Goal: Book appointment/travel/reservation

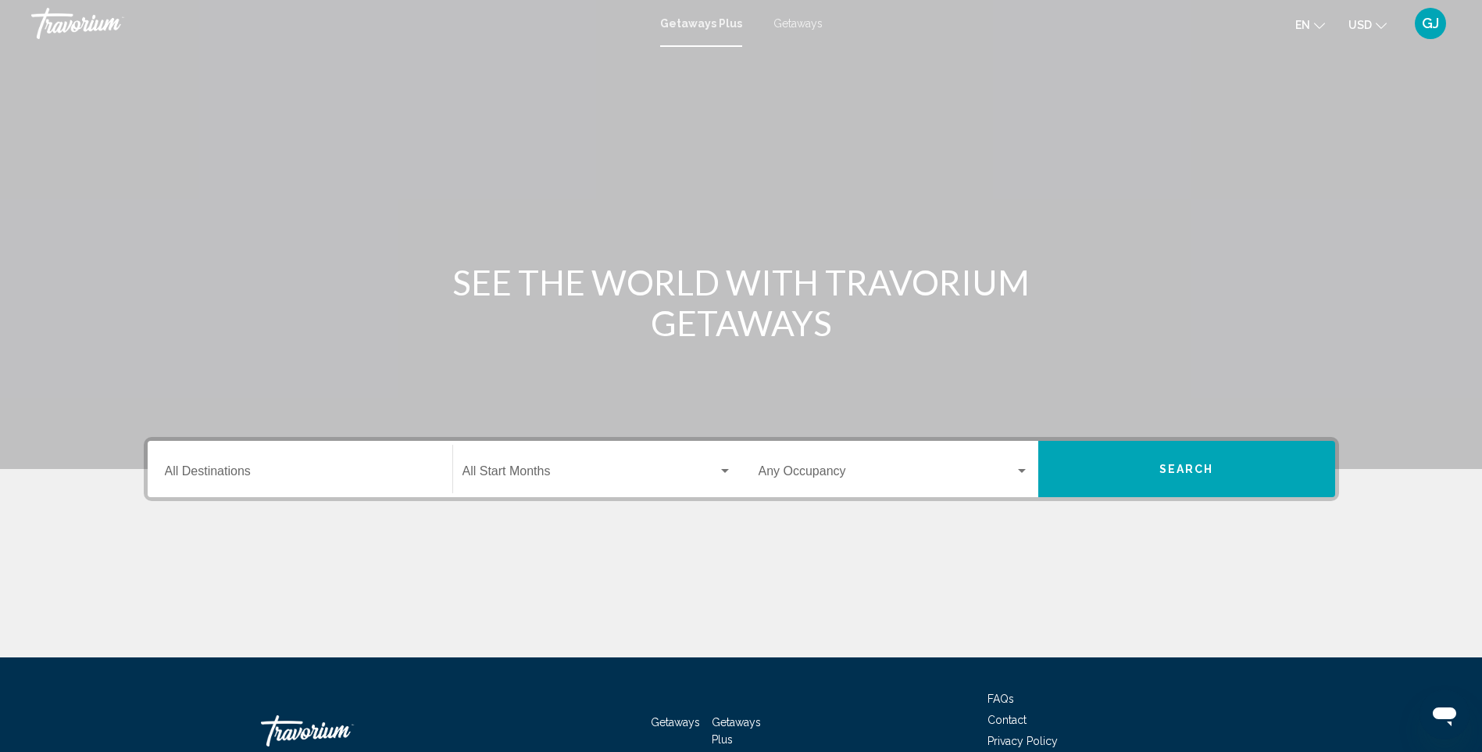
click at [813, 9] on div "Getaways Plus Getaways en English Español Français Italiano Português русский U…" at bounding box center [741, 23] width 1482 height 33
click at [790, 20] on span "Getaways" at bounding box center [798, 23] width 49 height 13
click at [718, 22] on span "Getaways Plus" at bounding box center [697, 23] width 73 height 13
click at [320, 460] on div "Destination All Destinations" at bounding box center [300, 469] width 270 height 49
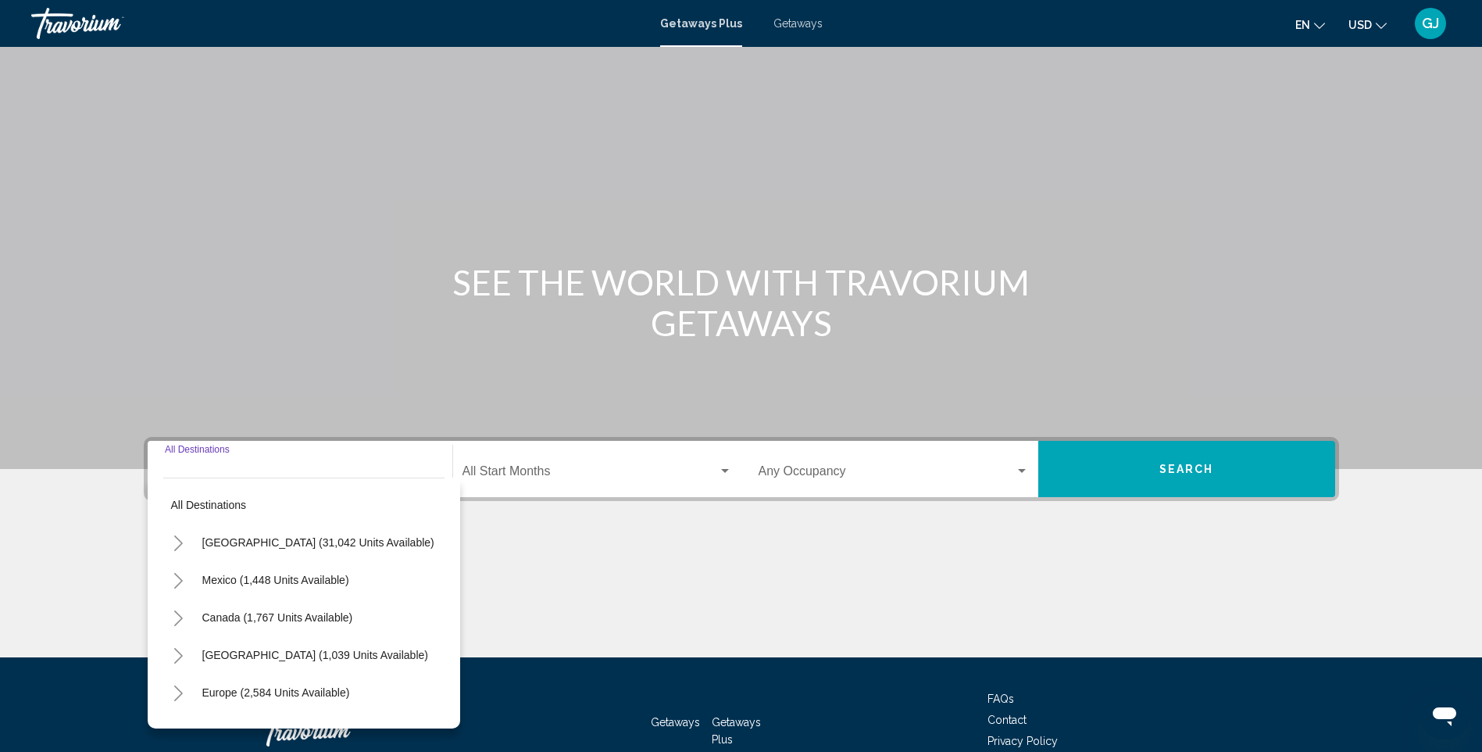
scroll to position [97, 0]
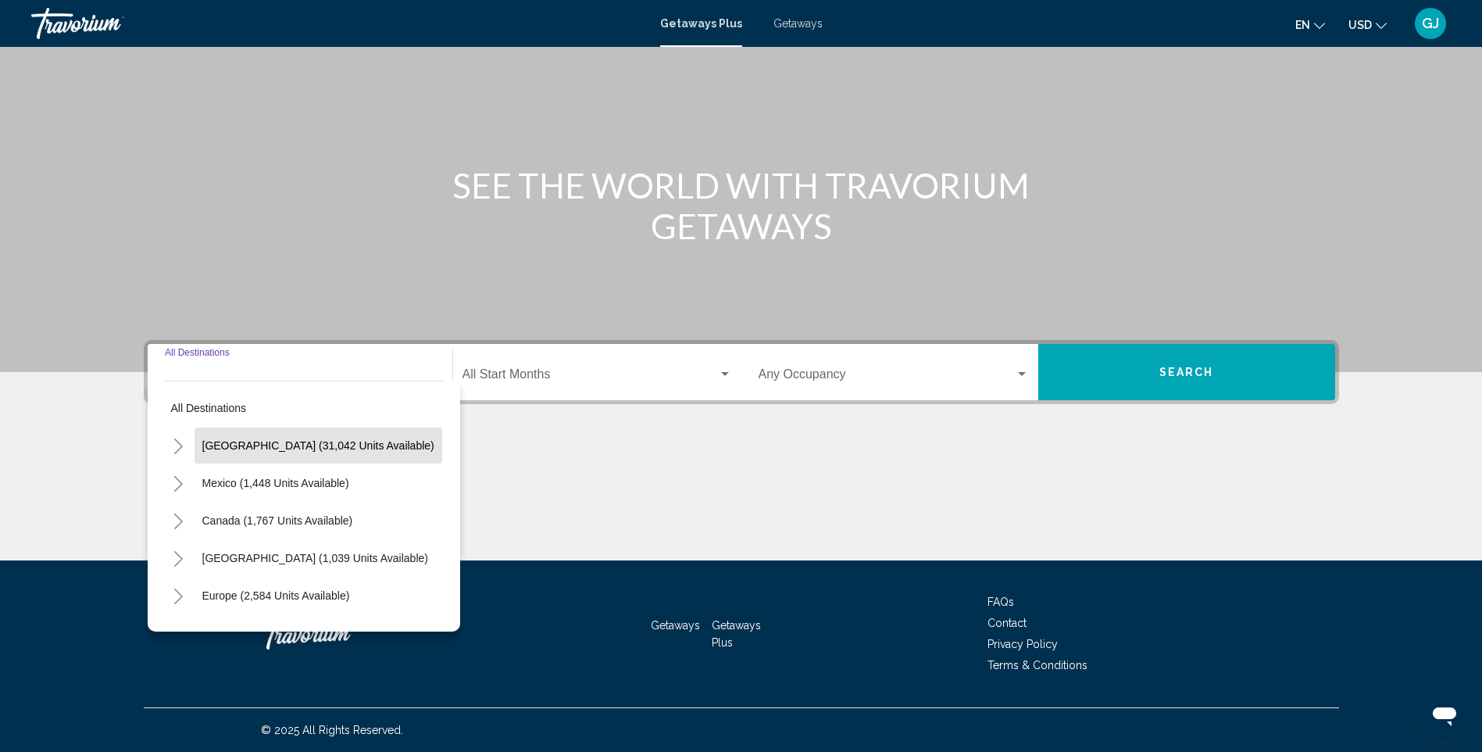
click at [349, 437] on button "[GEOGRAPHIC_DATA] (31,042 units available)" at bounding box center [319, 445] width 248 height 36
type input "**********"
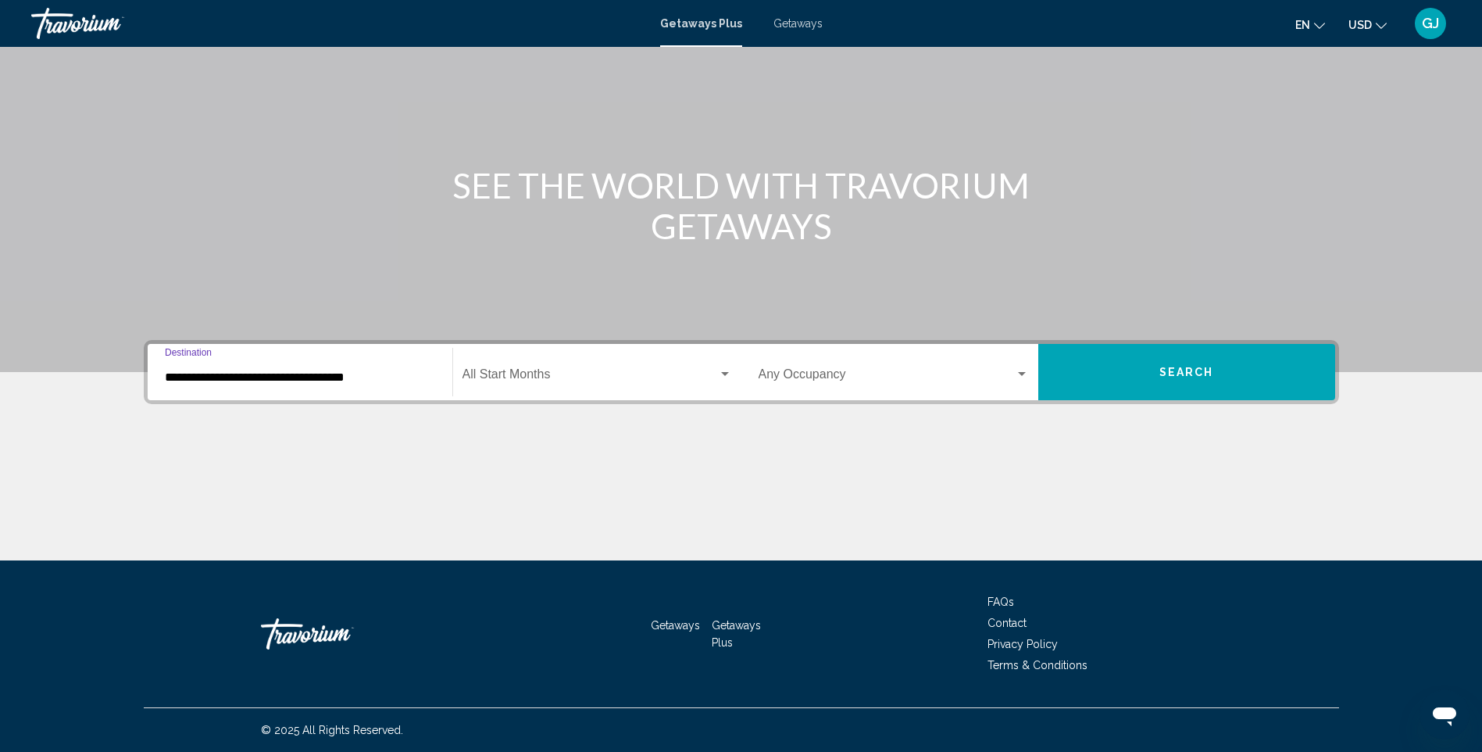
click at [552, 381] on span "Search widget" at bounding box center [591, 377] width 256 height 14
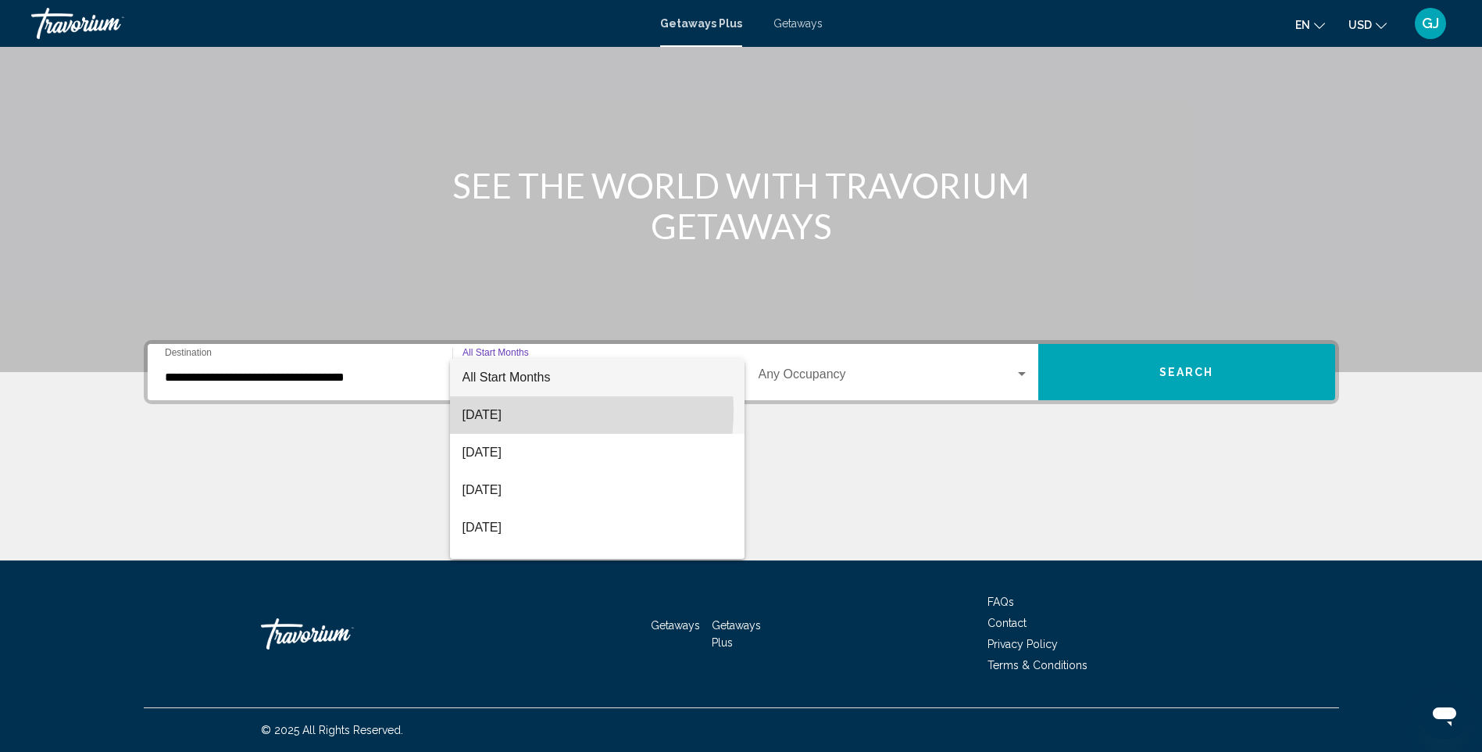
click at [527, 411] on span "[DATE]" at bounding box center [598, 415] width 270 height 38
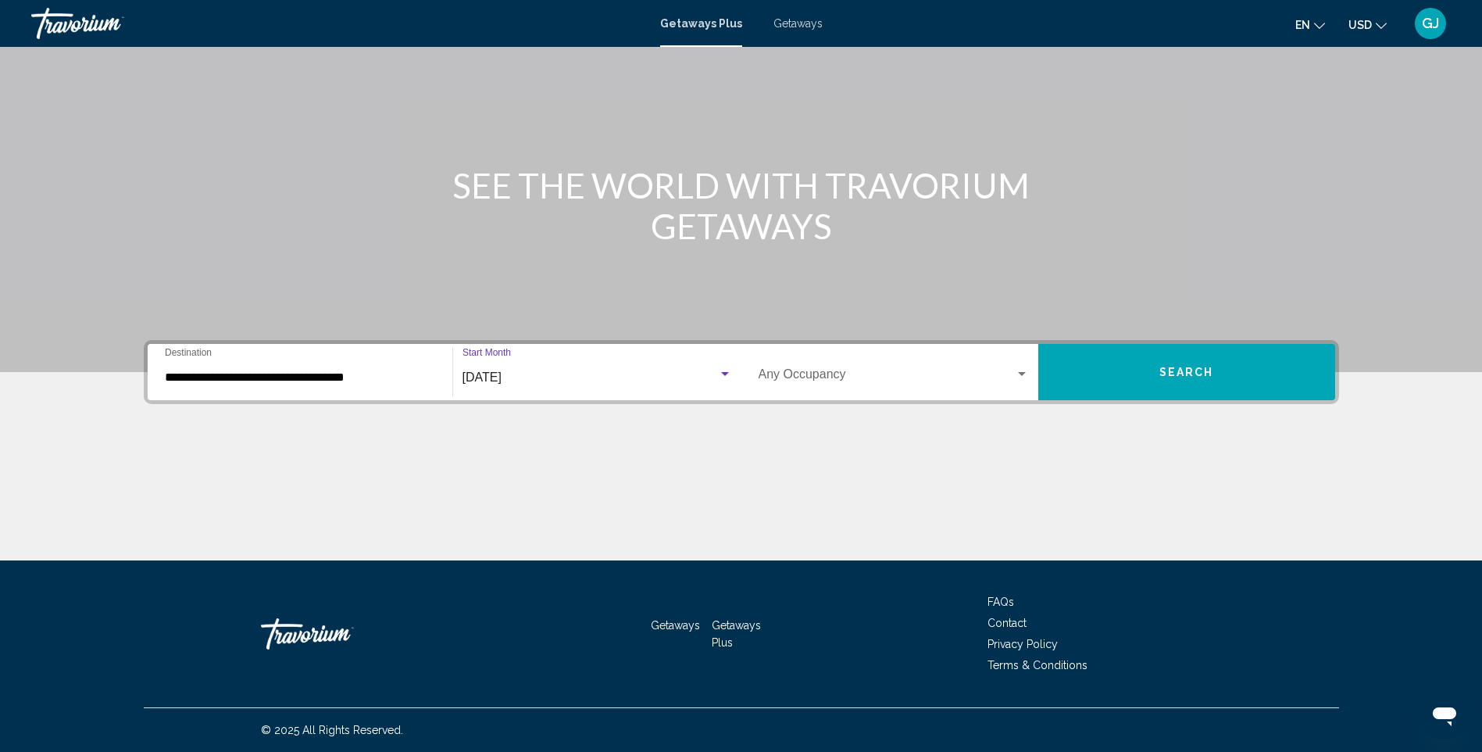
click at [1210, 382] on button "Search" at bounding box center [1187, 372] width 297 height 56
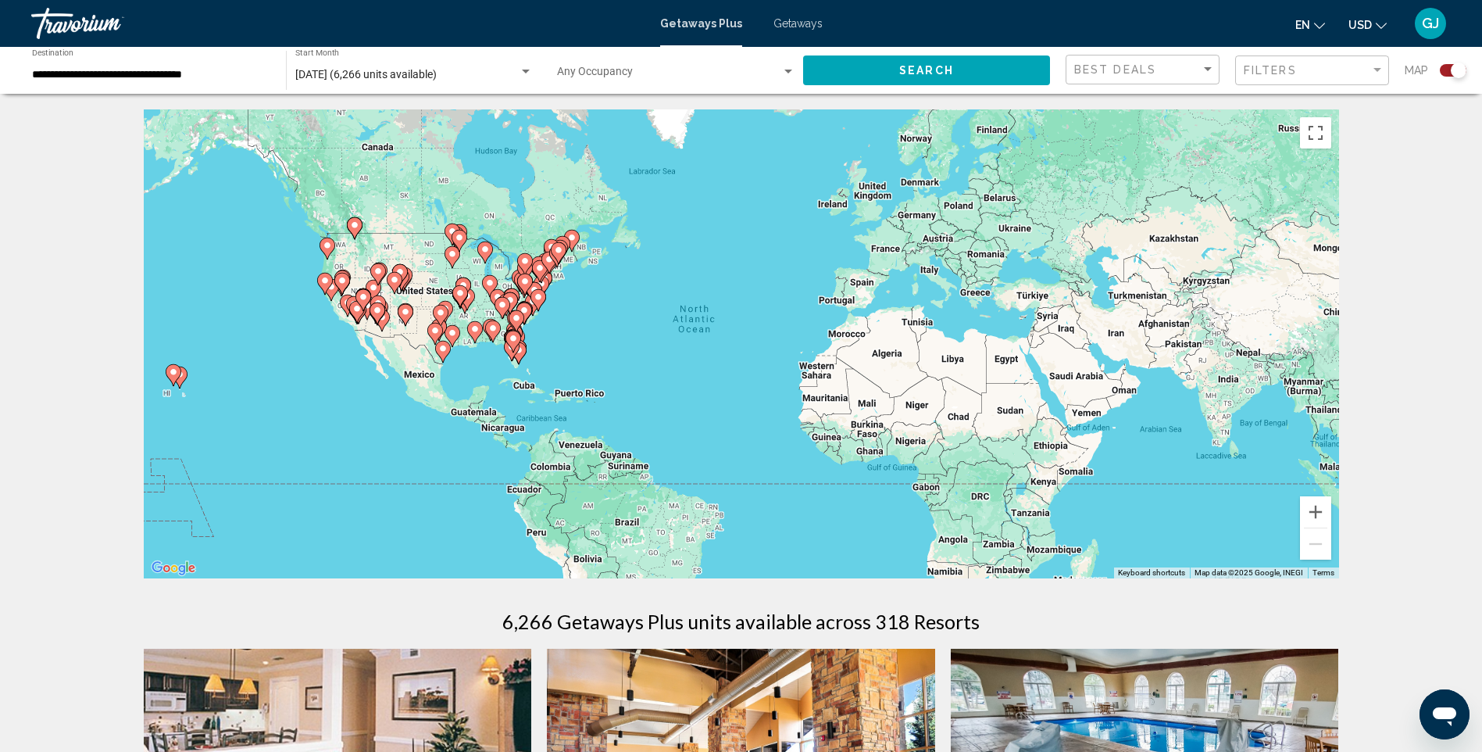
click at [1099, 87] on app-map-search-filters "Best Deals Filters Map" at bounding box center [1266, 70] width 401 height 47
click at [1107, 70] on span "Best Deals" at bounding box center [1115, 69] width 82 height 13
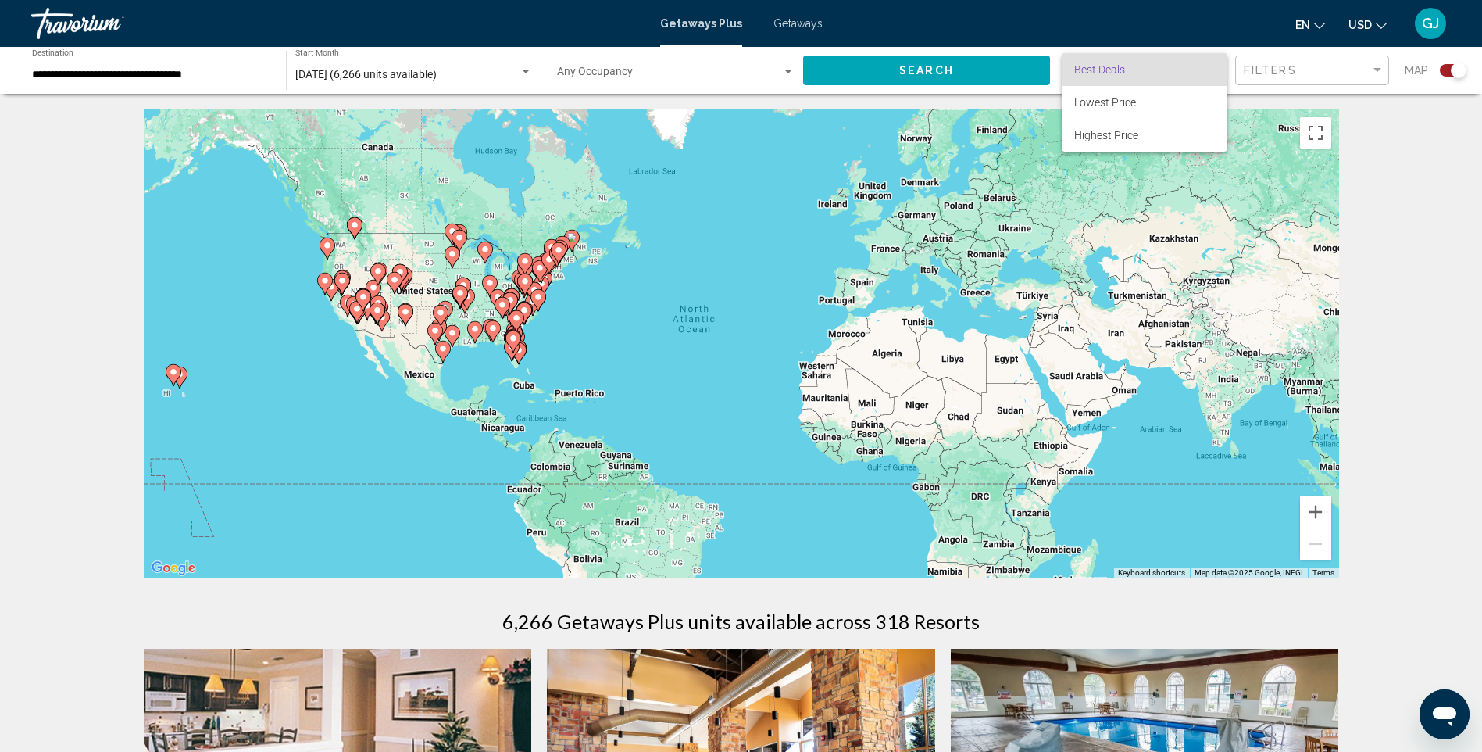
click at [1119, 73] on span "Best Deals" at bounding box center [1099, 69] width 51 height 13
click at [1159, 73] on div "Best Deals" at bounding box center [1137, 69] width 127 height 13
click at [1122, 138] on span "Highest Price" at bounding box center [1106, 135] width 64 height 13
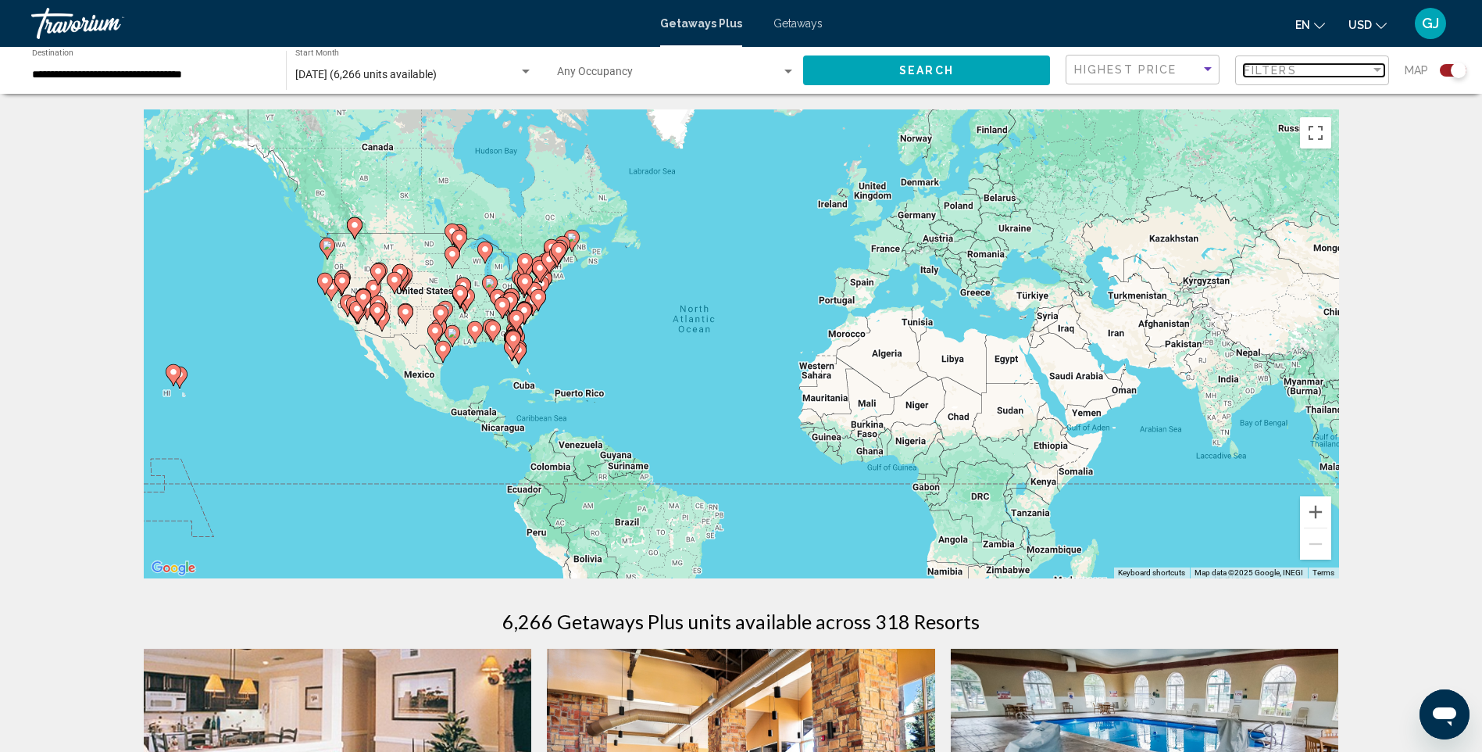
drag, startPoint x: 1122, startPoint y: 138, endPoint x: 1286, endPoint y: 69, distance: 178.2
click at [1286, 69] on span "Filters" at bounding box center [1270, 70] width 53 height 13
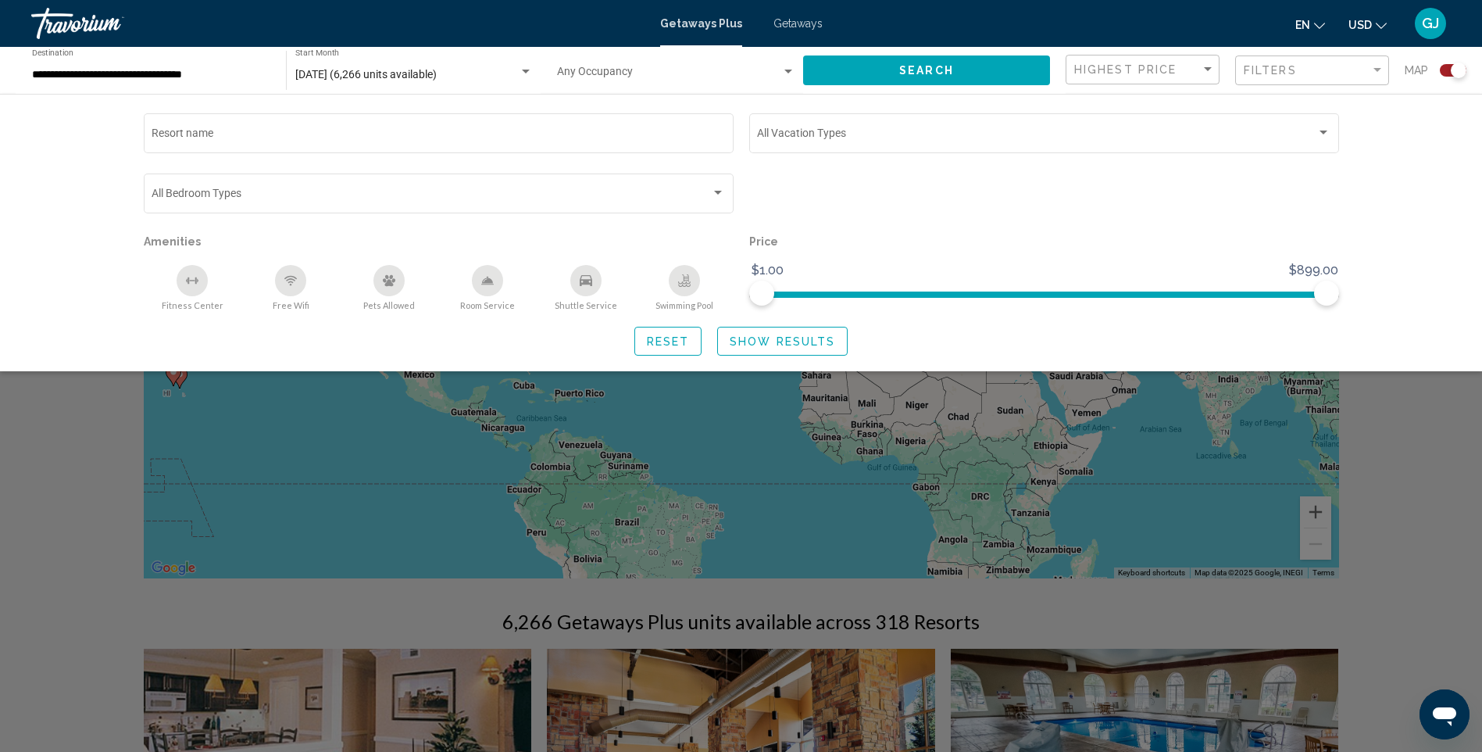
click at [762, 346] on span "Show Results" at bounding box center [782, 341] width 105 height 13
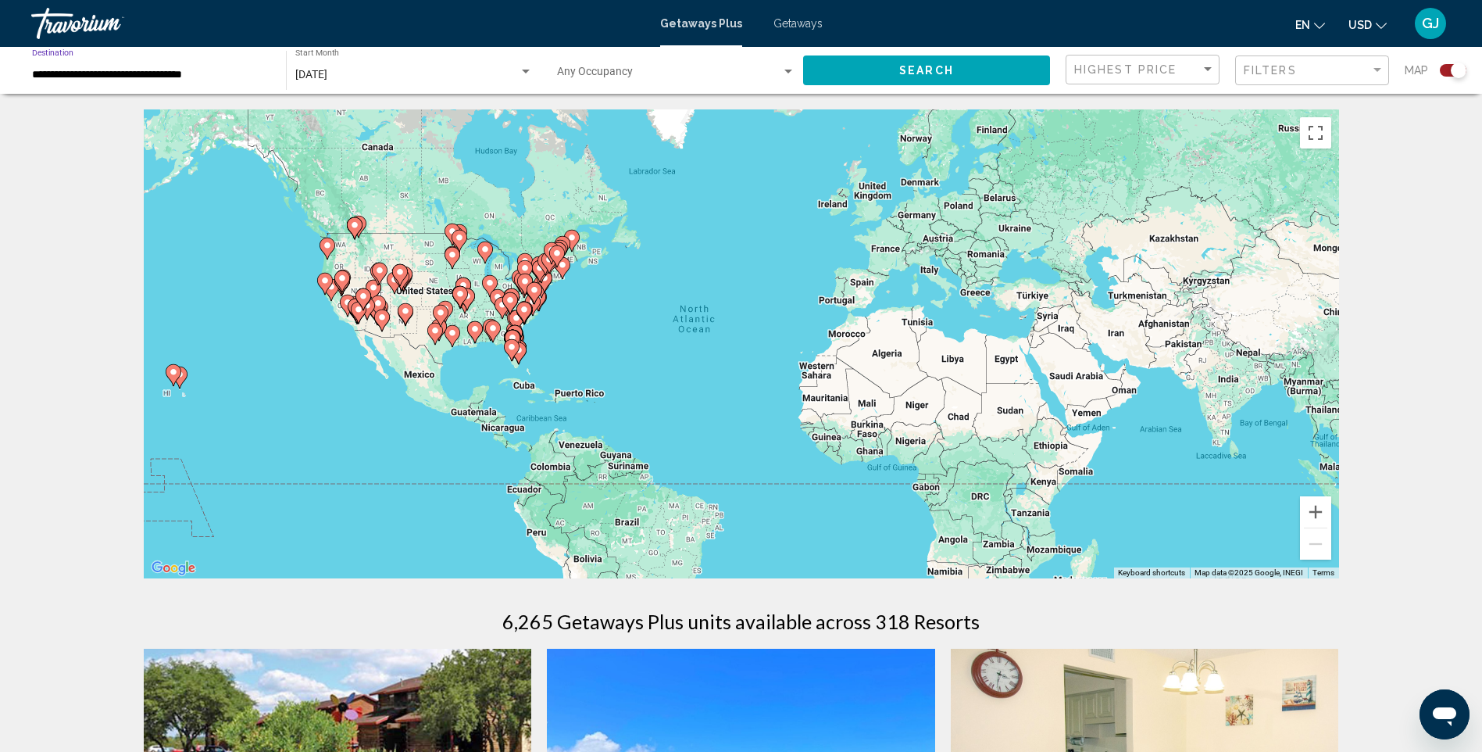
click at [169, 78] on input "**********" at bounding box center [151, 75] width 238 height 13
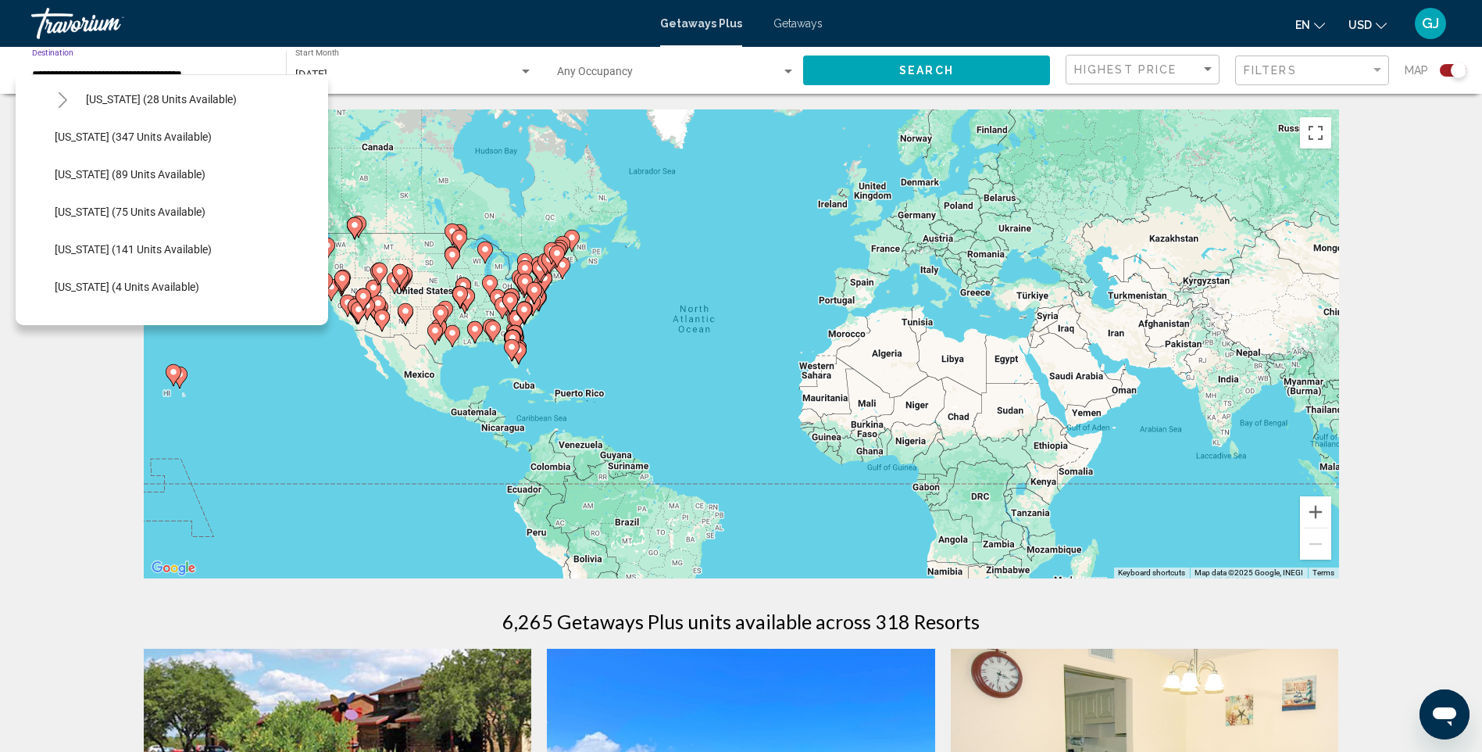
scroll to position [313, 0]
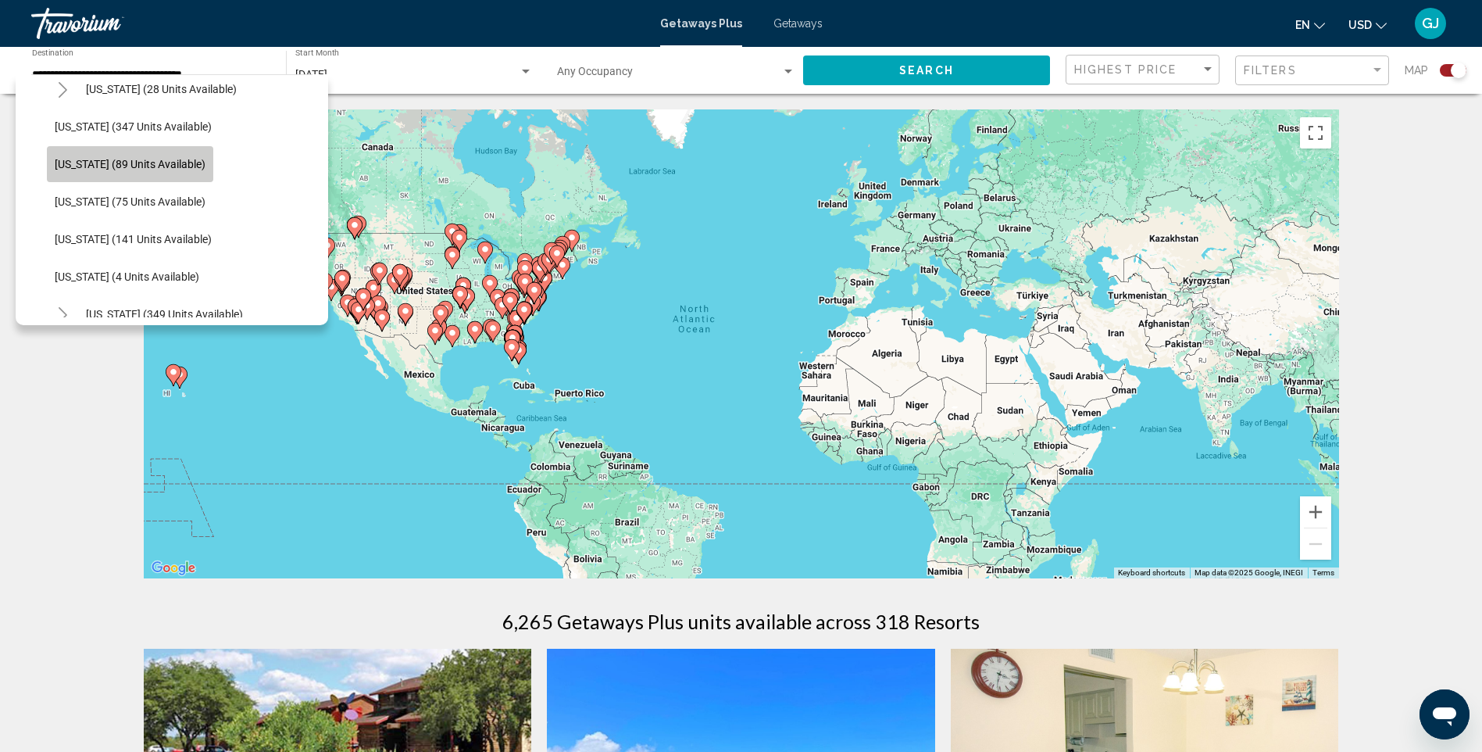
click at [145, 165] on span "[US_STATE] (89 units available)" at bounding box center [130, 164] width 151 height 13
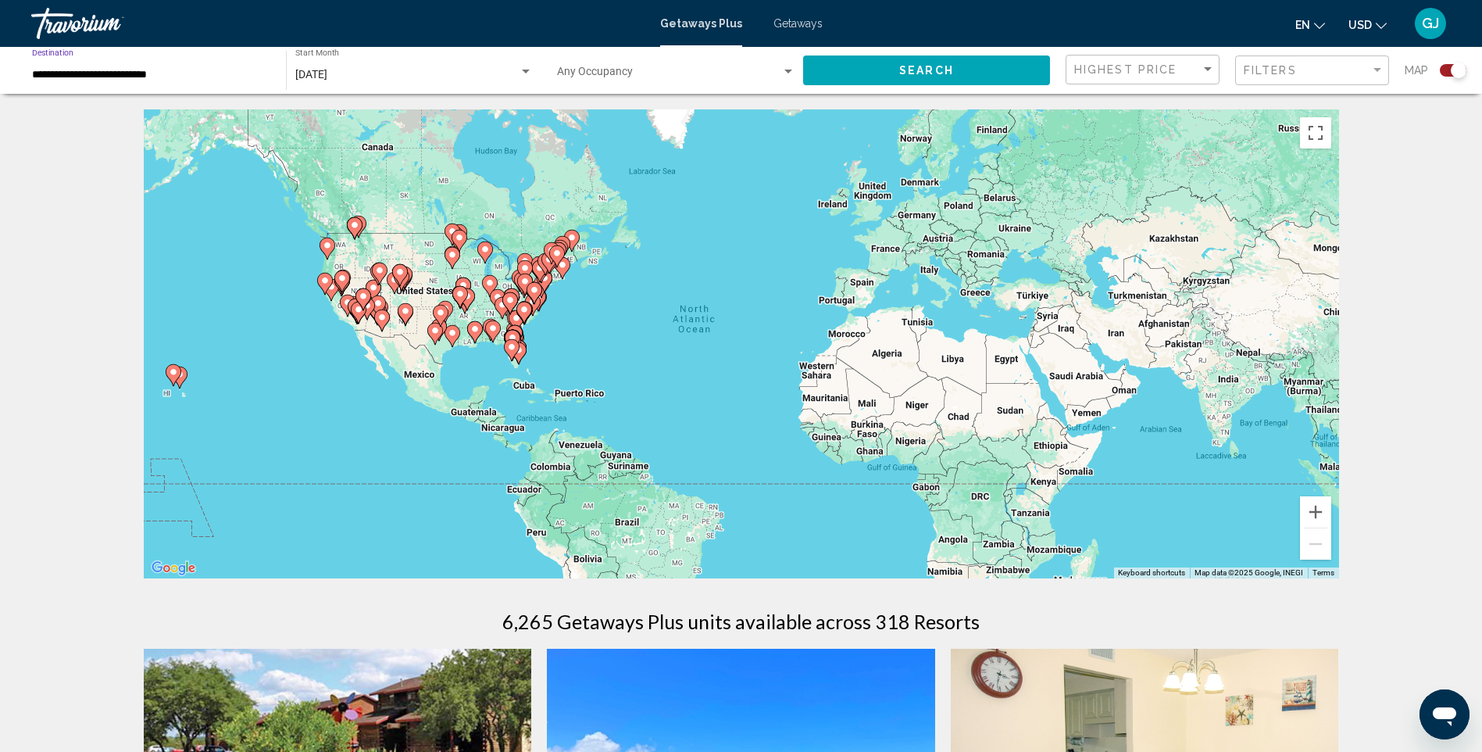
click at [860, 80] on button "Search" at bounding box center [926, 69] width 247 height 29
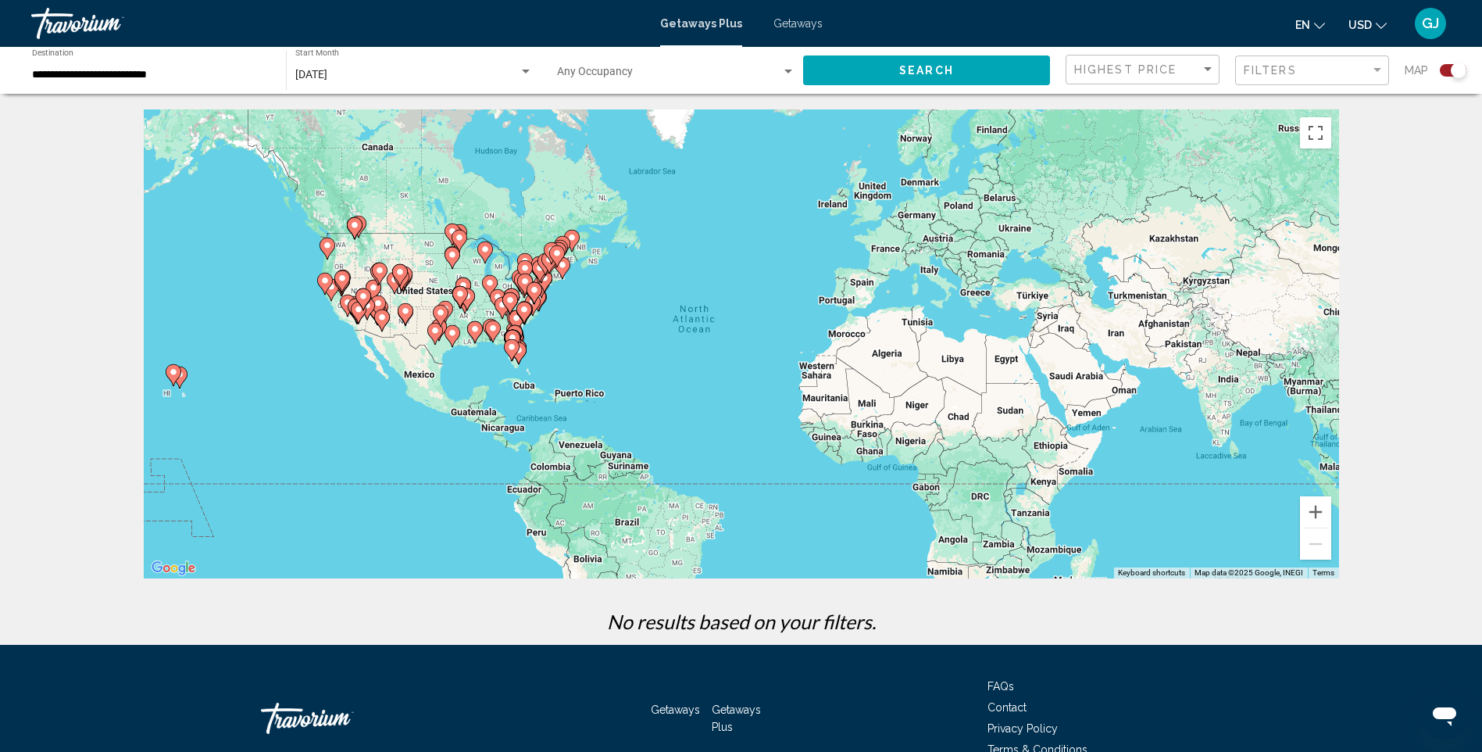
click at [140, 73] on input "**********" at bounding box center [151, 75] width 238 height 13
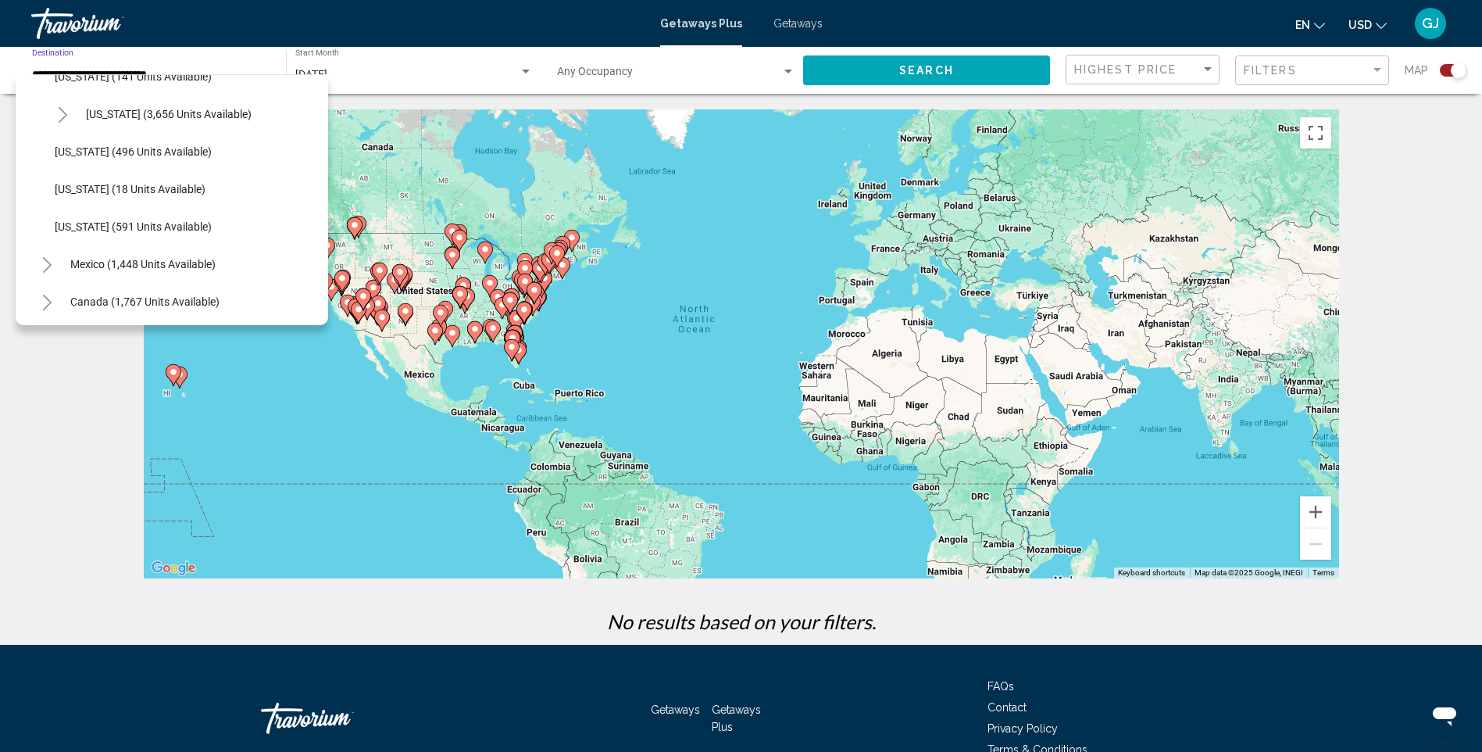
scroll to position [1303, 0]
click at [102, 218] on span "[US_STATE] (591 units available)" at bounding box center [133, 224] width 157 height 13
type input "**********"
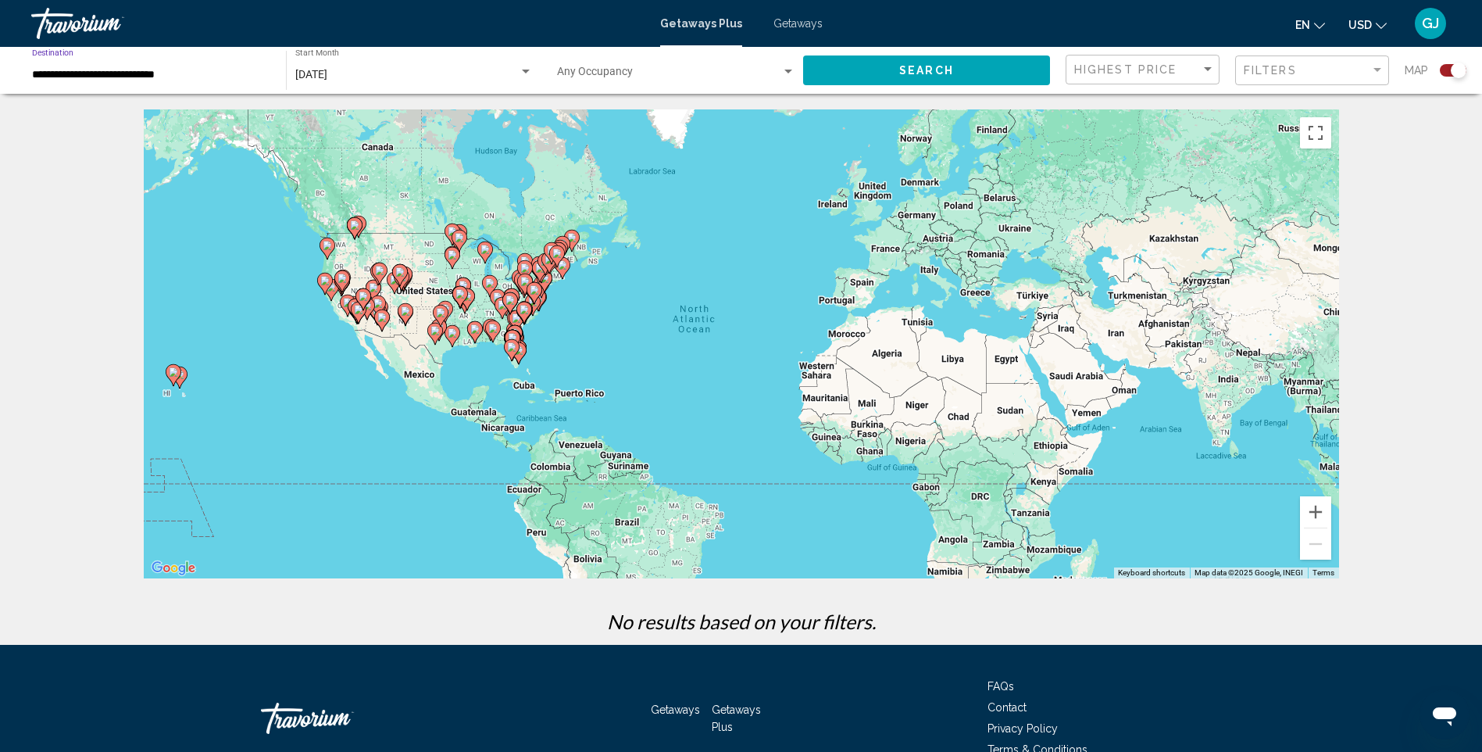
click at [923, 70] on span "Search" at bounding box center [926, 71] width 55 height 13
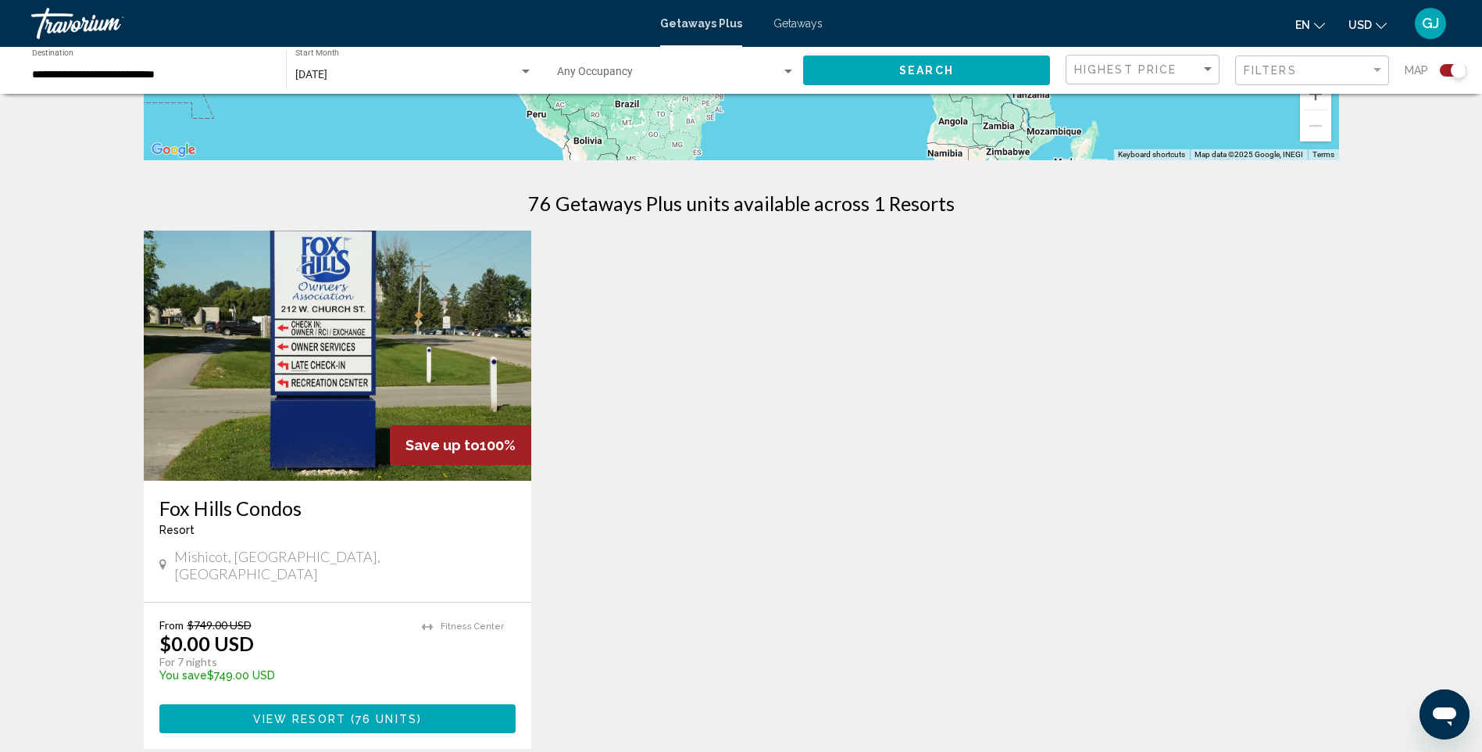
scroll to position [391, 0]
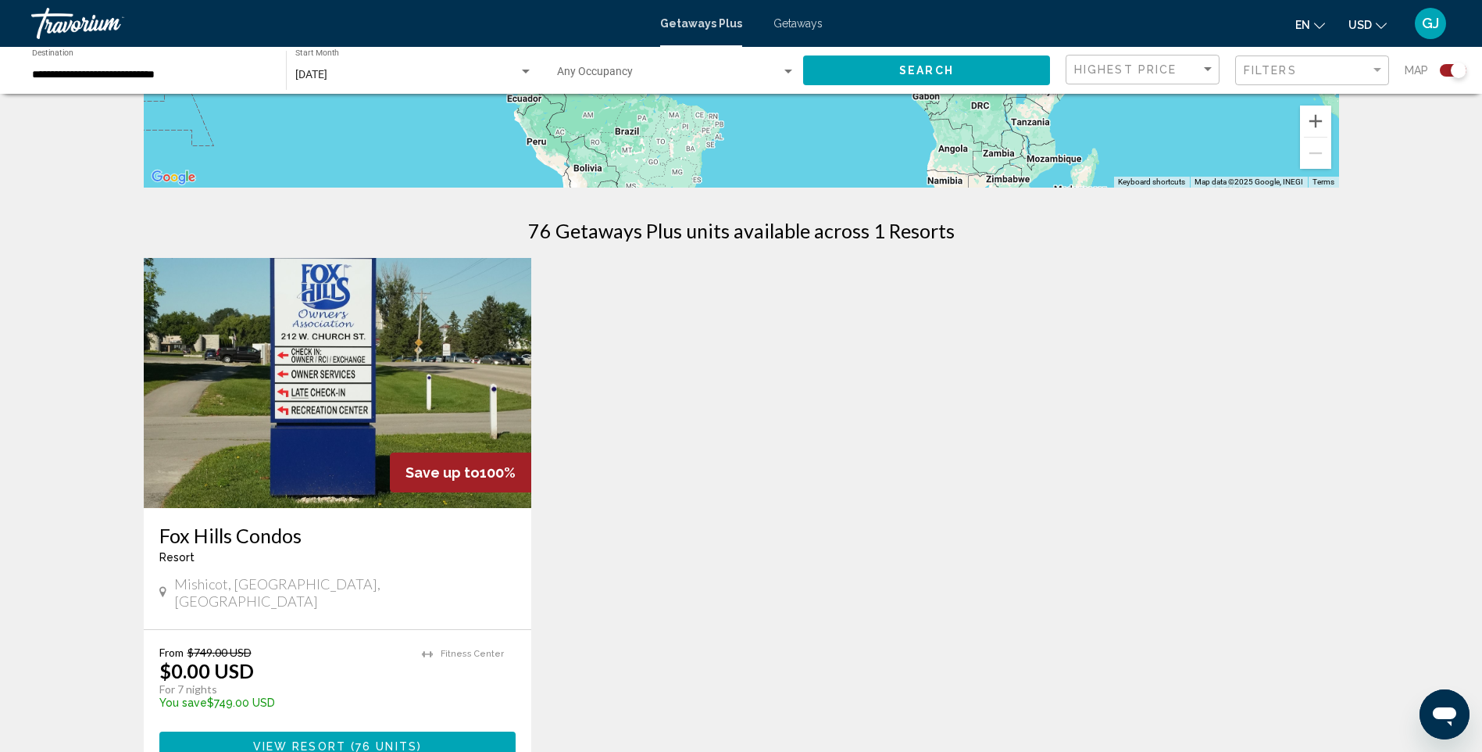
click at [361, 342] on img "Main content" at bounding box center [338, 383] width 388 height 250
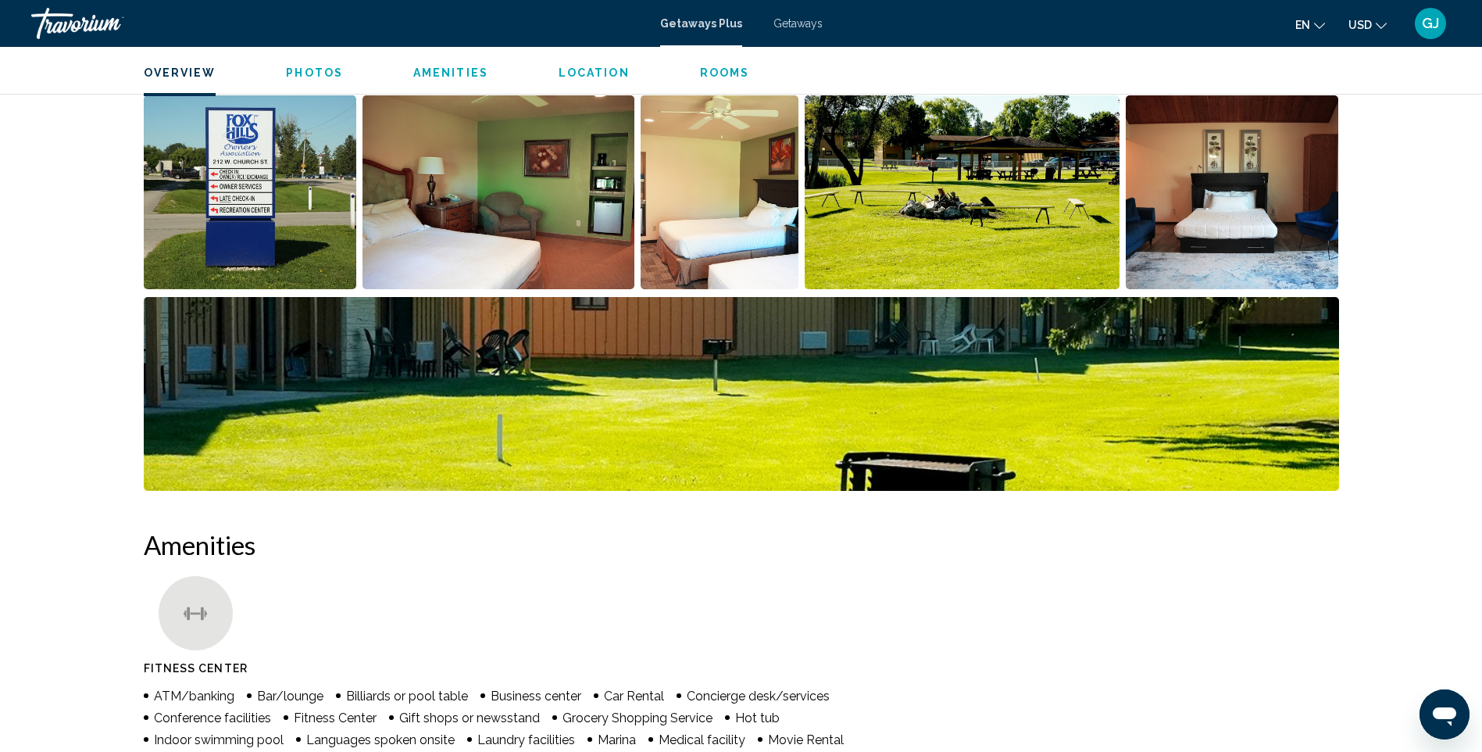
scroll to position [469, 0]
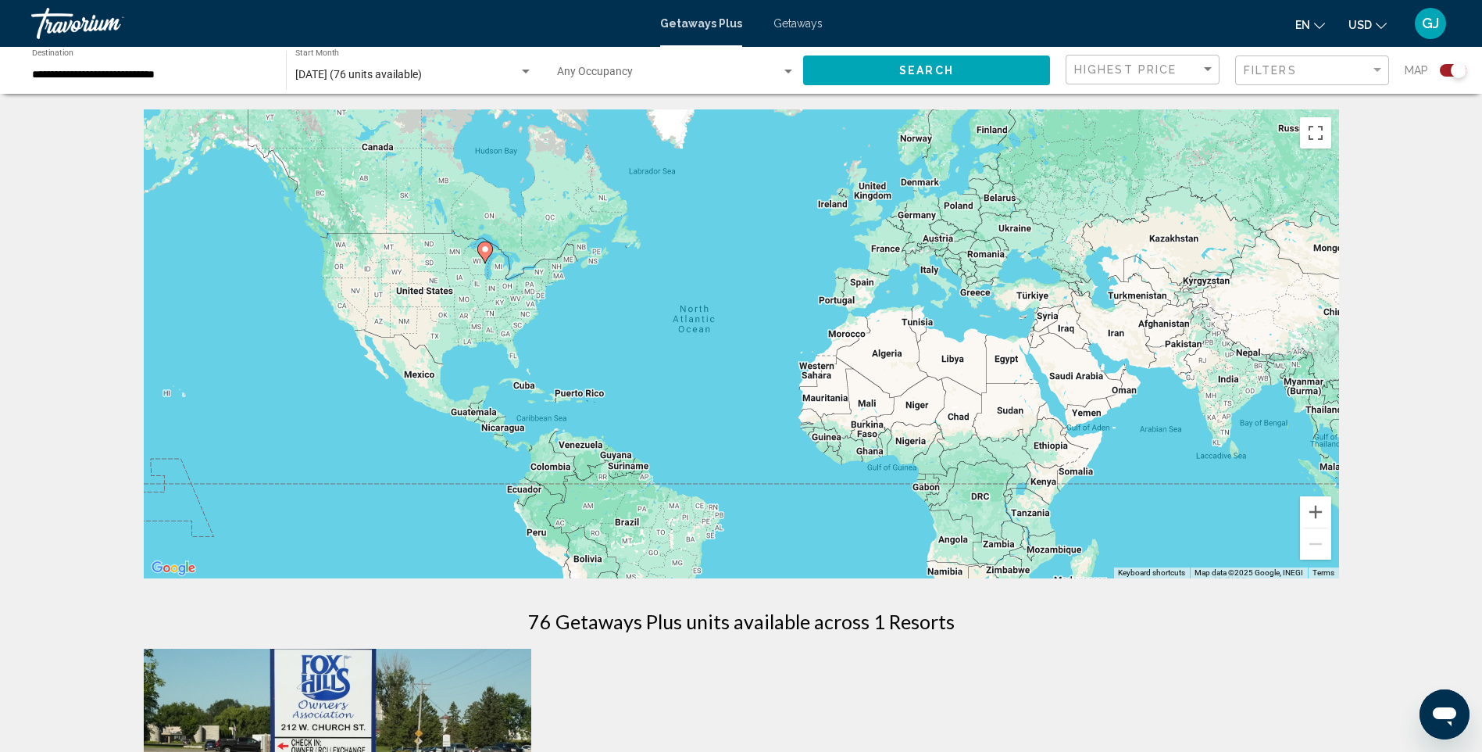
click at [783, 30] on div "Getaways Plus Getaways en English Español Français Italiano Português русский U…" at bounding box center [741, 23] width 1482 height 33
click at [788, 24] on span "Getaways" at bounding box center [798, 23] width 49 height 13
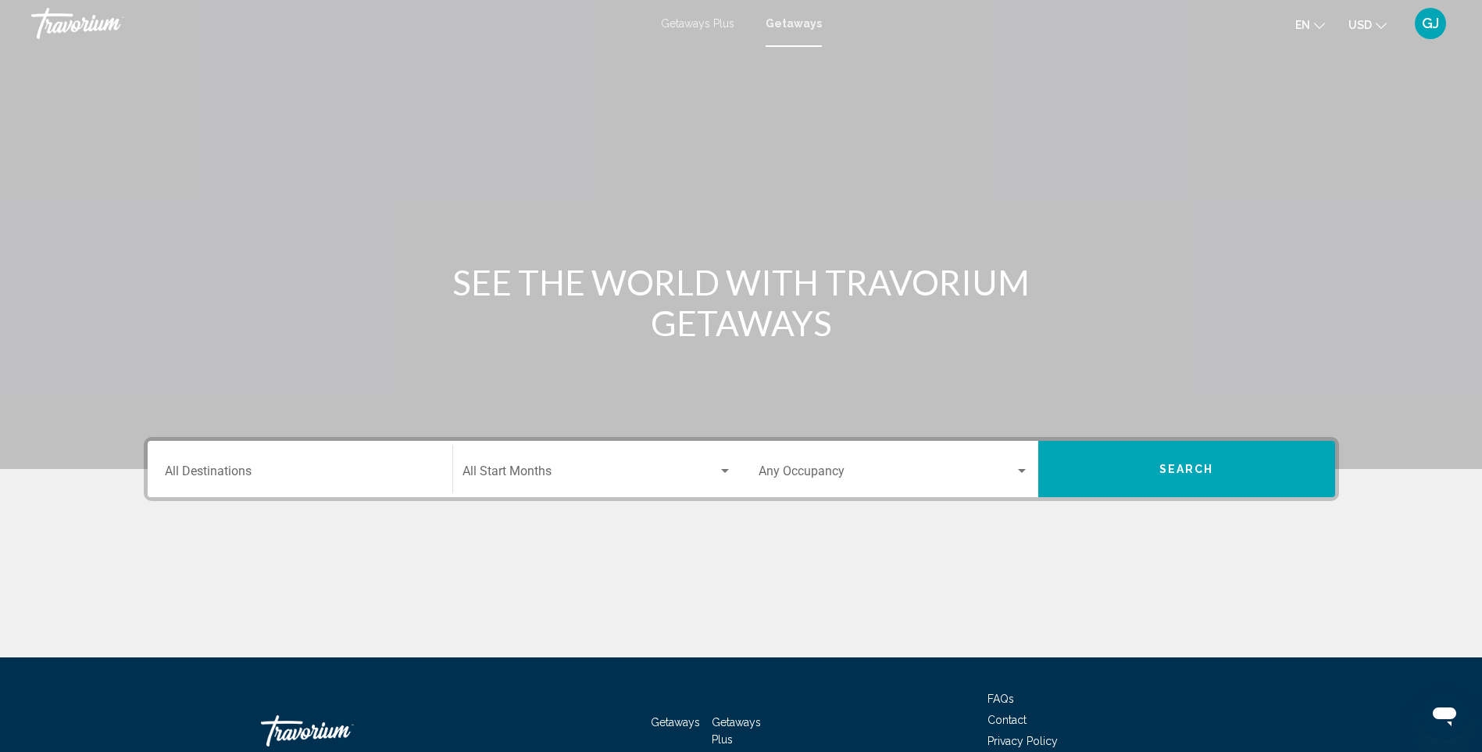
click at [324, 463] on div "Destination All Destinations" at bounding box center [300, 469] width 270 height 49
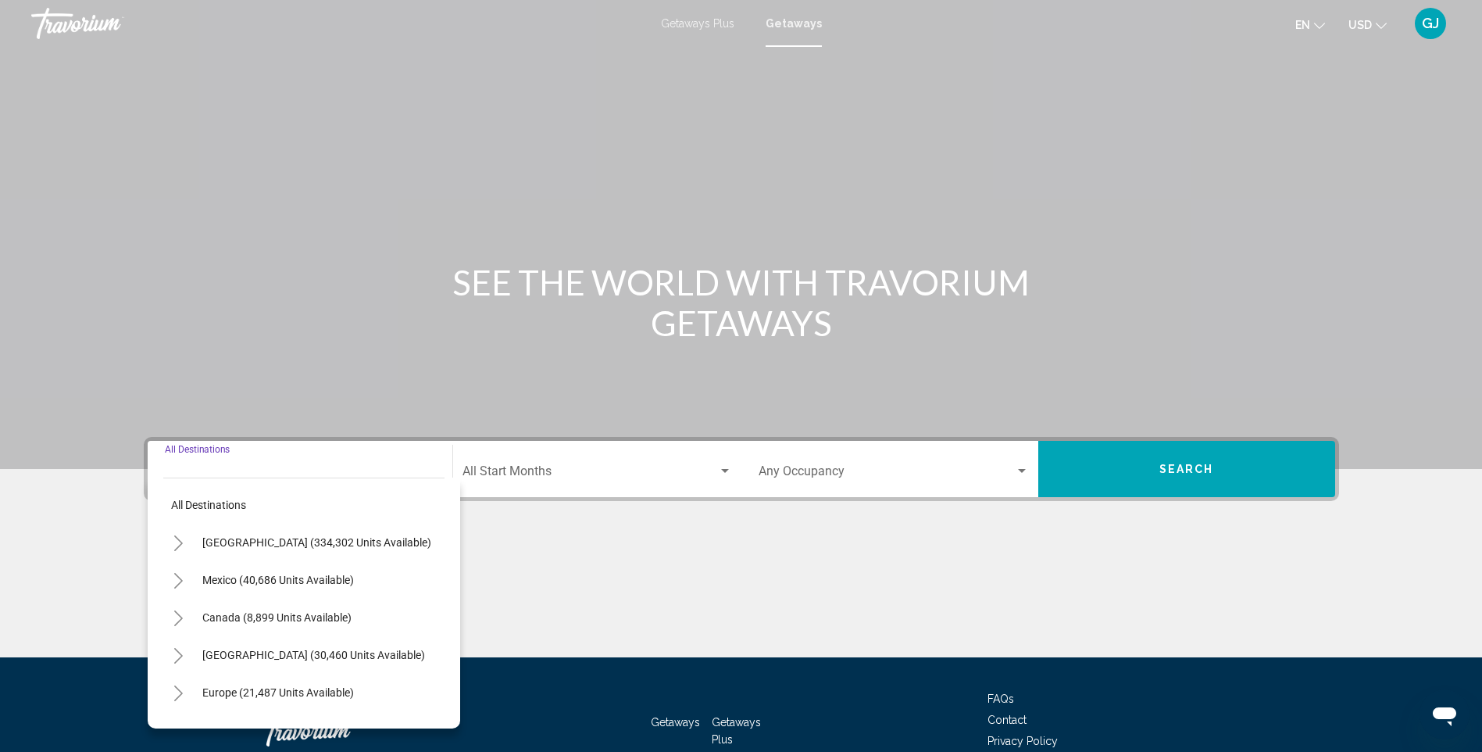
scroll to position [97, 0]
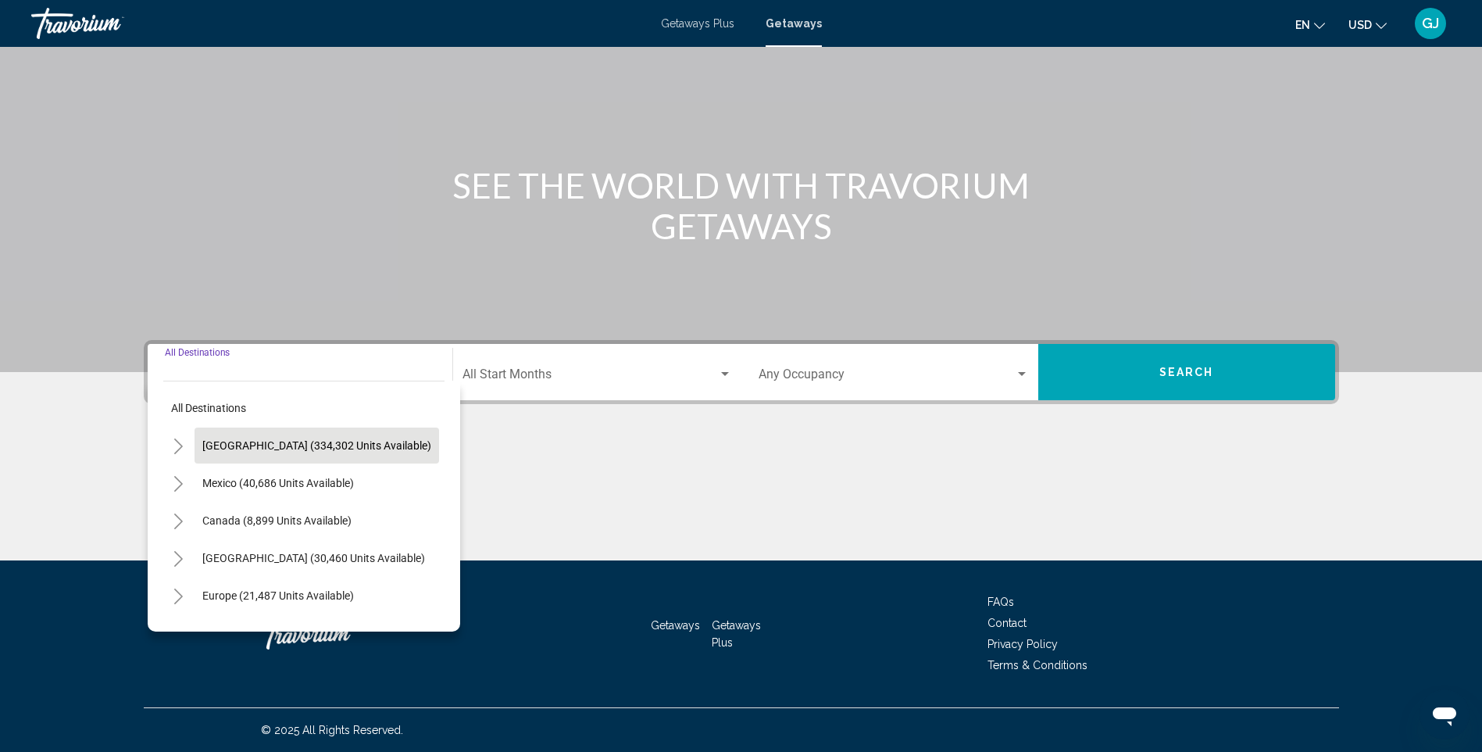
click at [347, 452] on button "[GEOGRAPHIC_DATA] (334,302 units available)" at bounding box center [317, 445] width 245 height 36
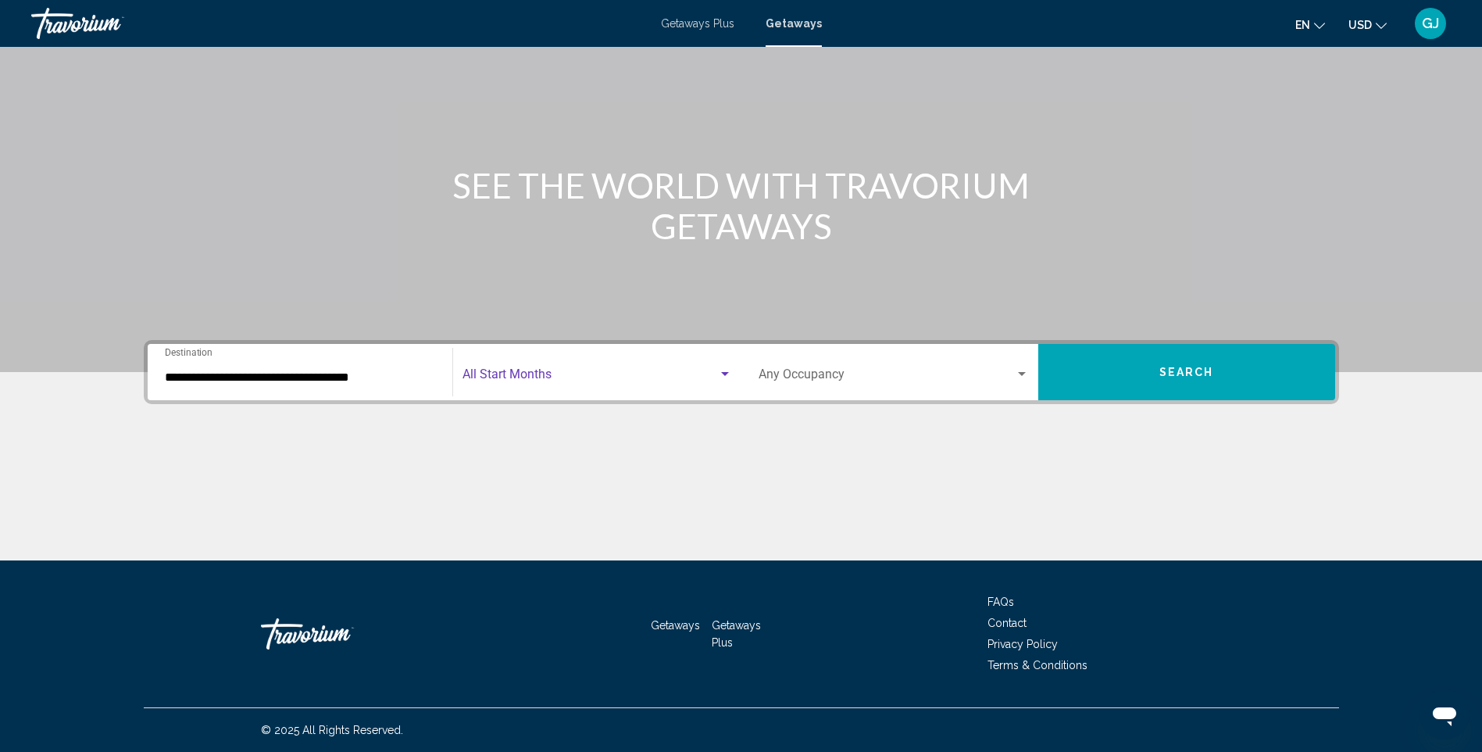
click at [549, 370] on span "Search widget" at bounding box center [591, 377] width 256 height 14
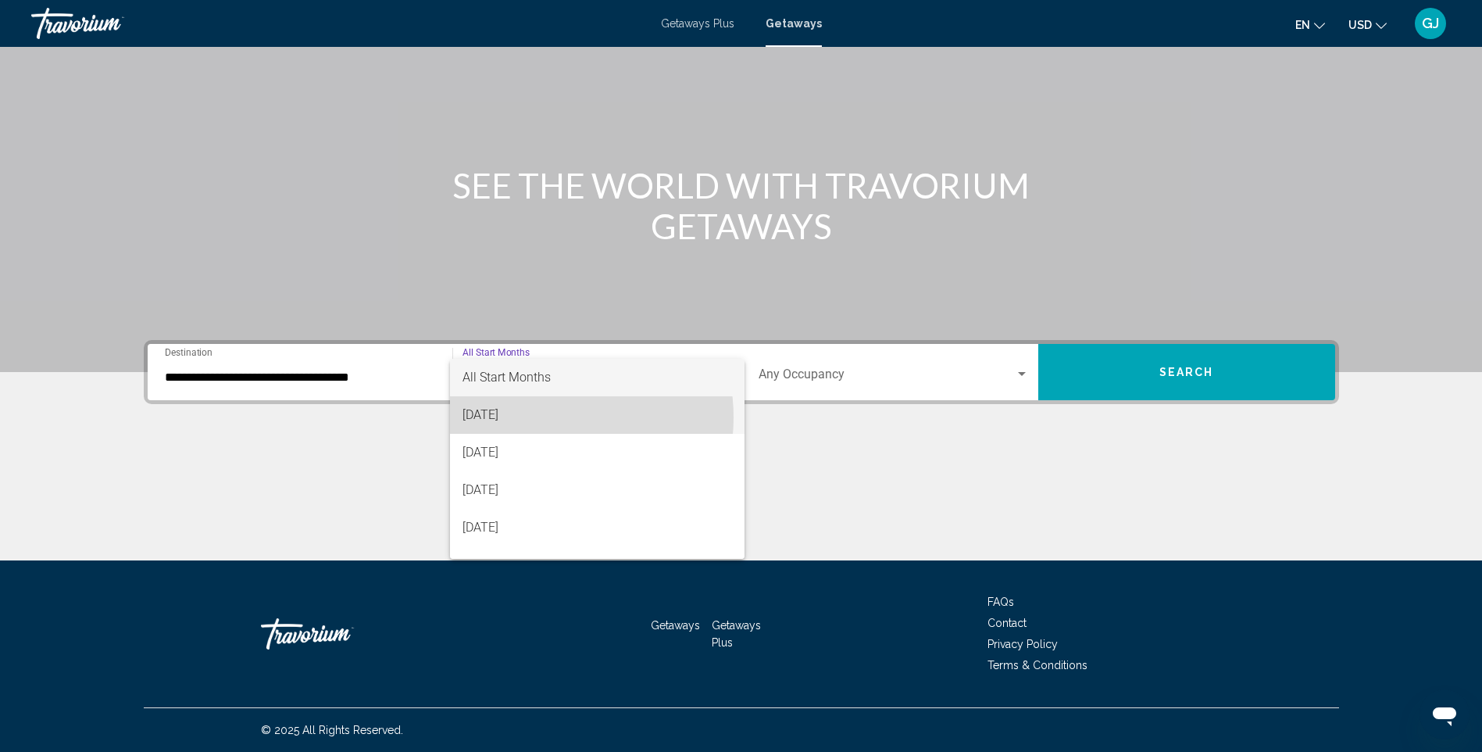
click at [537, 417] on span "[DATE]" at bounding box center [598, 415] width 270 height 38
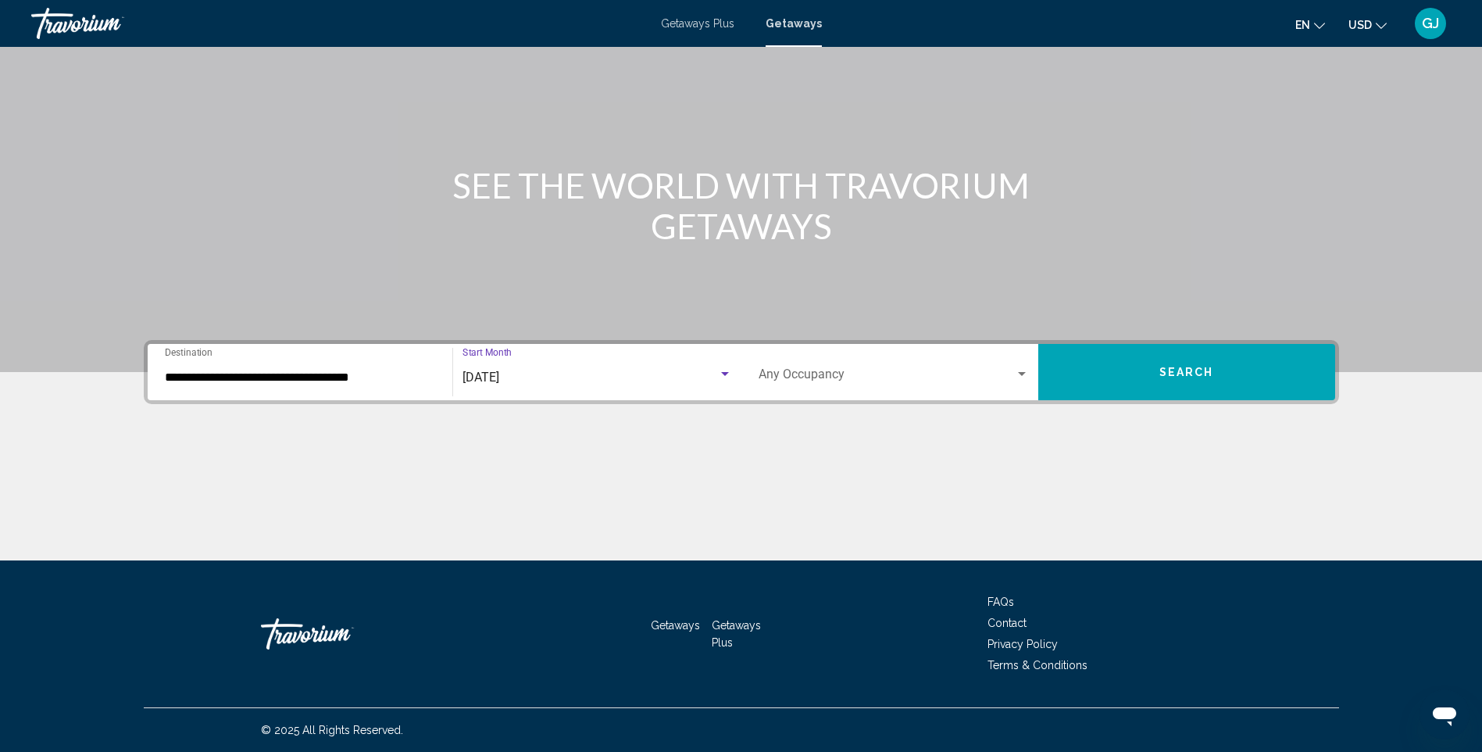
click at [866, 365] on div "Occupancy Any Occupancy" at bounding box center [894, 372] width 270 height 49
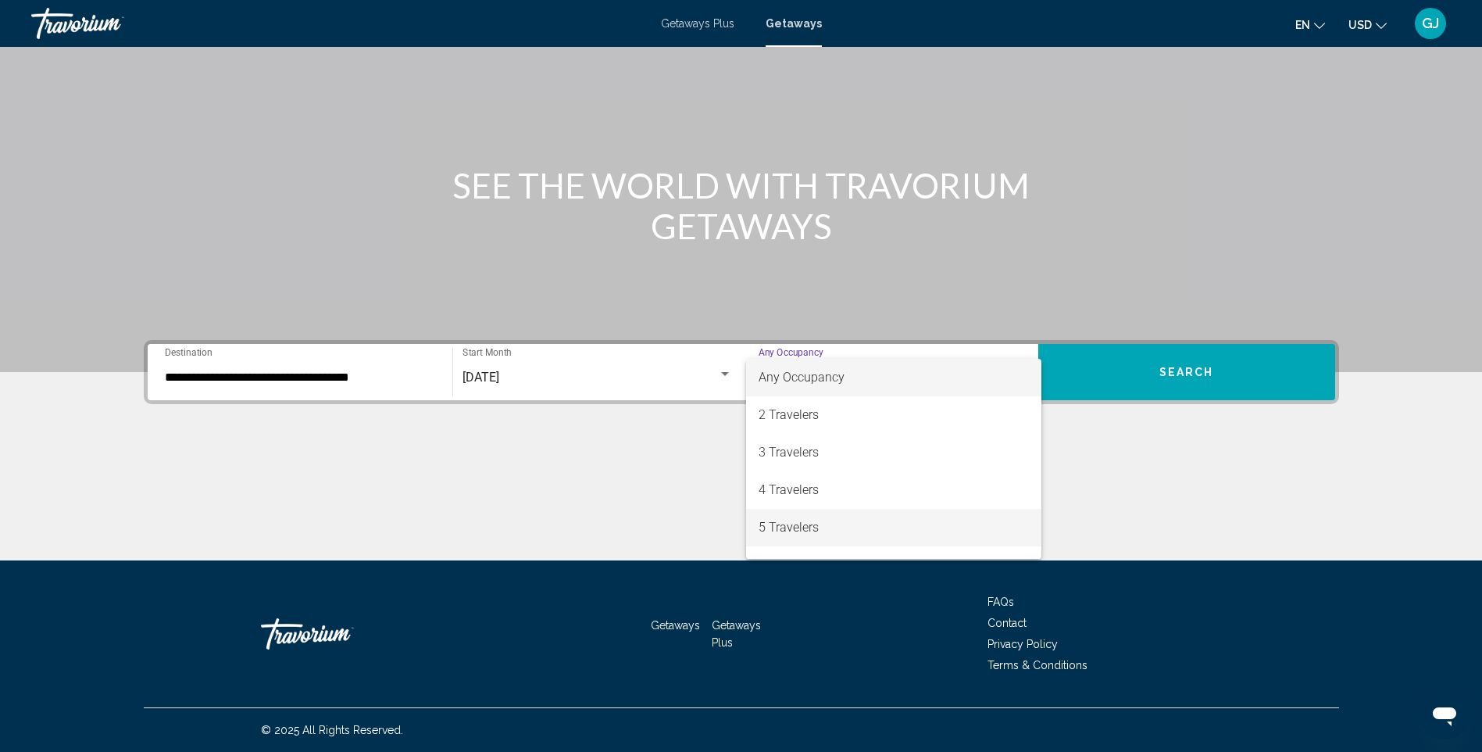
click at [833, 526] on span "5 Travelers" at bounding box center [894, 528] width 270 height 38
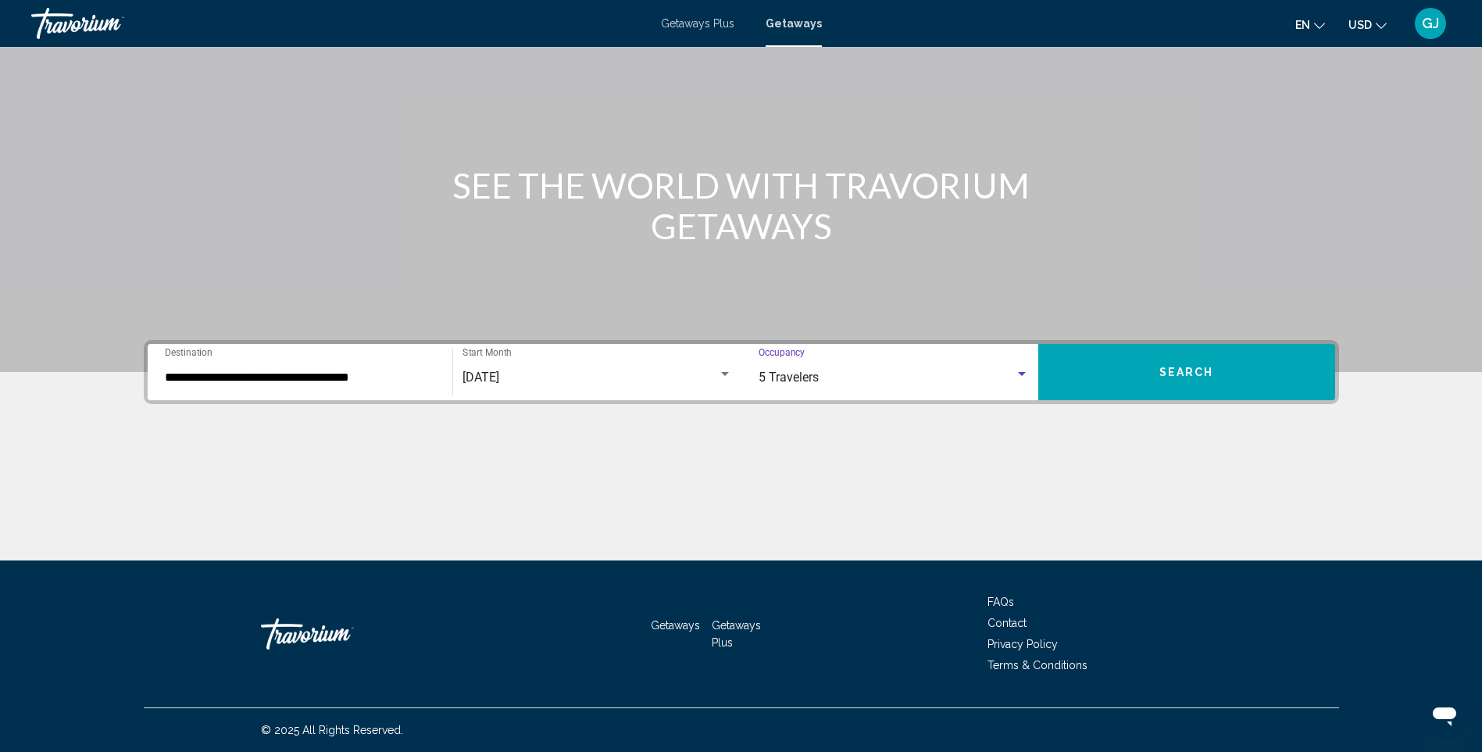
click at [320, 381] on input "**********" at bounding box center [300, 377] width 270 height 14
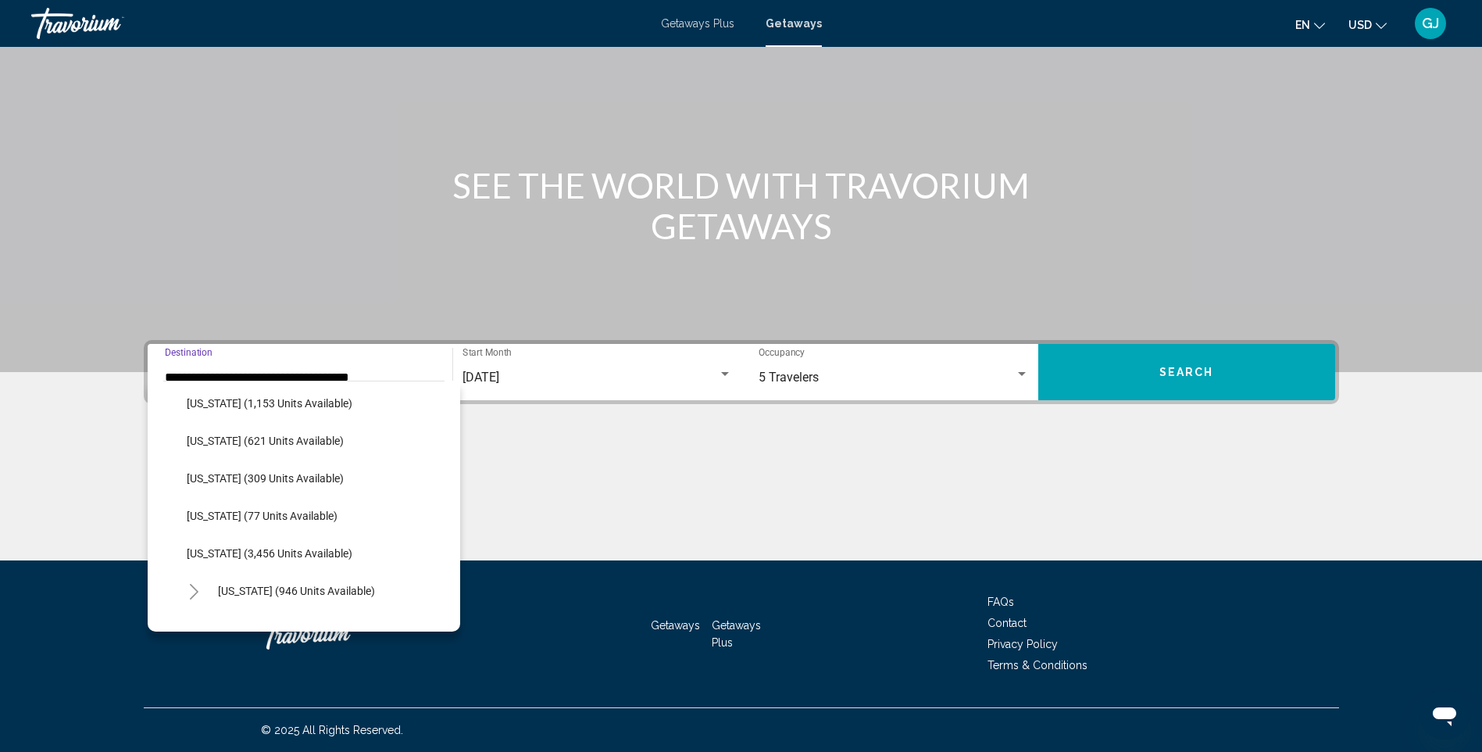
scroll to position [469, 0]
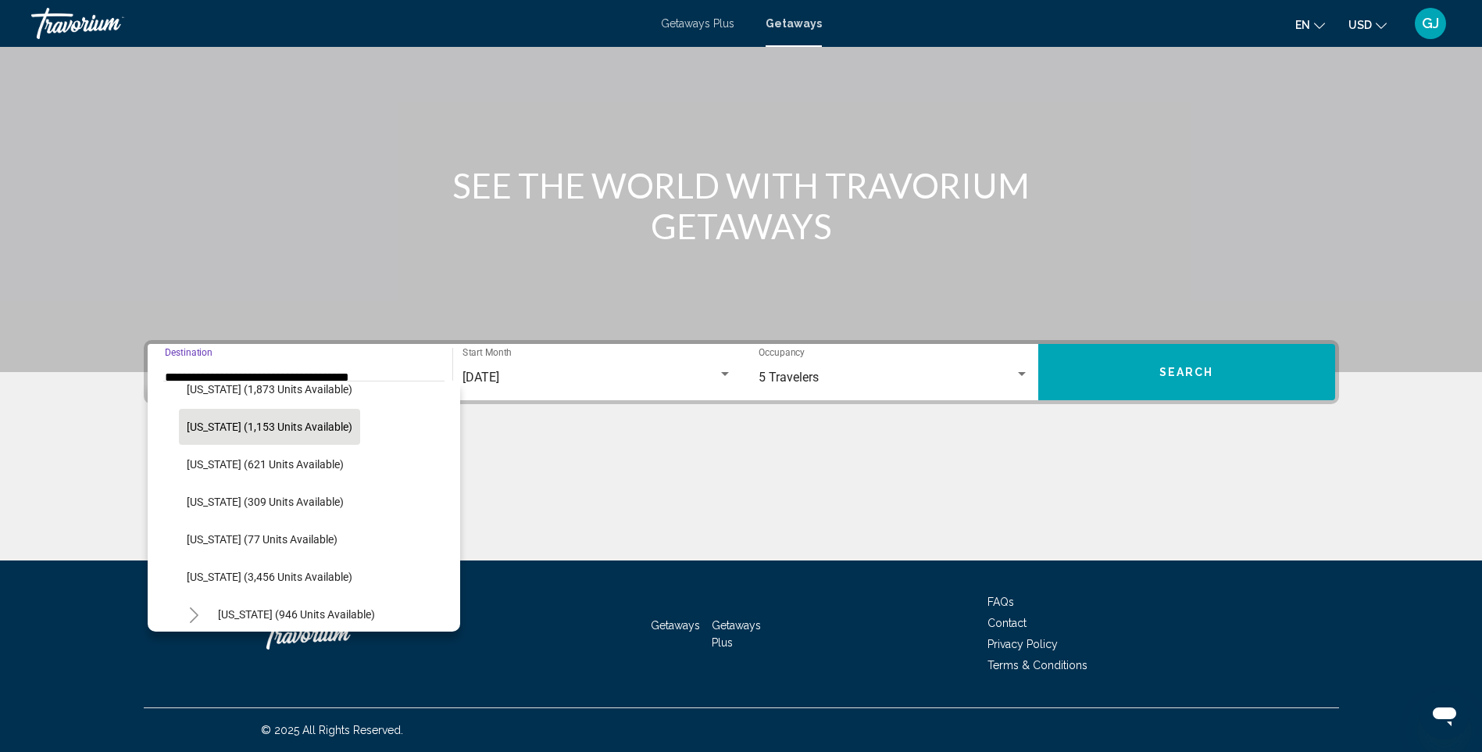
click at [288, 431] on span "[US_STATE] (1,153 units available)" at bounding box center [270, 426] width 166 height 13
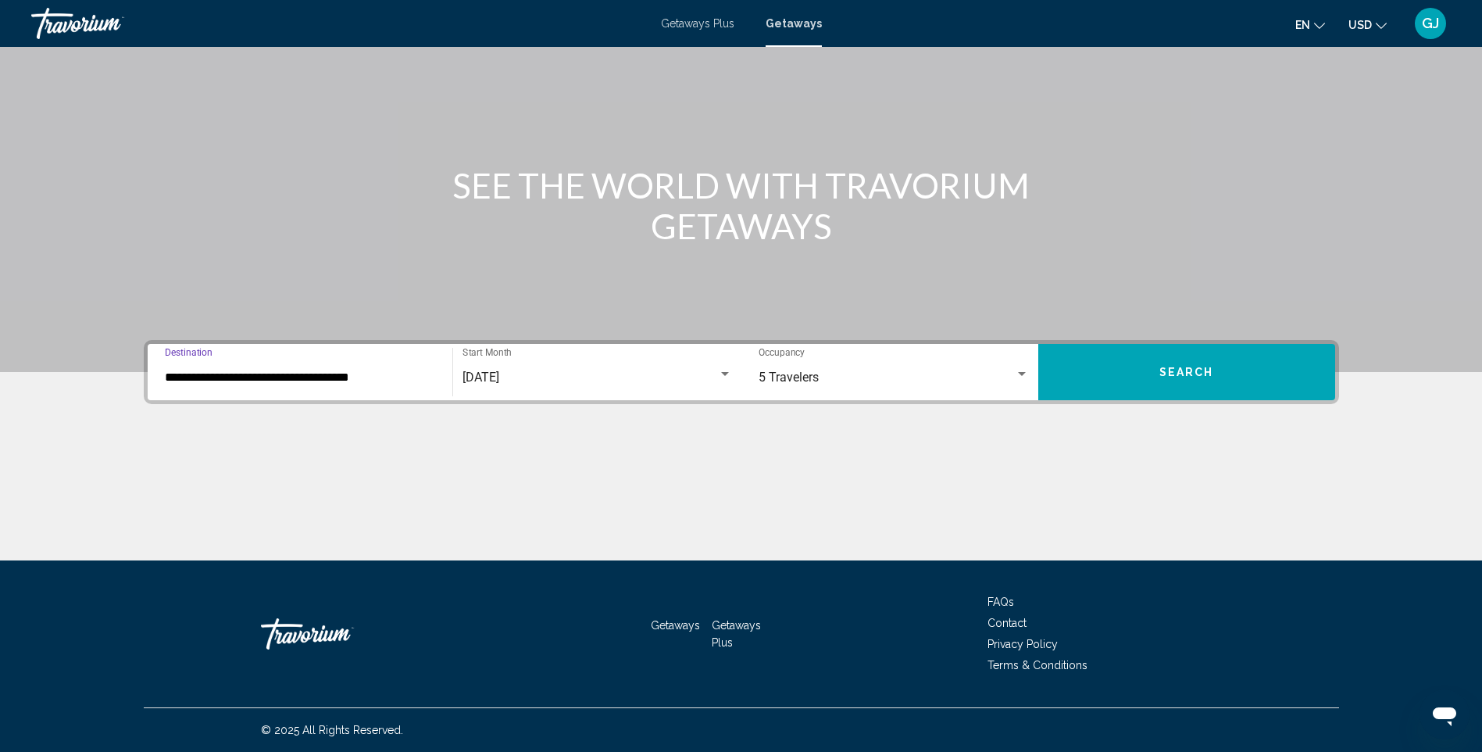
type input "**********"
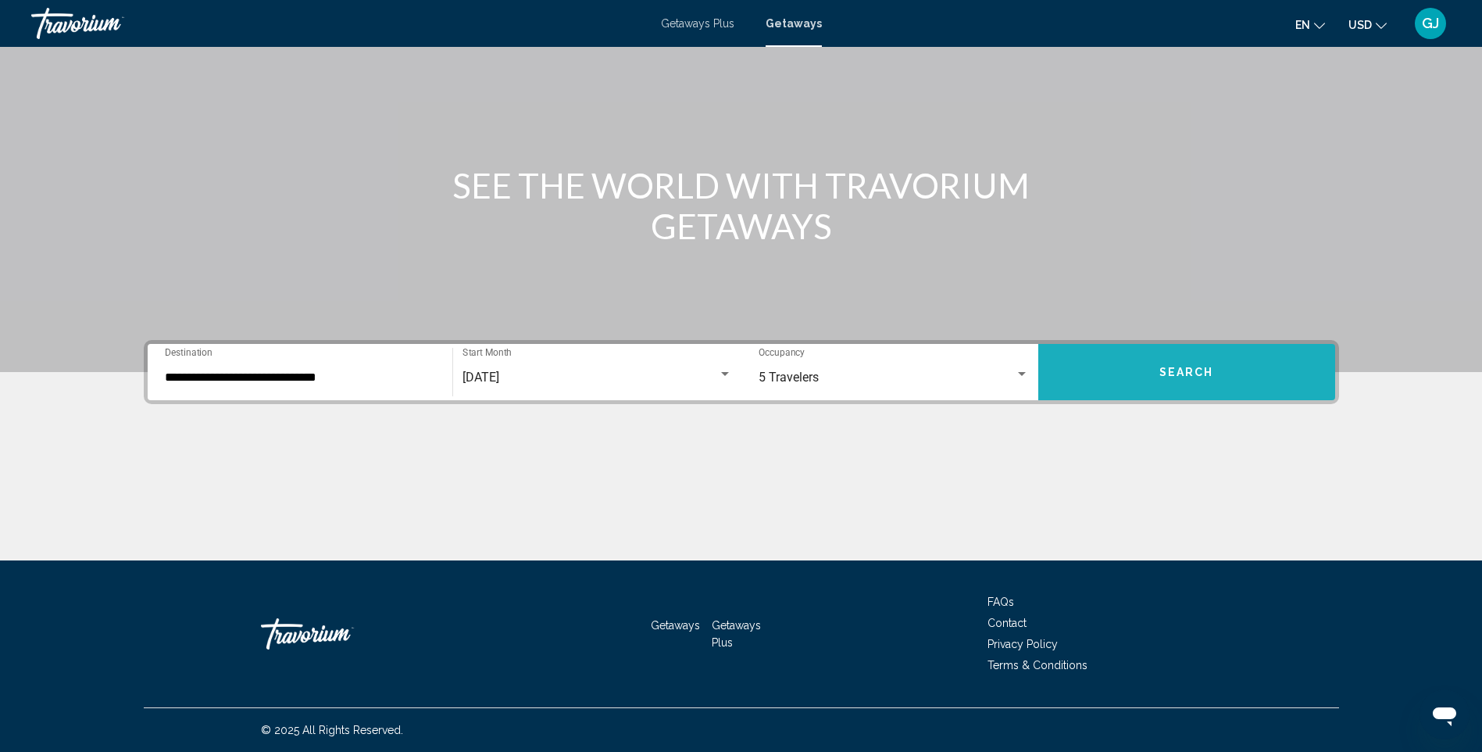
click at [1179, 380] on button "Search" at bounding box center [1187, 372] width 297 height 56
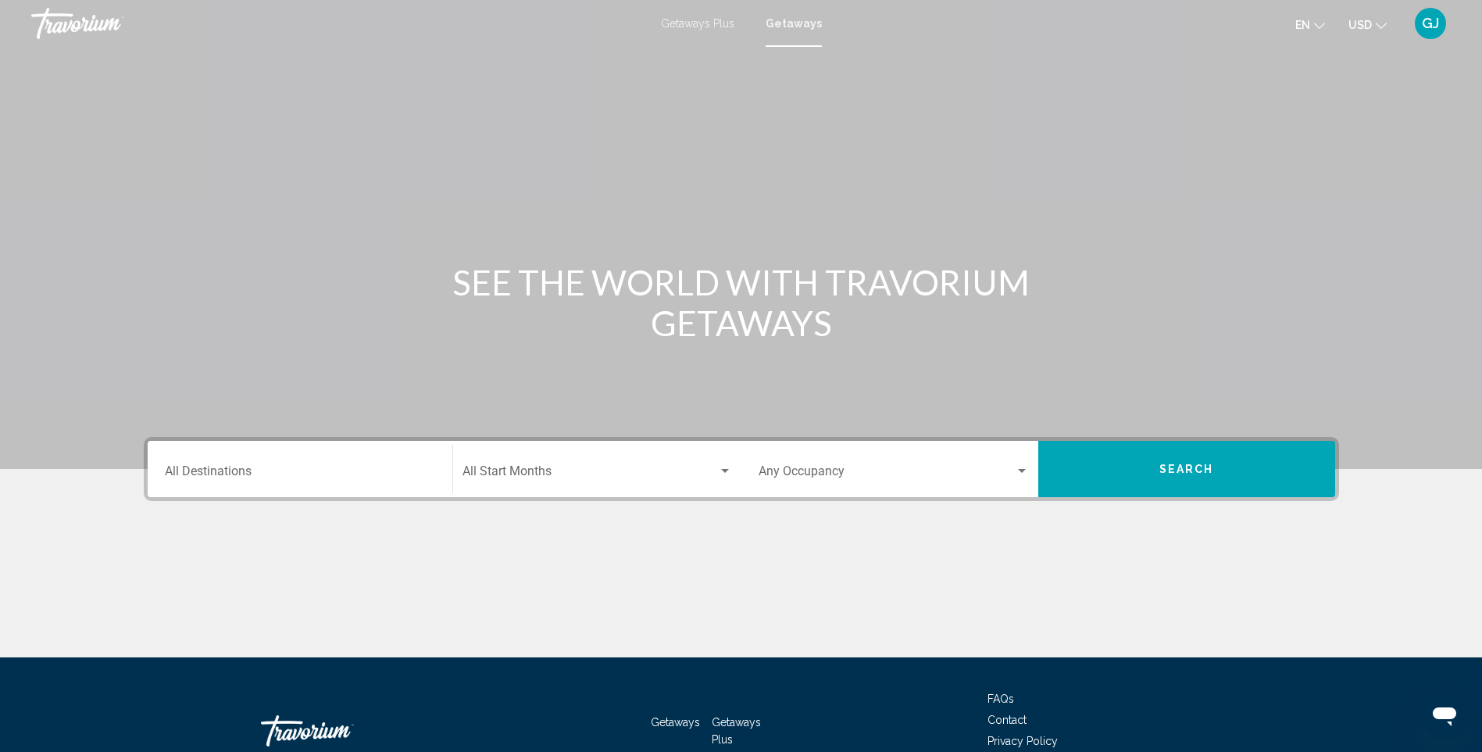
scroll to position [78, 0]
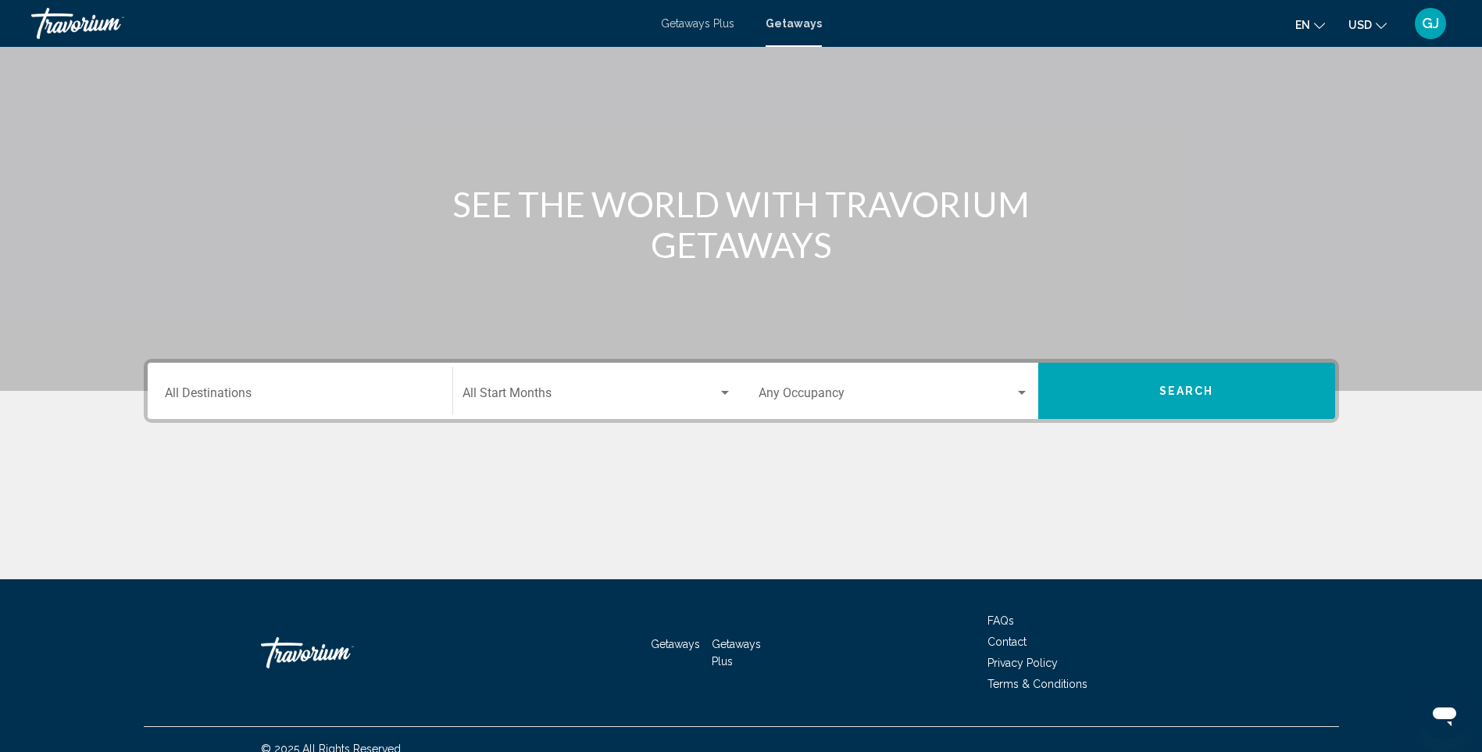
click at [339, 392] on input "Destination All Destinations" at bounding box center [300, 396] width 270 height 14
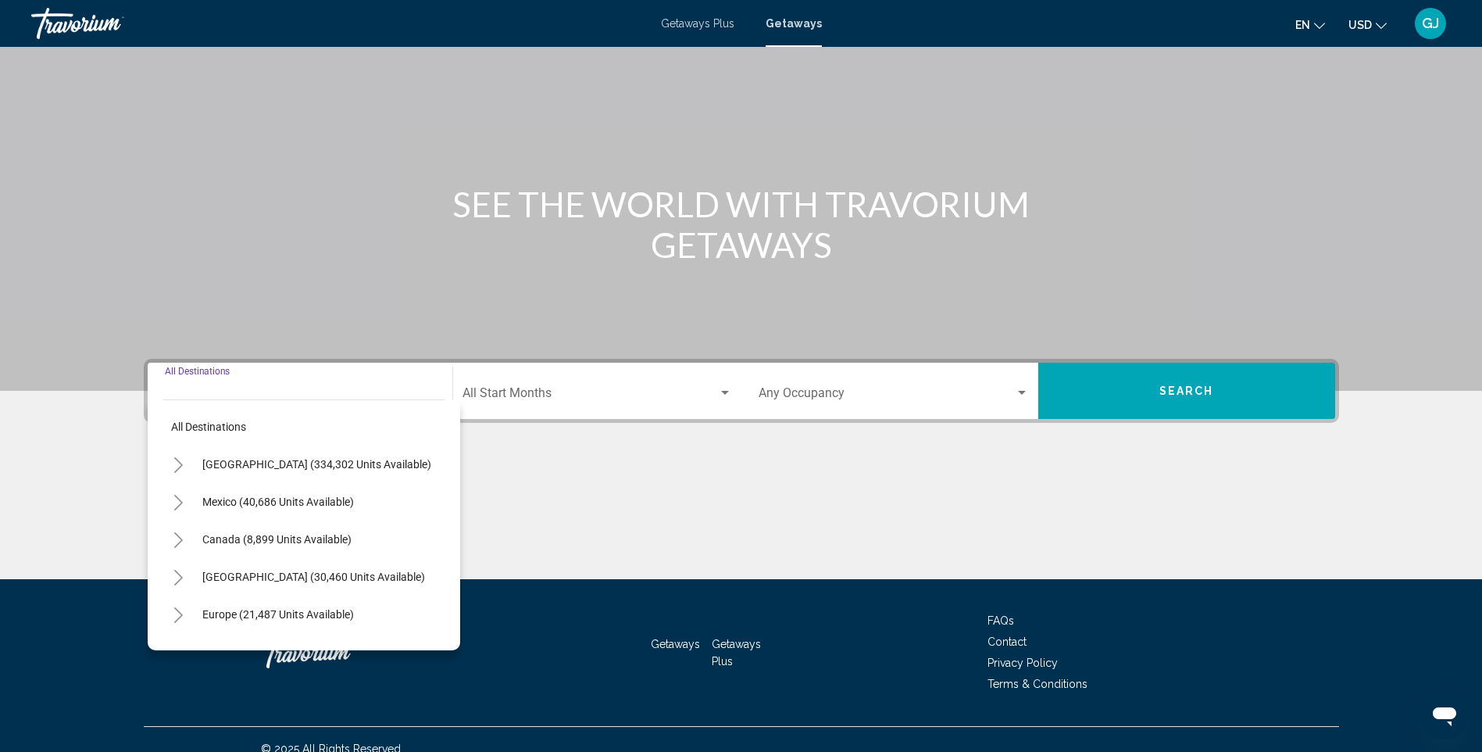
scroll to position [97, 0]
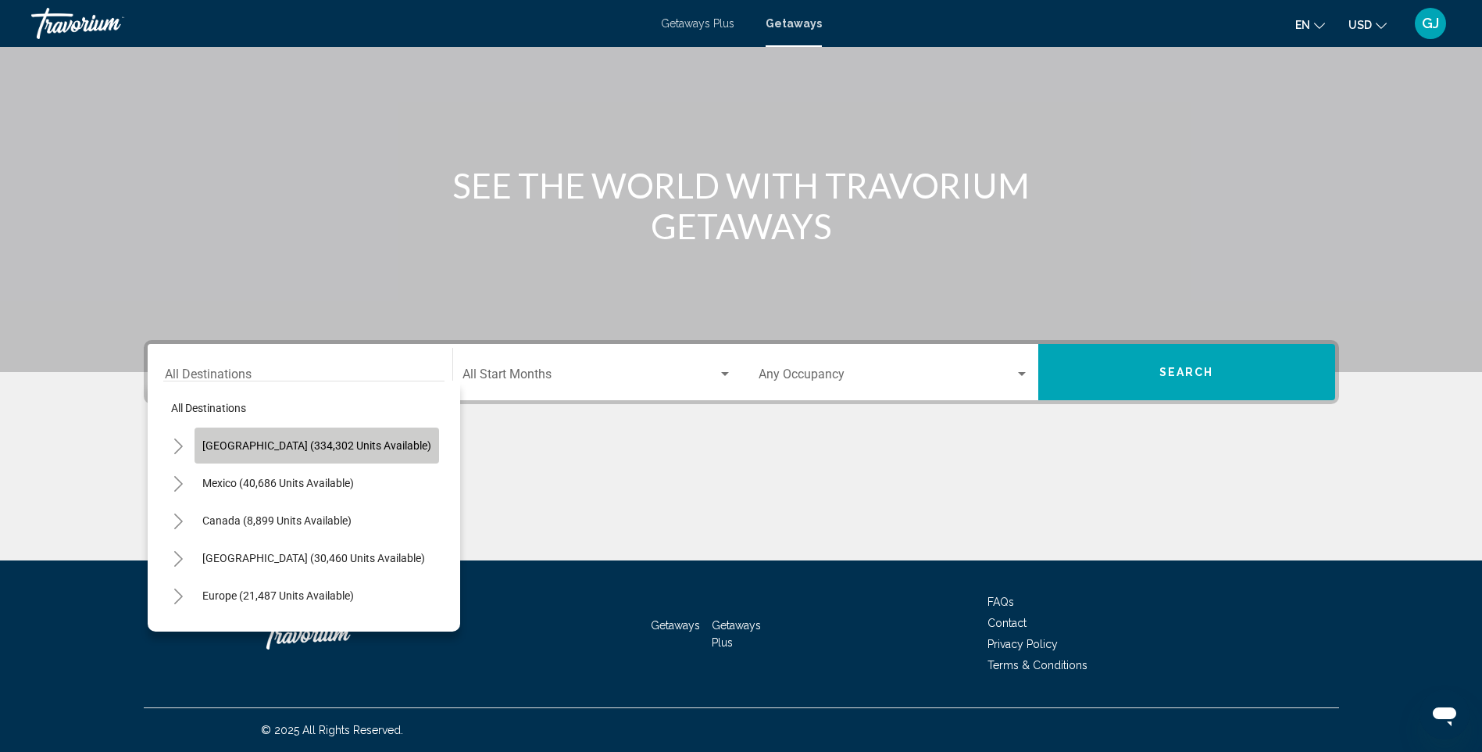
click at [318, 440] on span "[GEOGRAPHIC_DATA] (334,302 units available)" at bounding box center [316, 445] width 229 height 13
type input "**********"
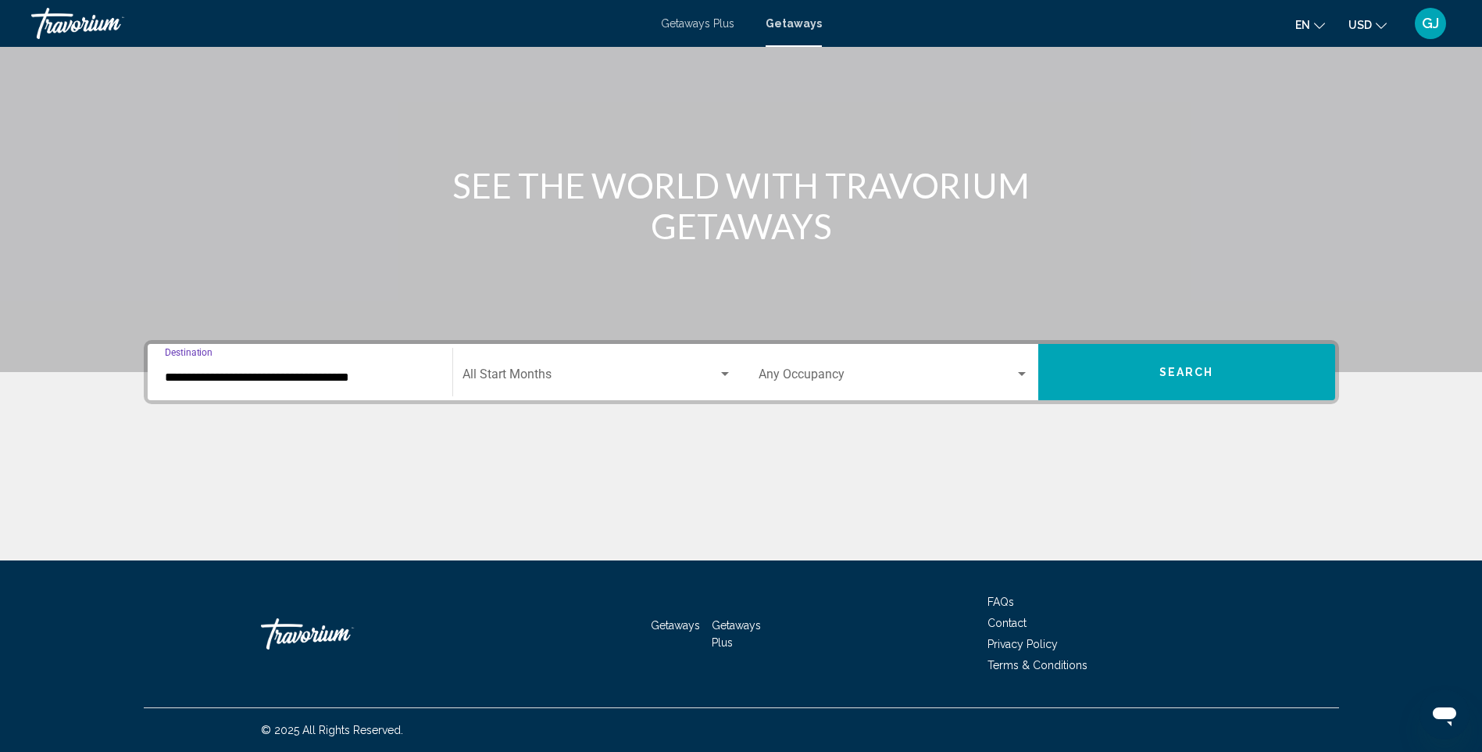
click at [556, 376] on span "Search widget" at bounding box center [591, 377] width 256 height 14
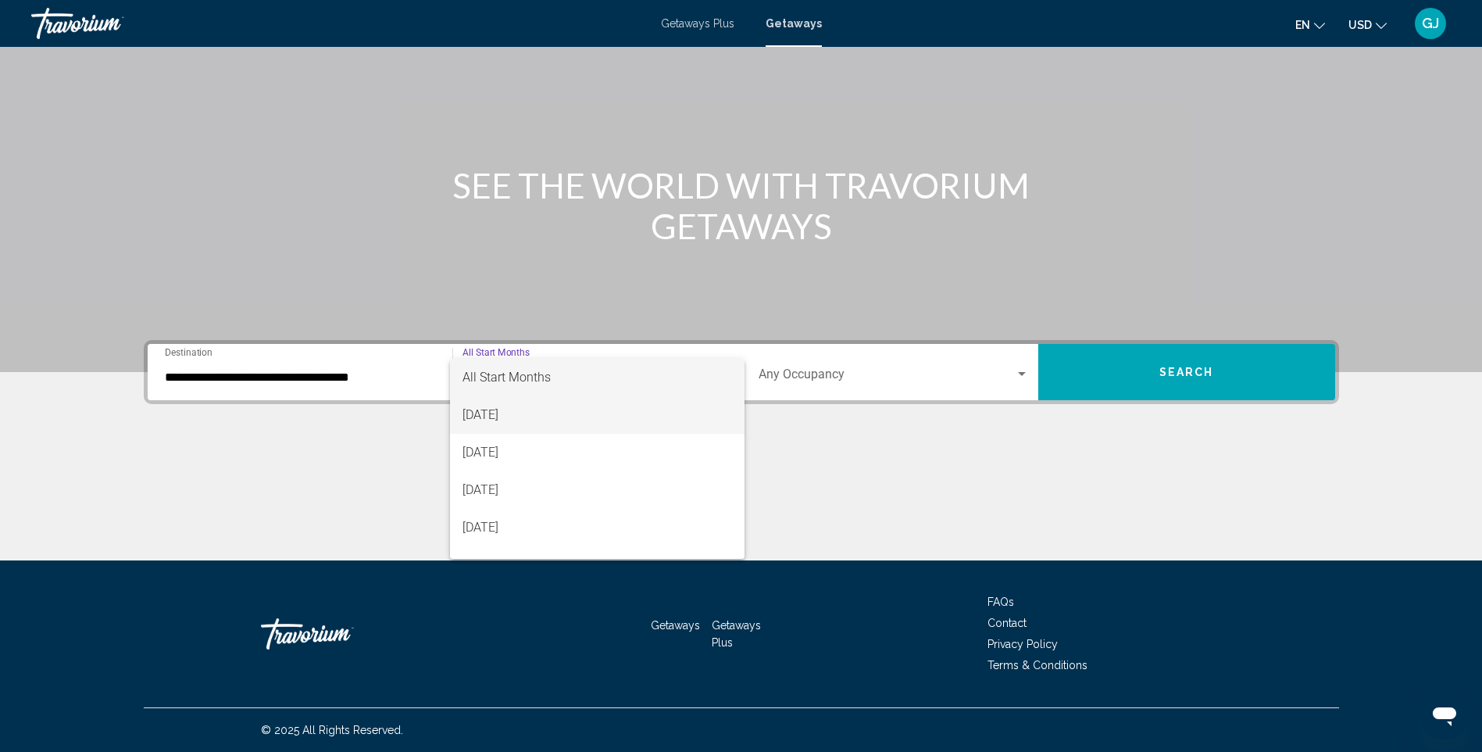
click at [546, 416] on span "[DATE]" at bounding box center [598, 415] width 270 height 38
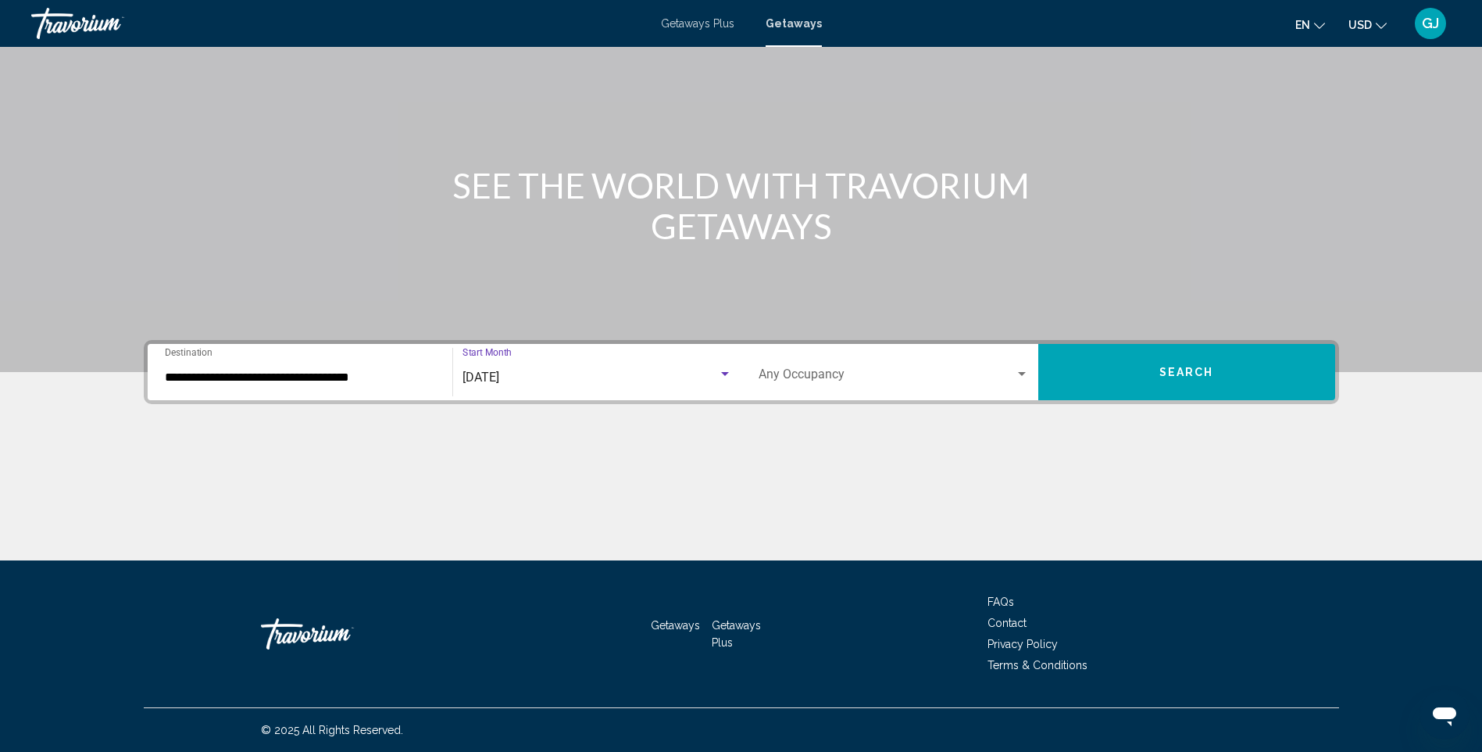
click at [1147, 370] on button "Search" at bounding box center [1187, 372] width 297 height 56
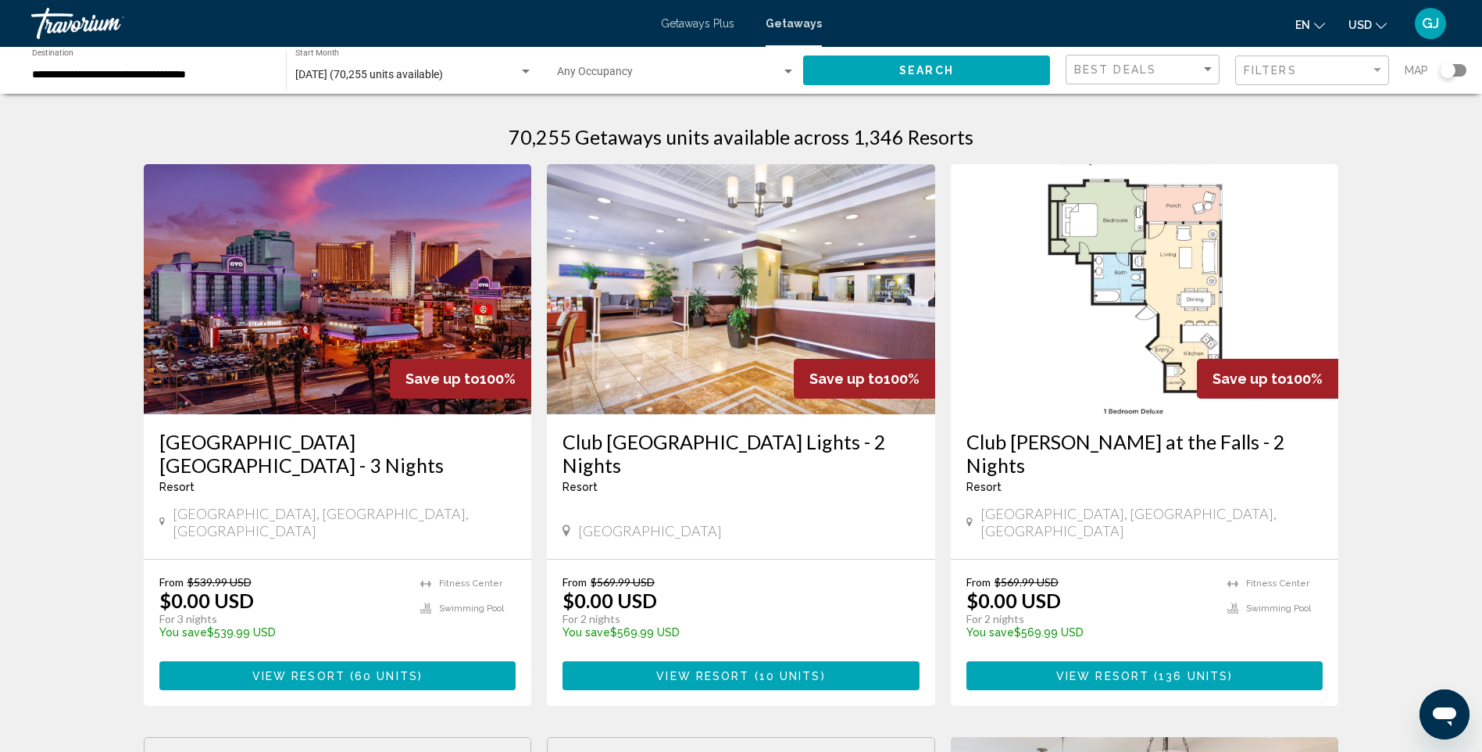
click at [1183, 334] on img "Main content" at bounding box center [1145, 289] width 388 height 250
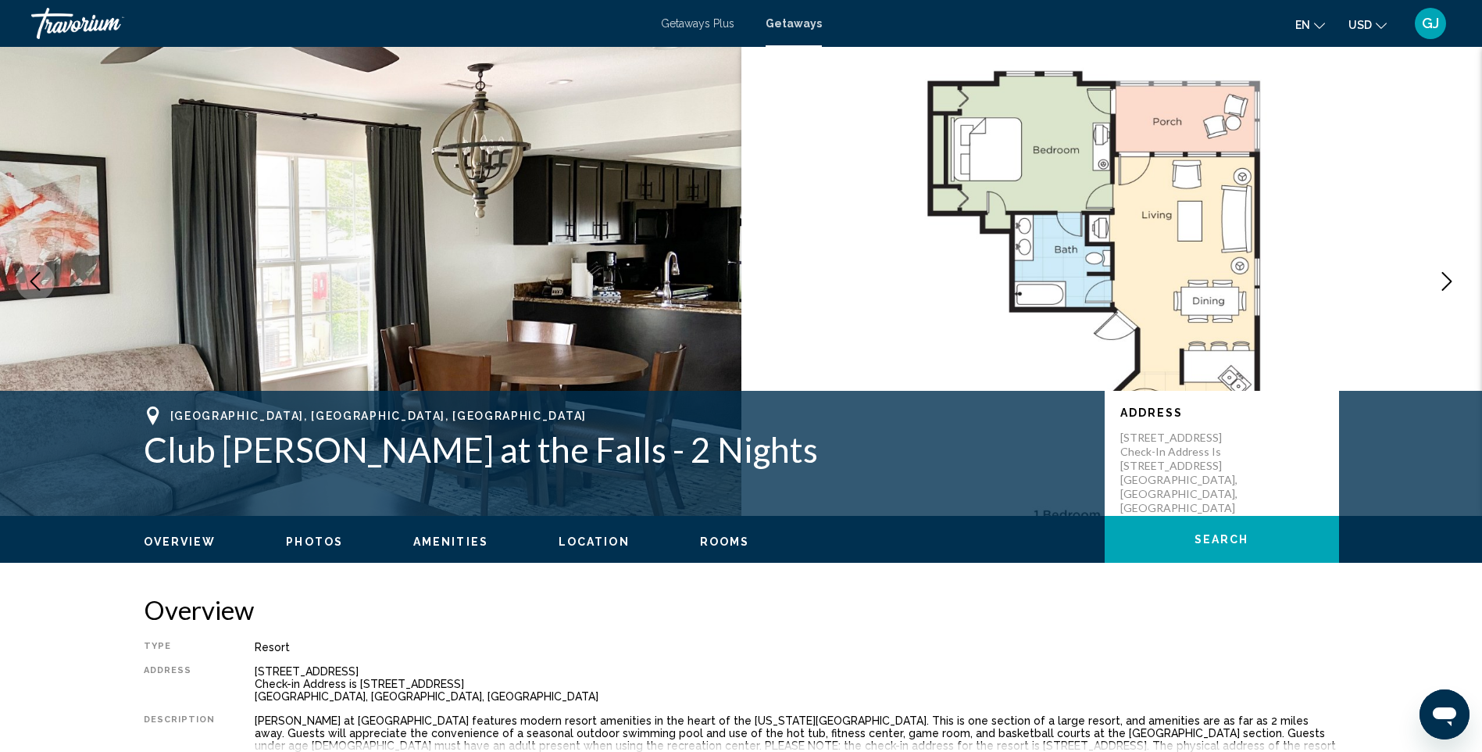
click at [1446, 275] on icon "Next image" at bounding box center [1448, 281] width 10 height 19
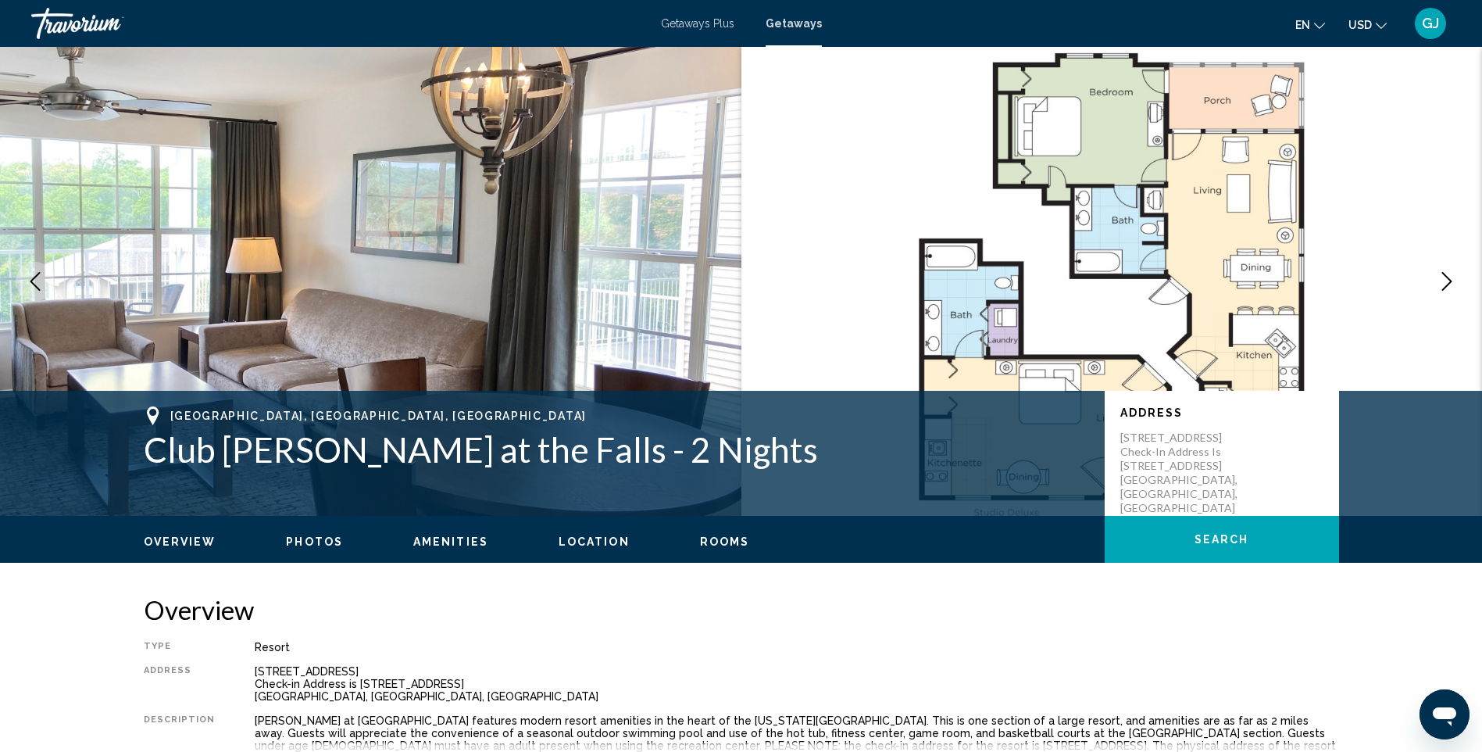
click at [1446, 275] on icon "Next image" at bounding box center [1448, 281] width 10 height 19
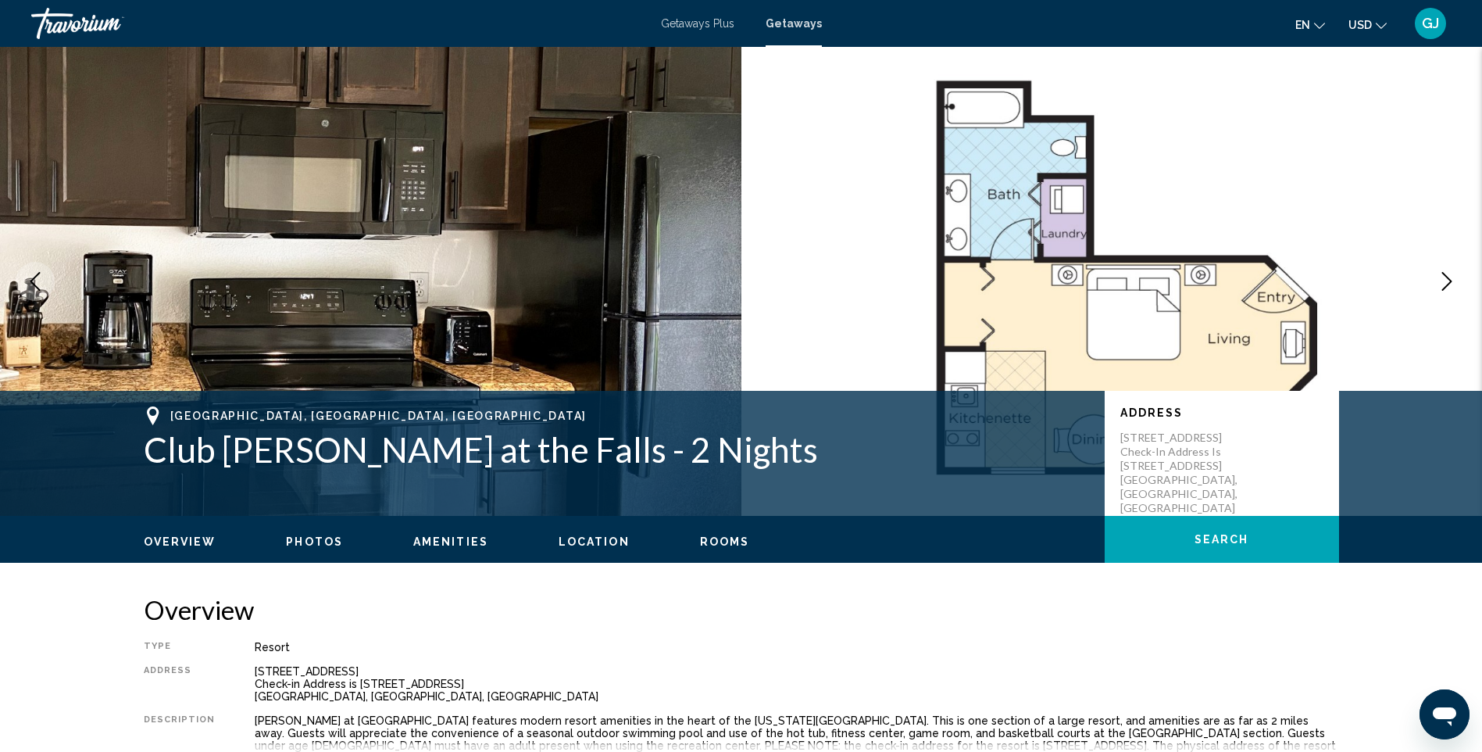
click at [1446, 275] on icon "Next image" at bounding box center [1448, 281] width 10 height 19
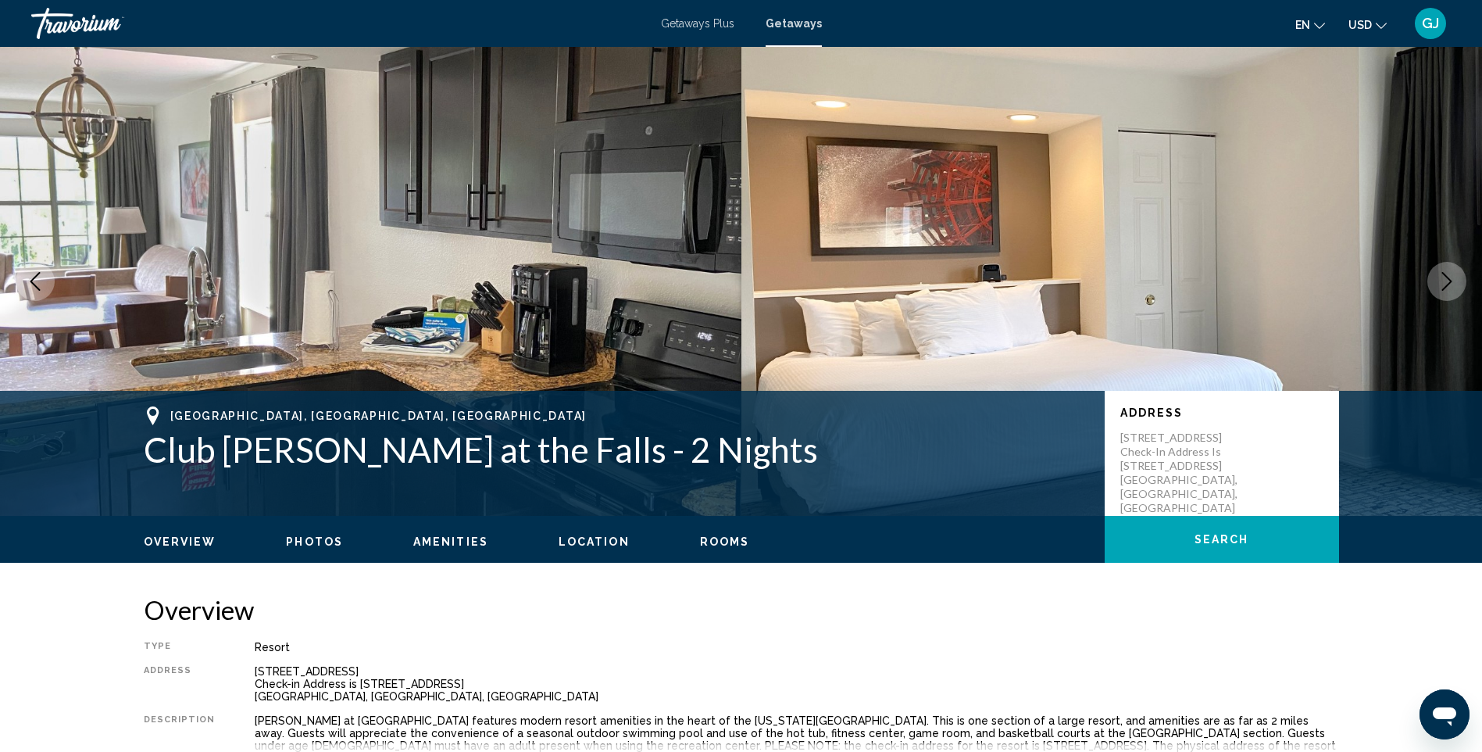
click at [1446, 275] on icon "Next image" at bounding box center [1448, 281] width 10 height 19
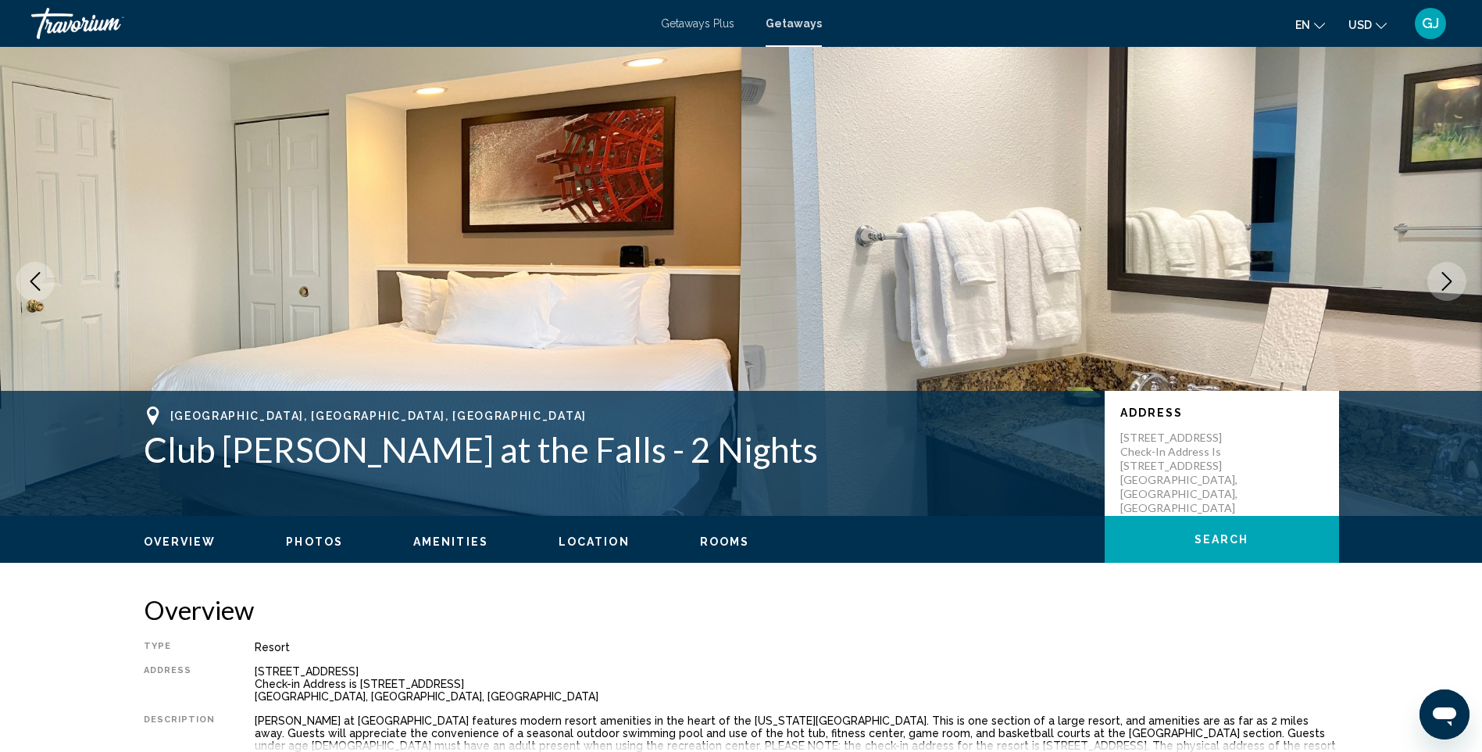
click at [1446, 275] on icon "Next image" at bounding box center [1448, 281] width 10 height 19
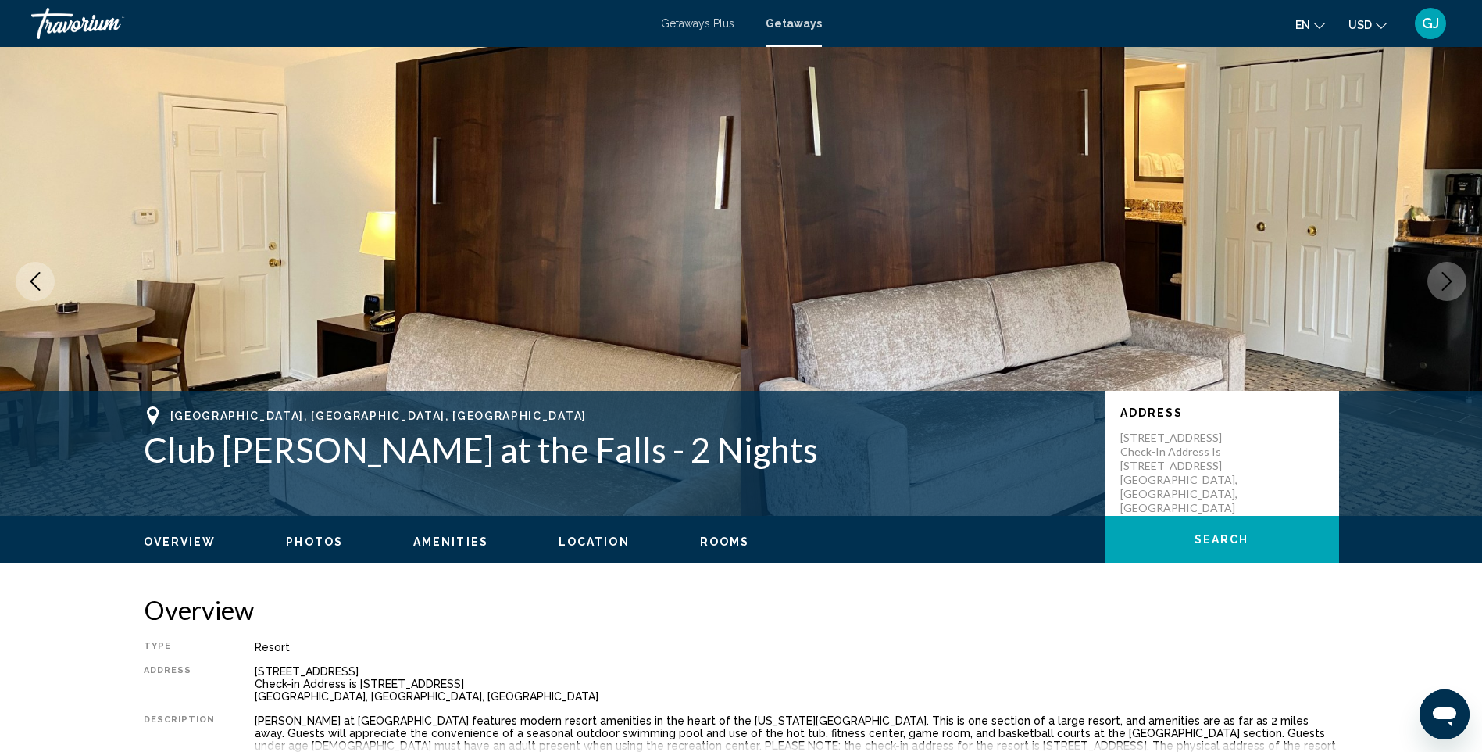
click at [1446, 275] on icon "Next image" at bounding box center [1448, 281] width 10 height 19
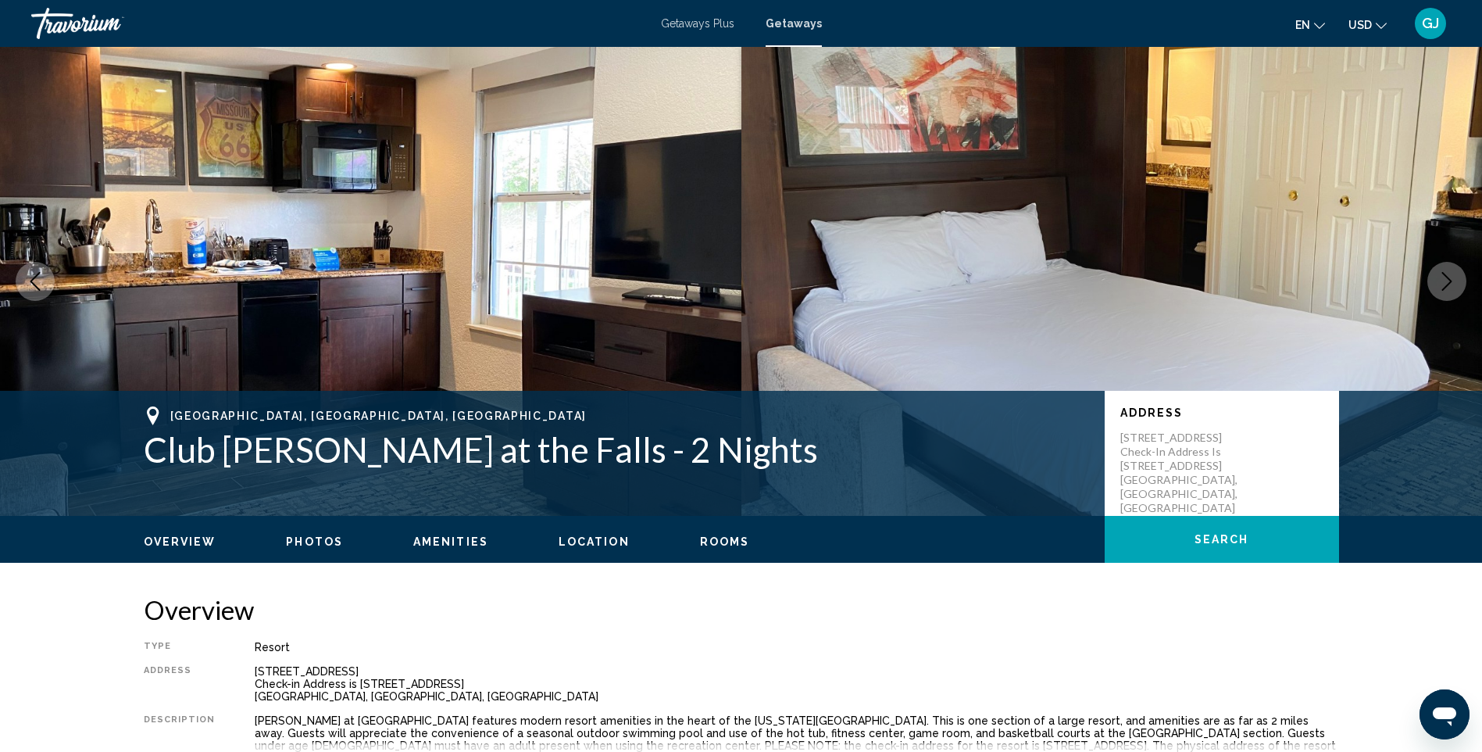
click at [1446, 275] on icon "Next image" at bounding box center [1448, 281] width 10 height 19
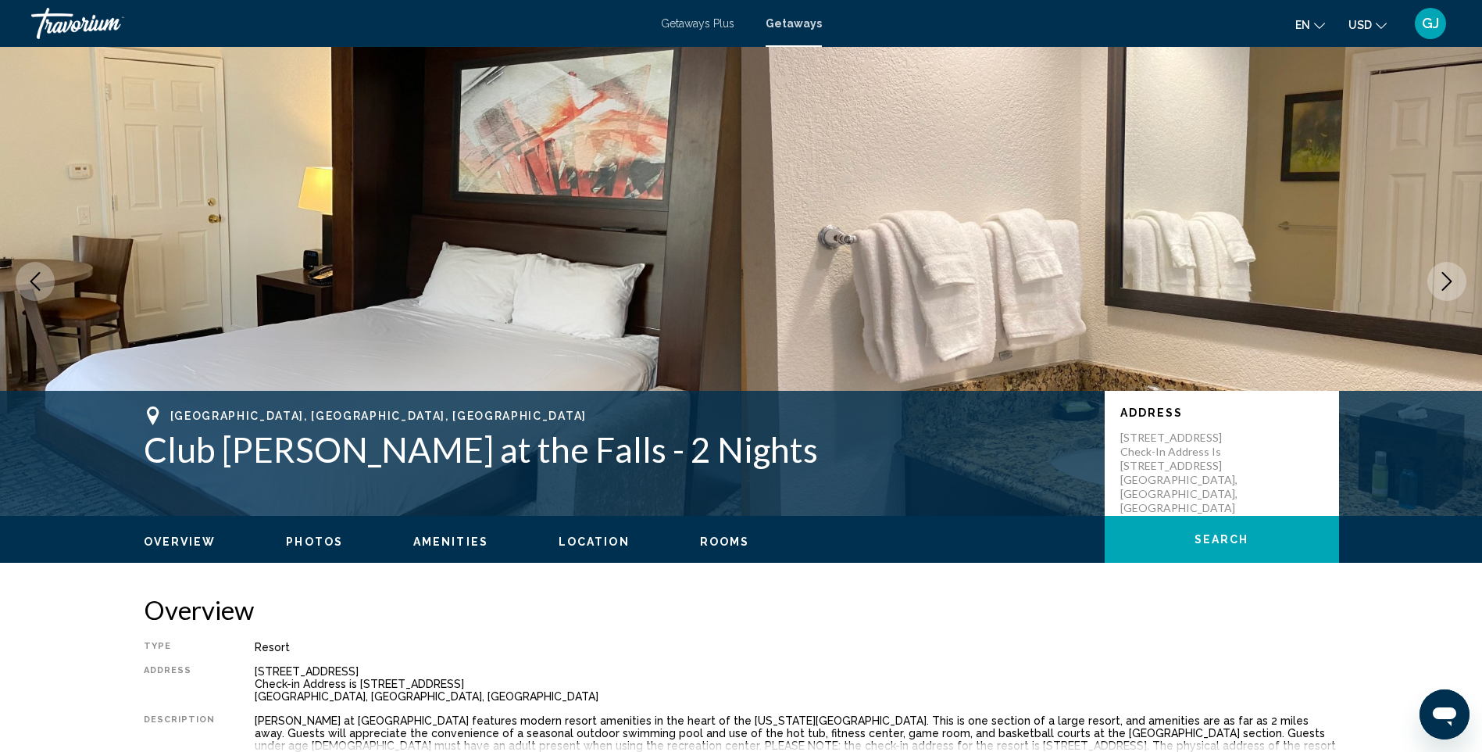
click at [1446, 275] on icon "Next image" at bounding box center [1448, 281] width 10 height 19
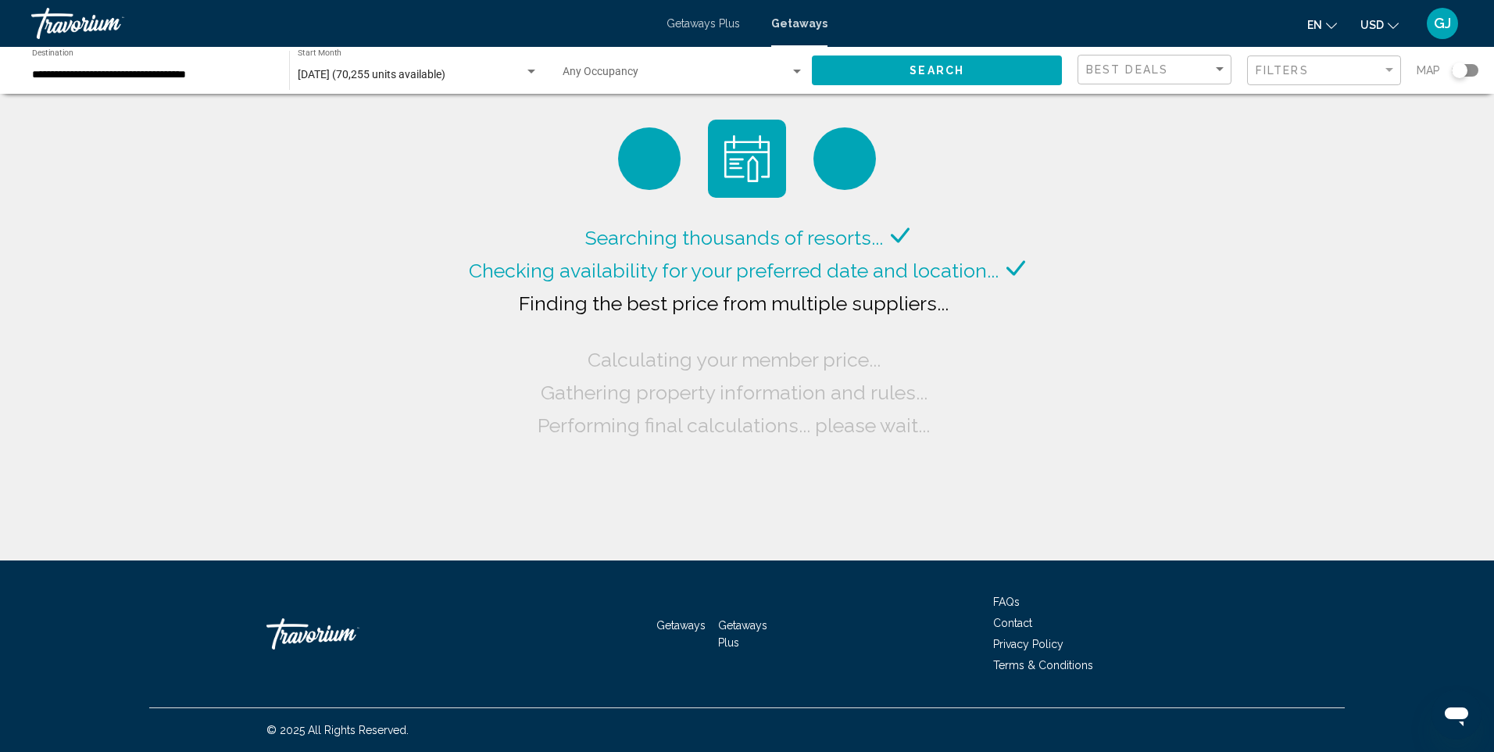
click at [389, 53] on div "[DATE] (70,255 units available) Start Month All Start Months" at bounding box center [418, 70] width 241 height 43
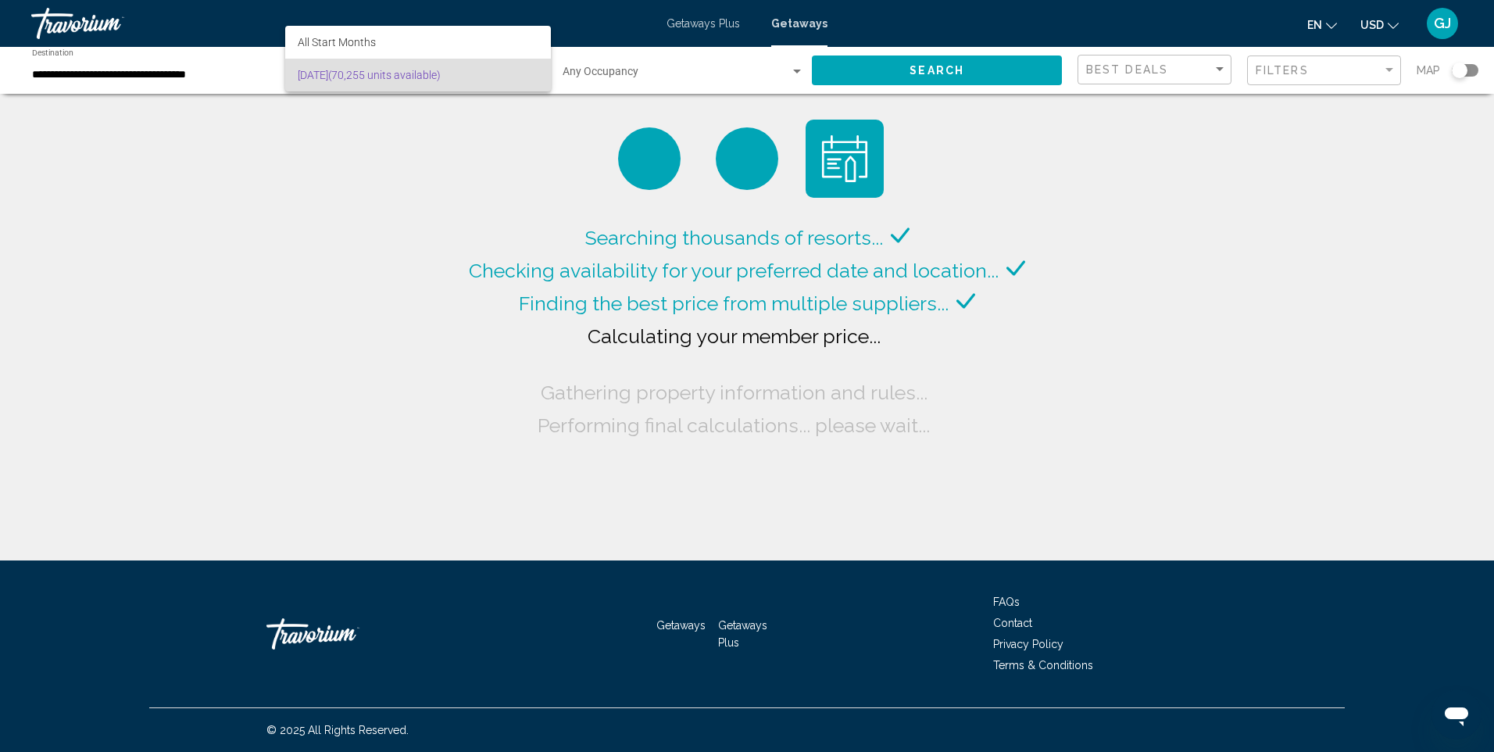
click at [209, 216] on div at bounding box center [747, 376] width 1494 height 752
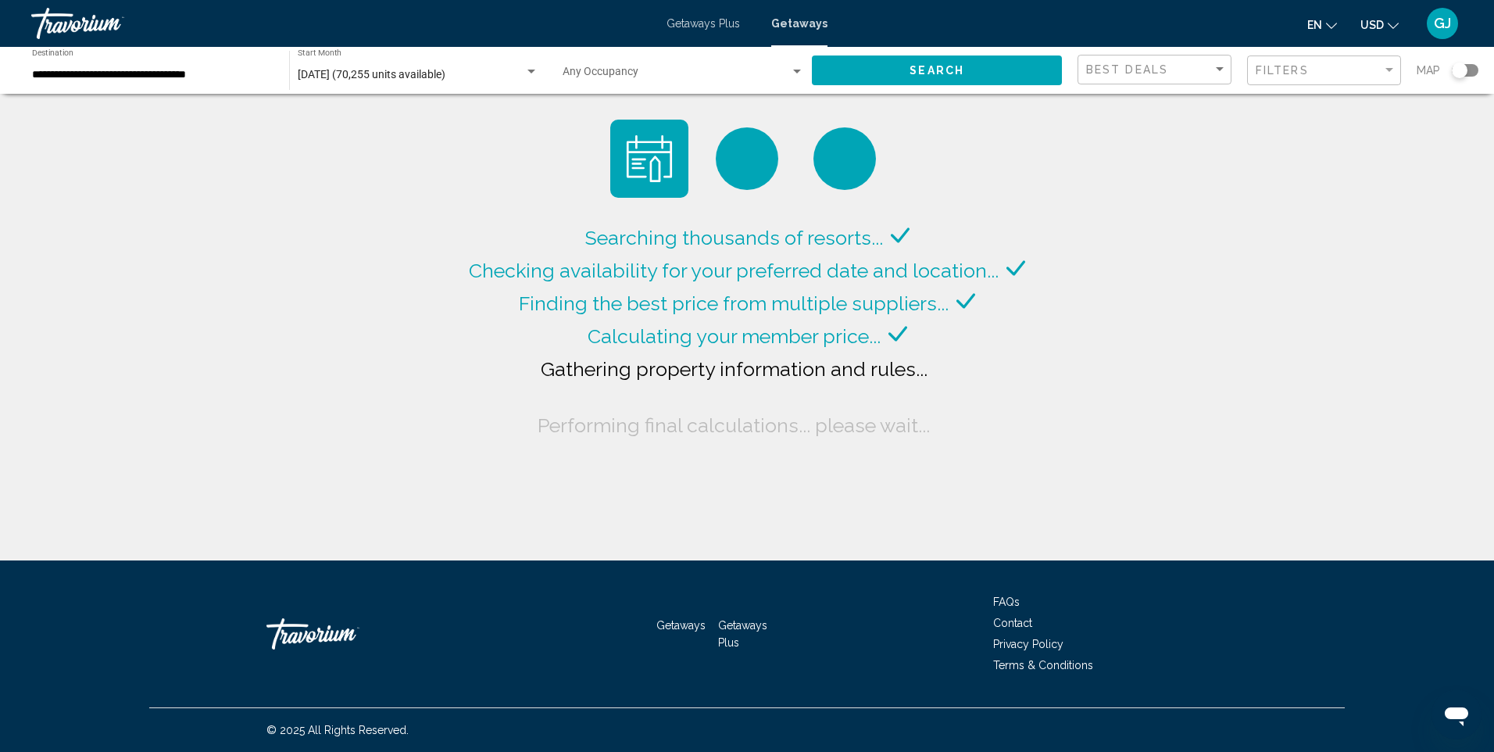
click at [145, 81] on div "**********" at bounding box center [152, 70] width 241 height 43
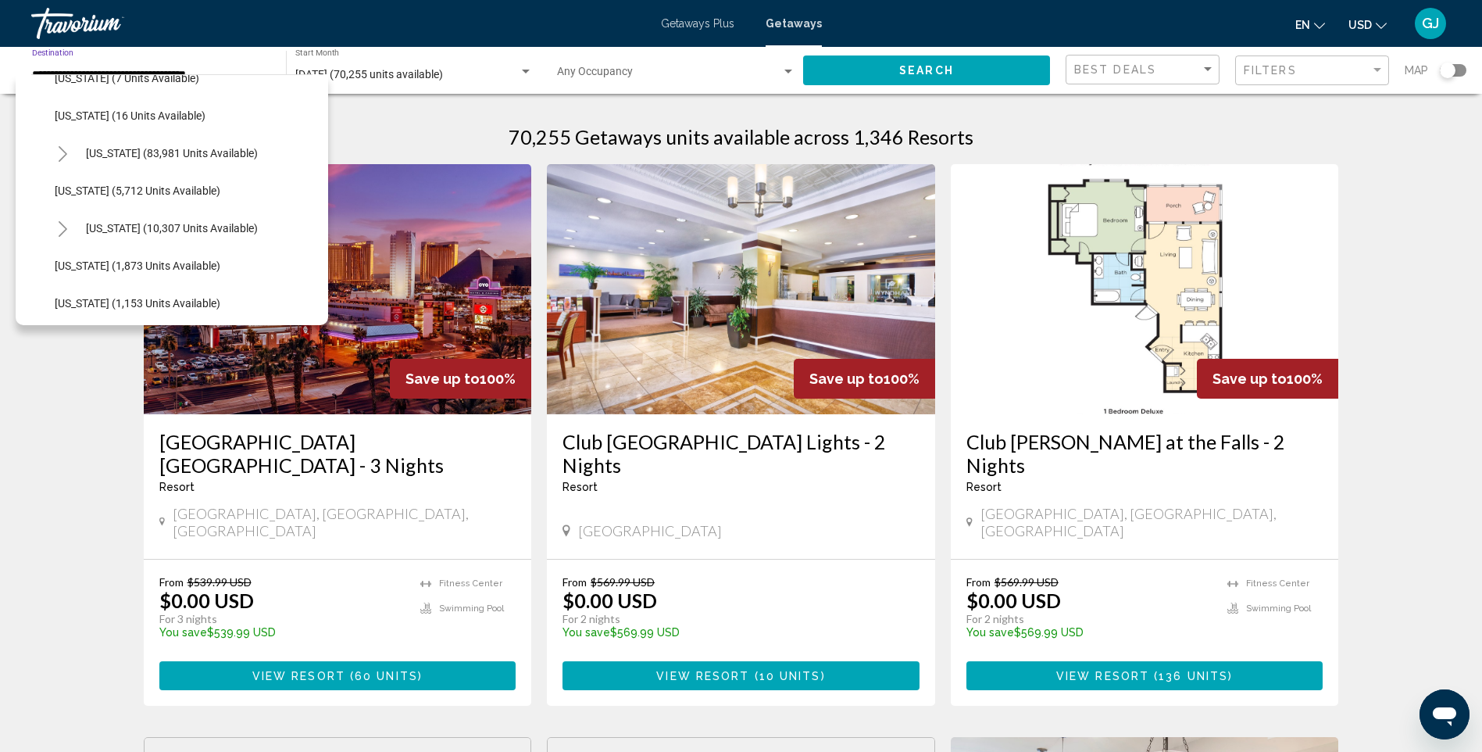
scroll to position [313, 0]
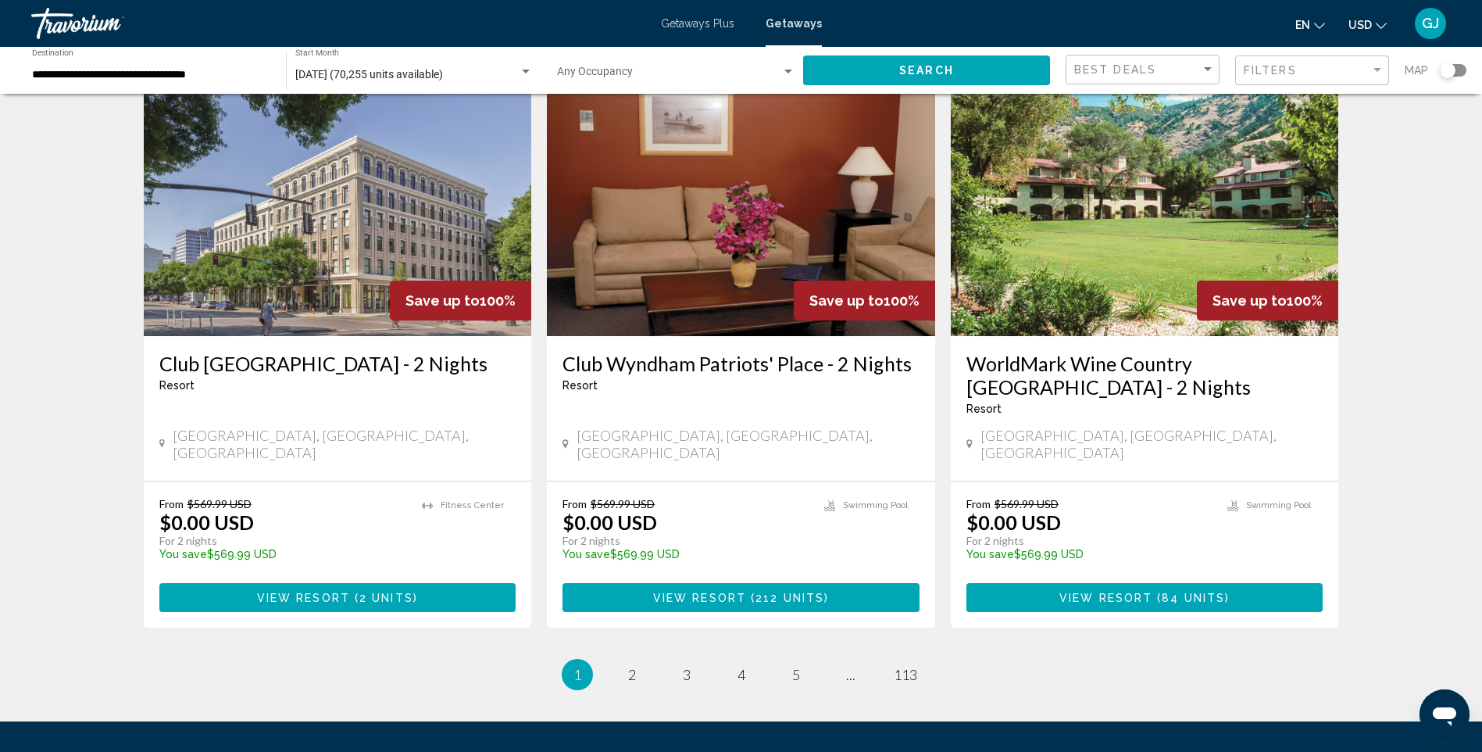
scroll to position [1867, 0]
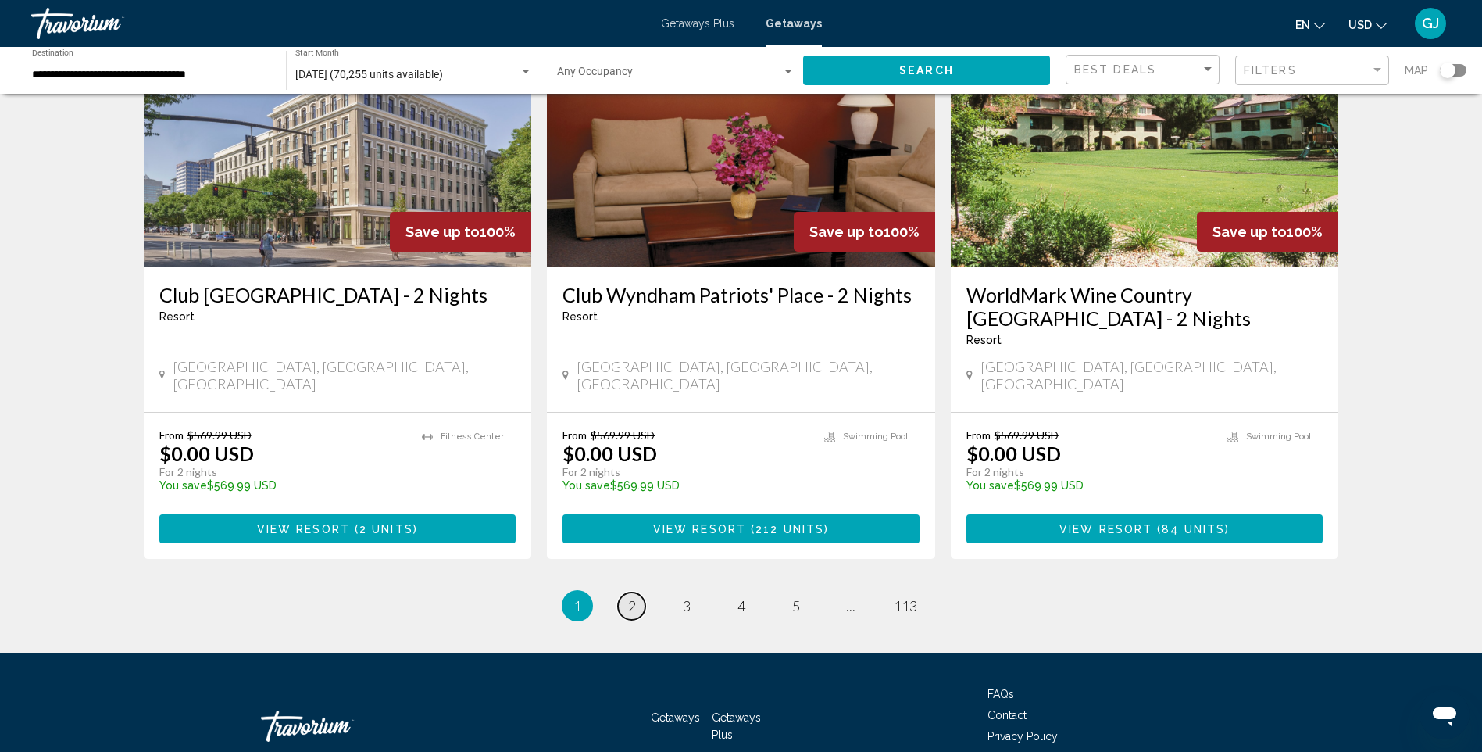
click at [631, 597] on span "2" at bounding box center [632, 605] width 8 height 17
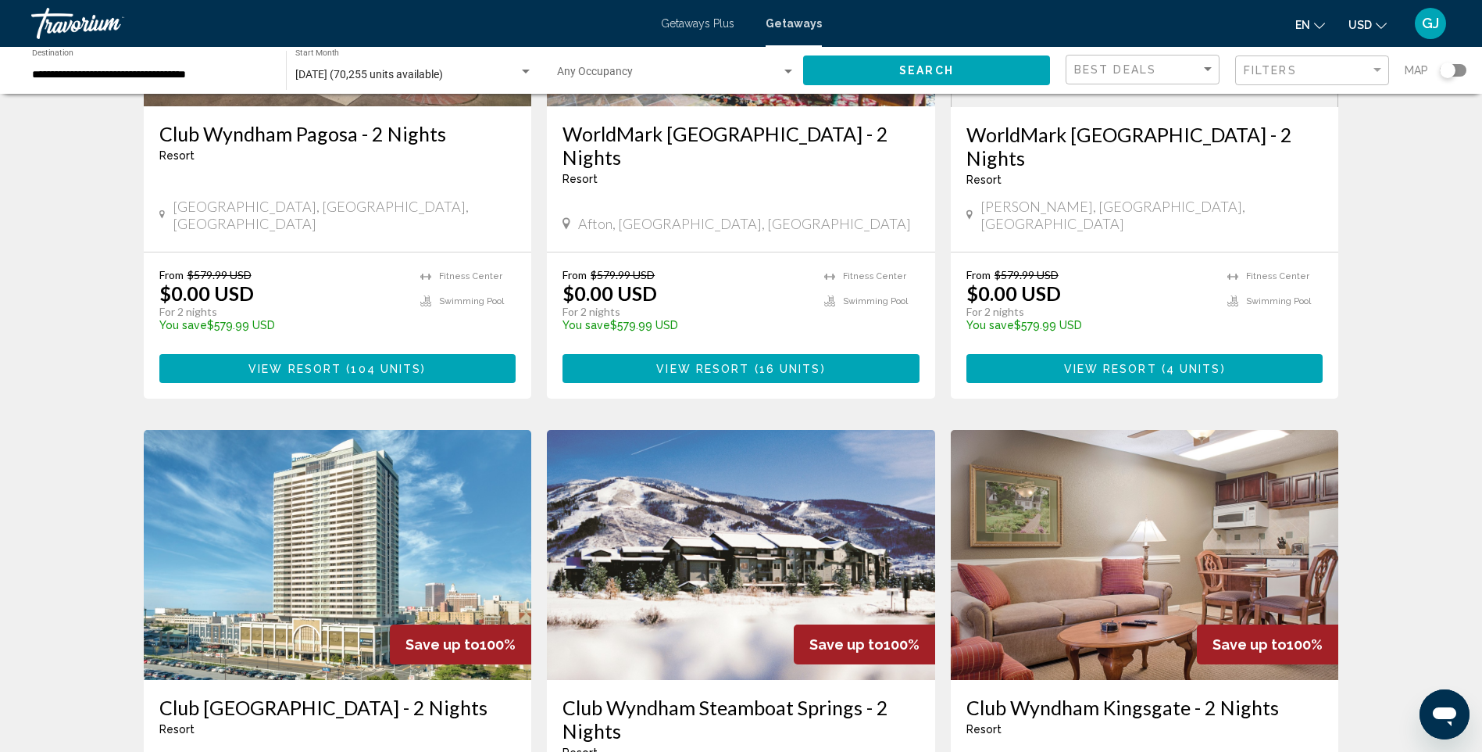
scroll to position [1485, 0]
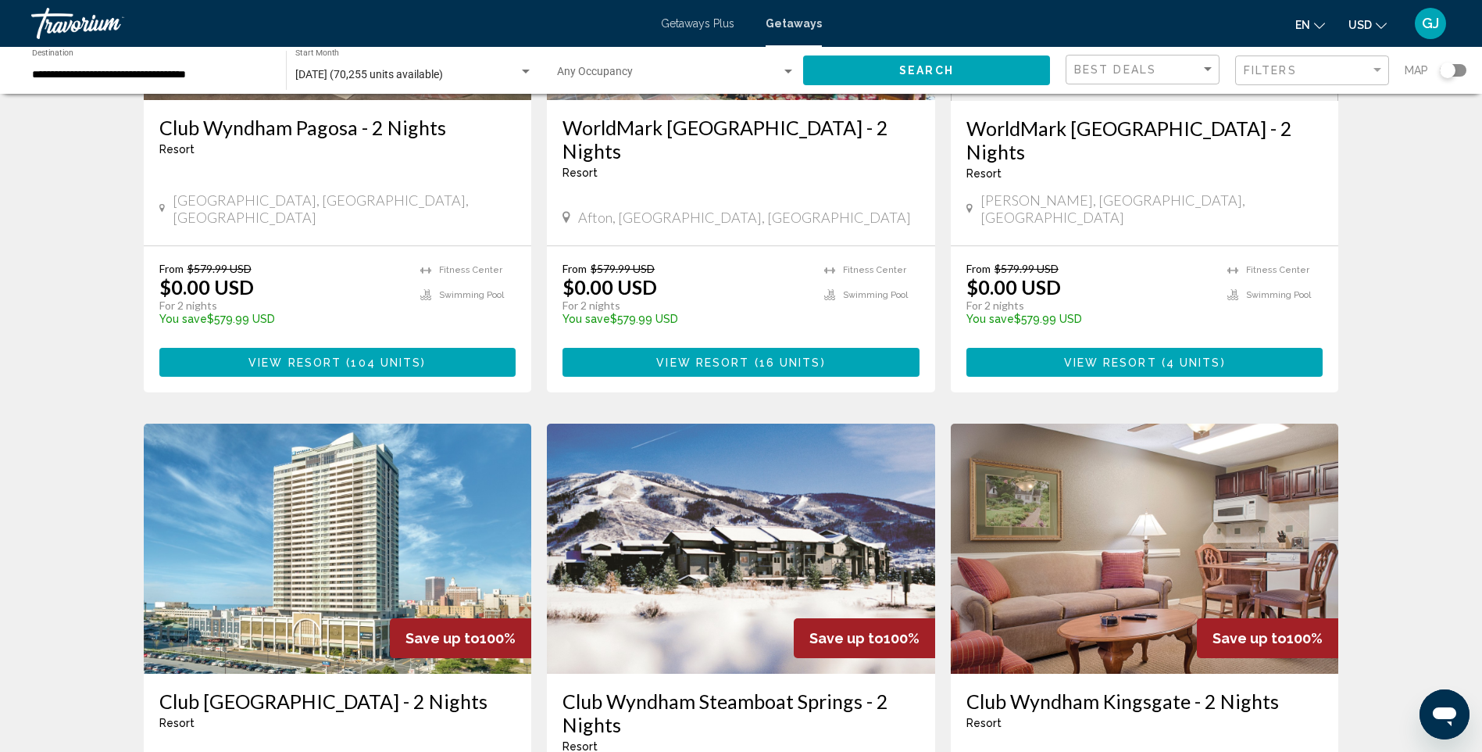
click at [779, 455] on img "Main content" at bounding box center [741, 549] width 388 height 250
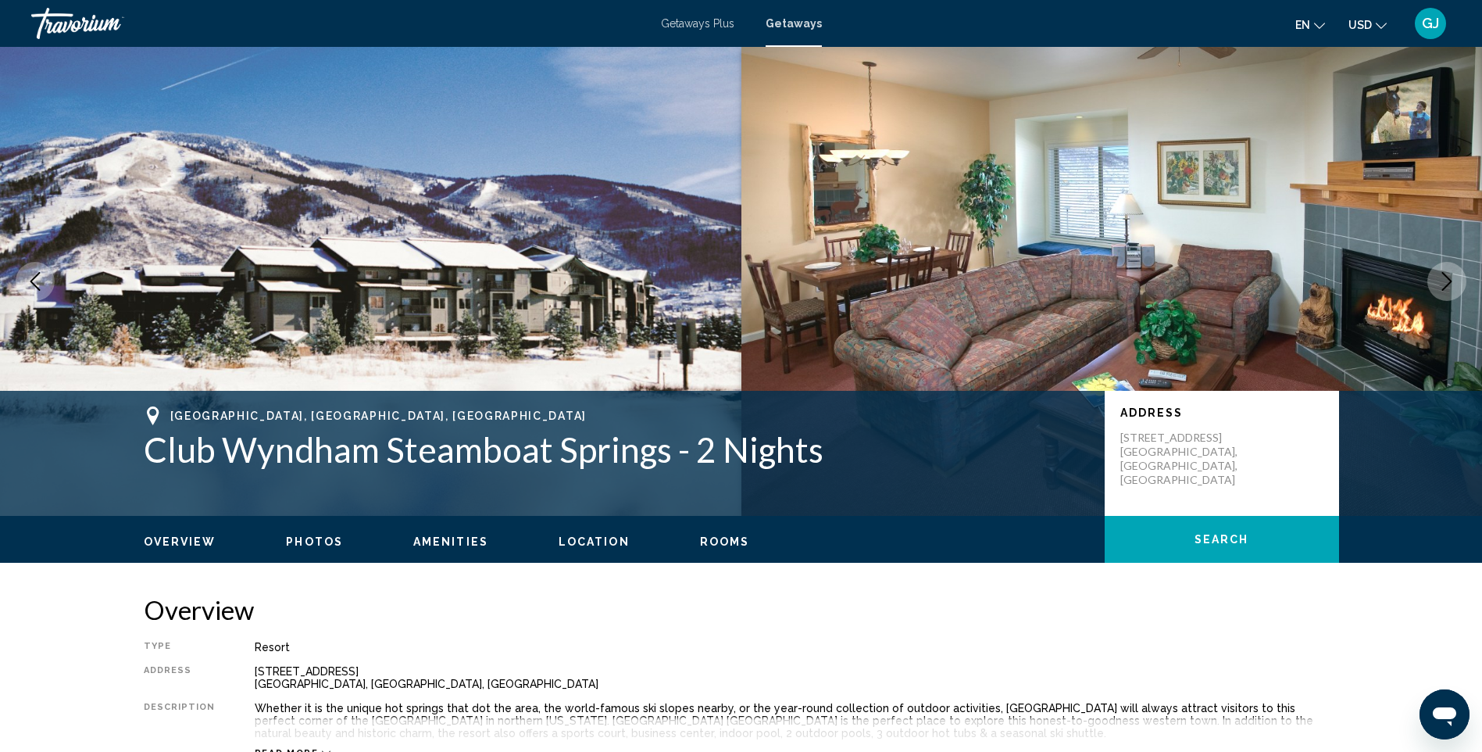
click at [1444, 284] on icon "Next image" at bounding box center [1447, 281] width 19 height 19
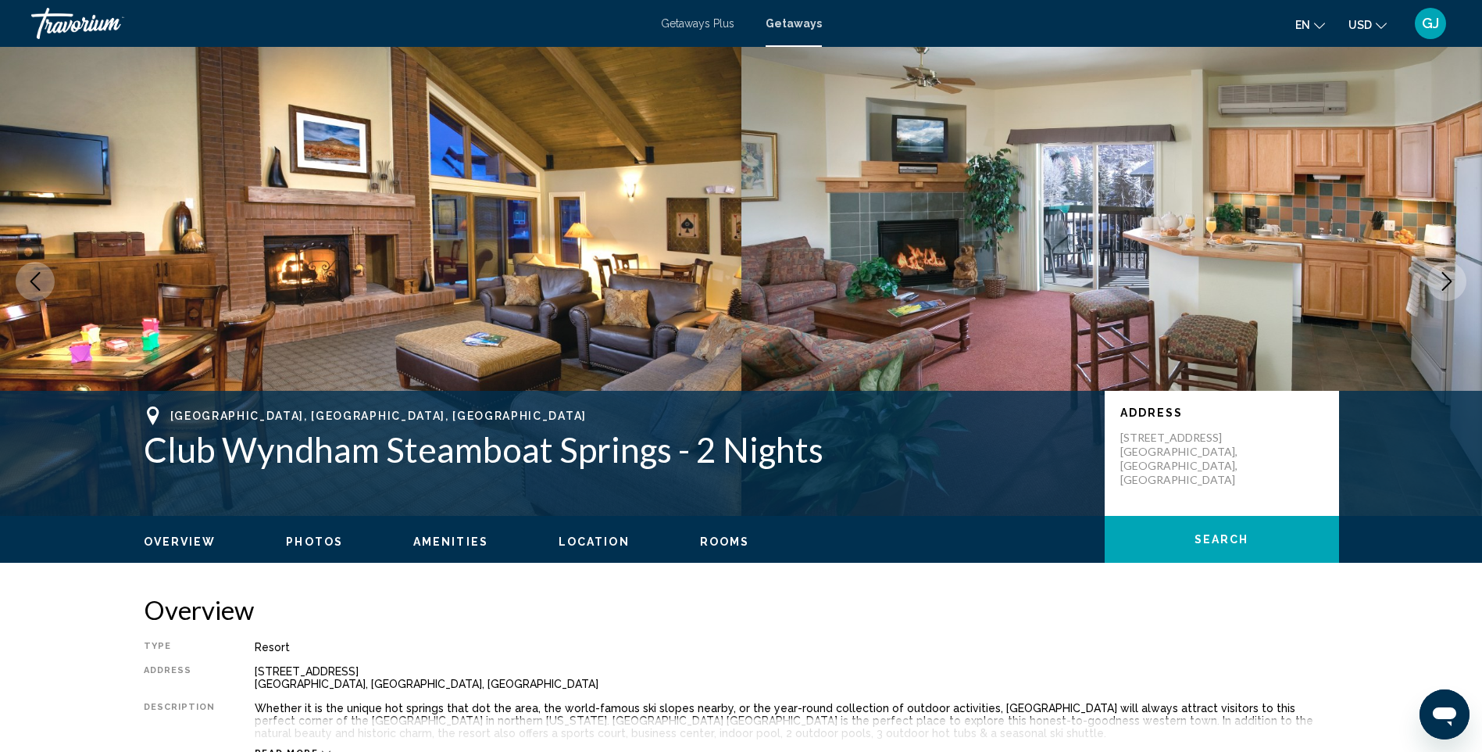
click at [1444, 284] on icon "Next image" at bounding box center [1447, 281] width 19 height 19
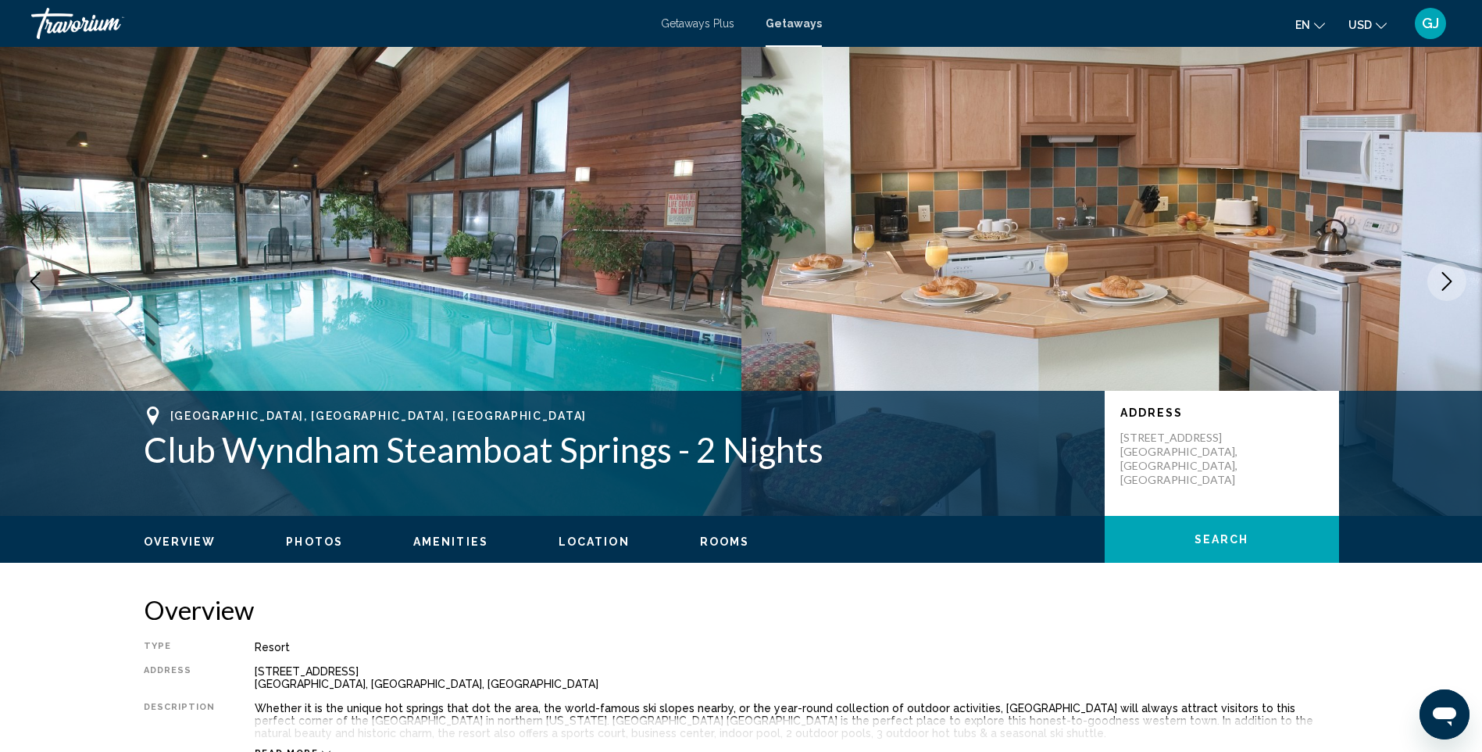
click at [1444, 284] on icon "Next image" at bounding box center [1447, 281] width 19 height 19
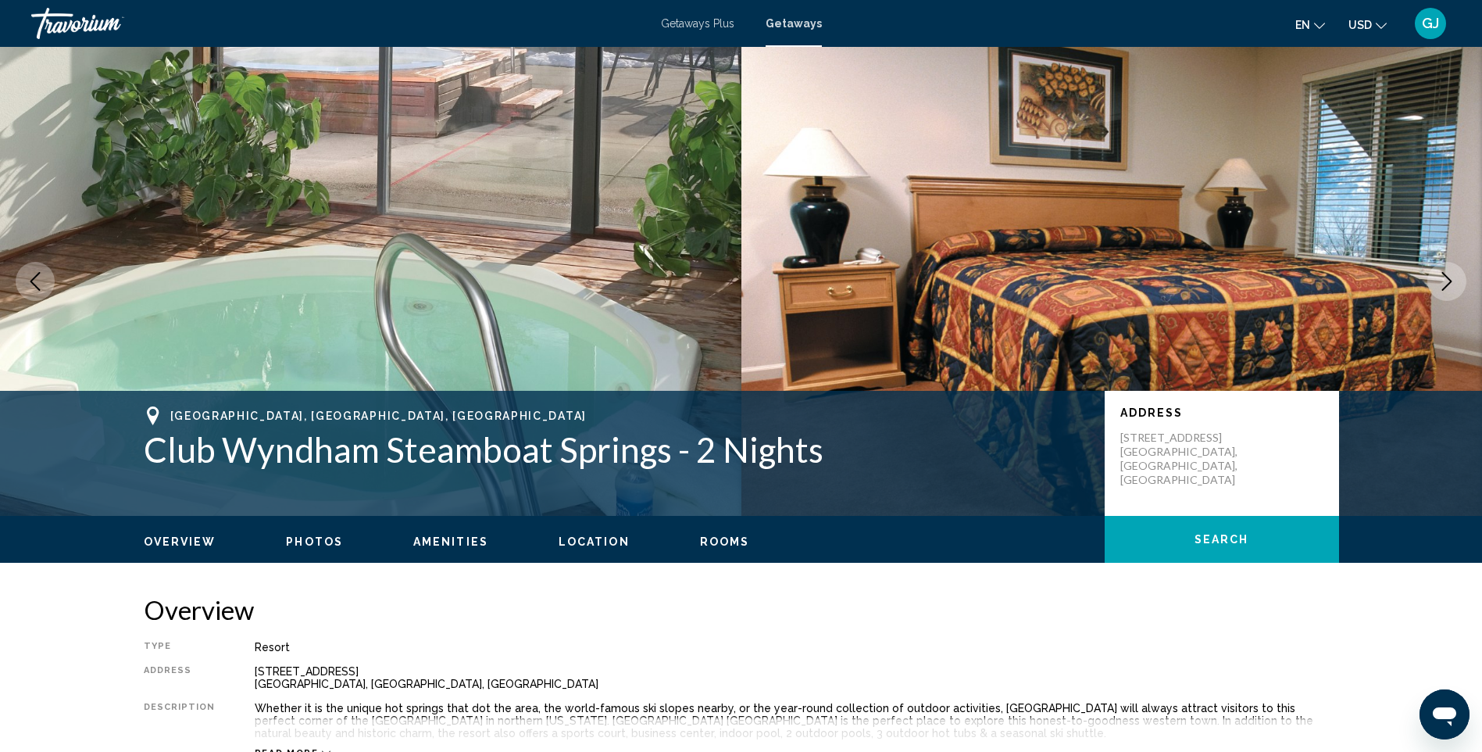
click at [1444, 284] on icon "Next image" at bounding box center [1447, 281] width 19 height 19
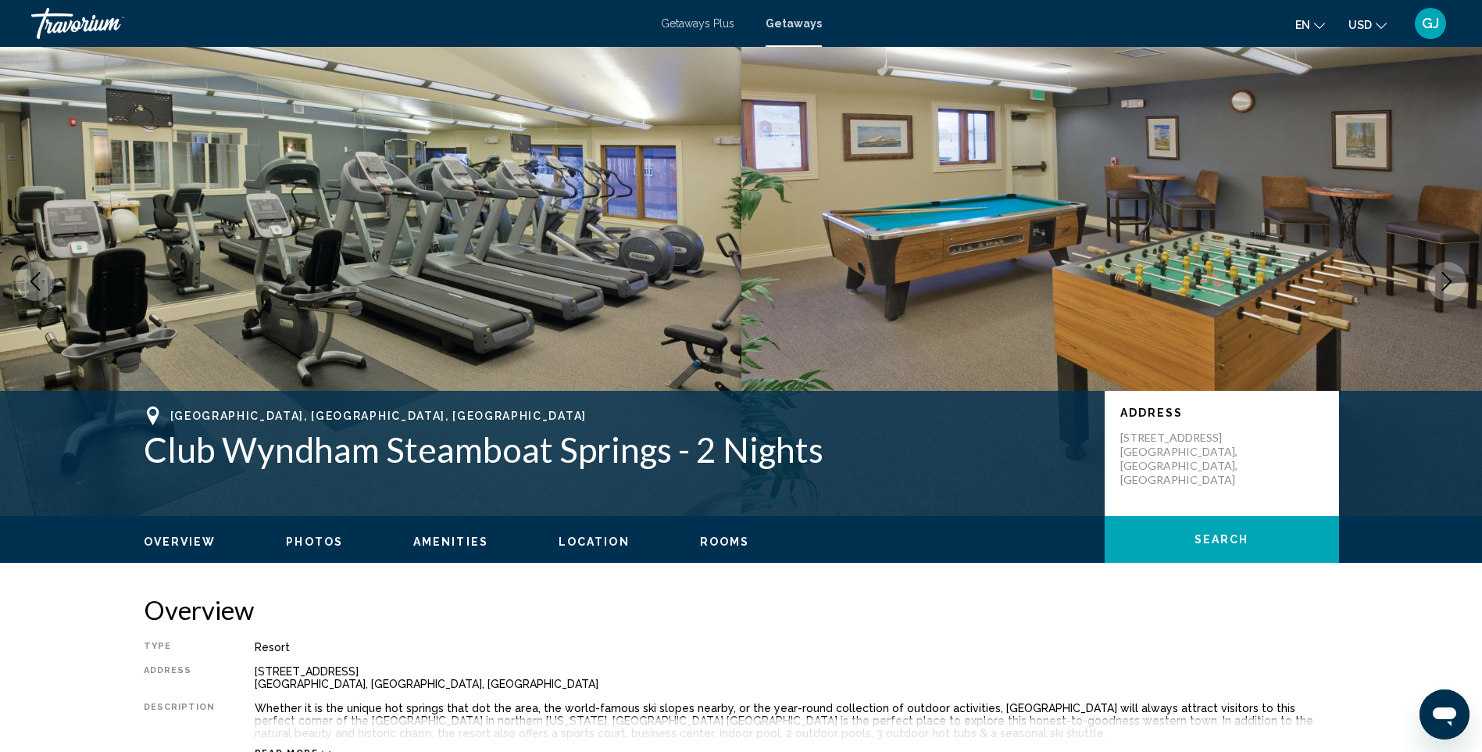
click at [1444, 284] on icon "Next image" at bounding box center [1447, 281] width 19 height 19
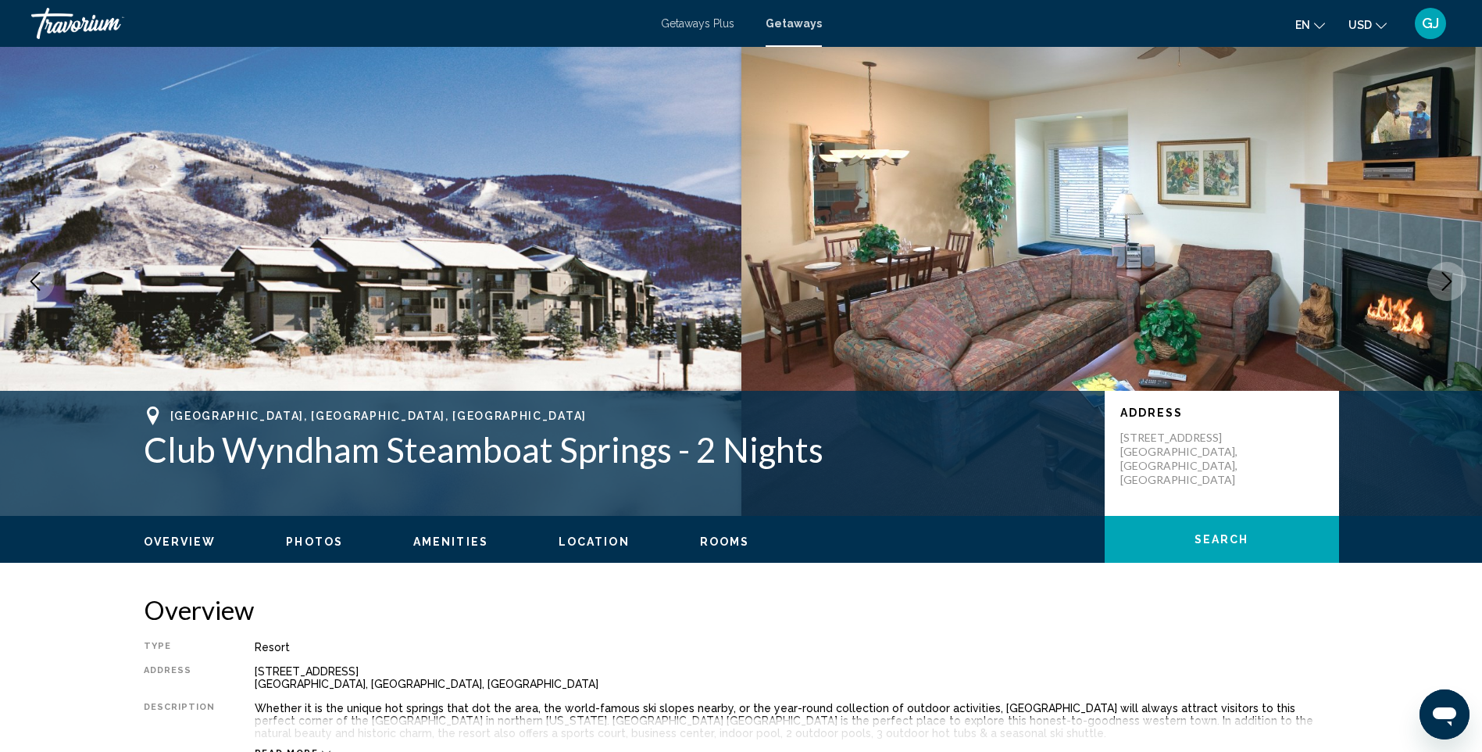
click at [1453, 282] on icon "Next image" at bounding box center [1447, 281] width 19 height 19
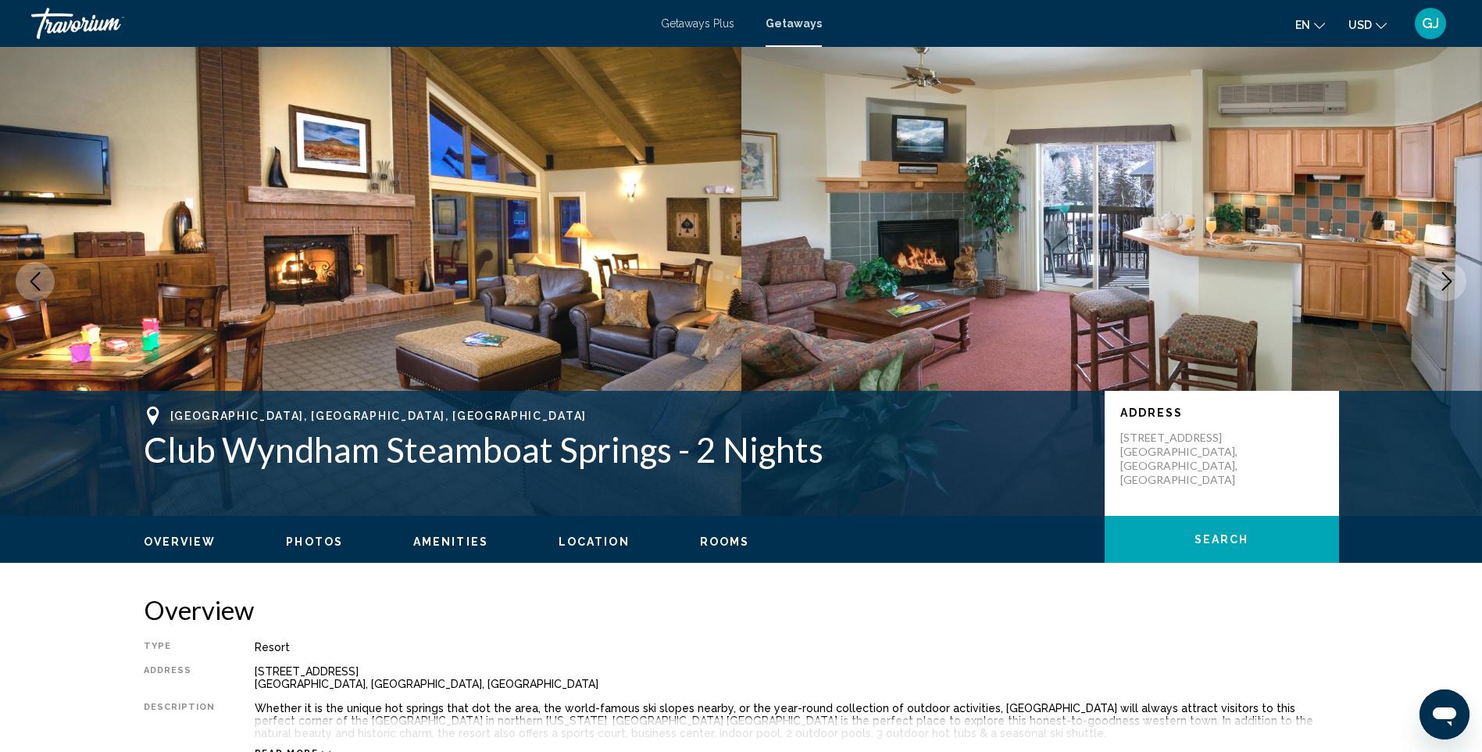
click at [1453, 282] on icon "Next image" at bounding box center [1447, 281] width 19 height 19
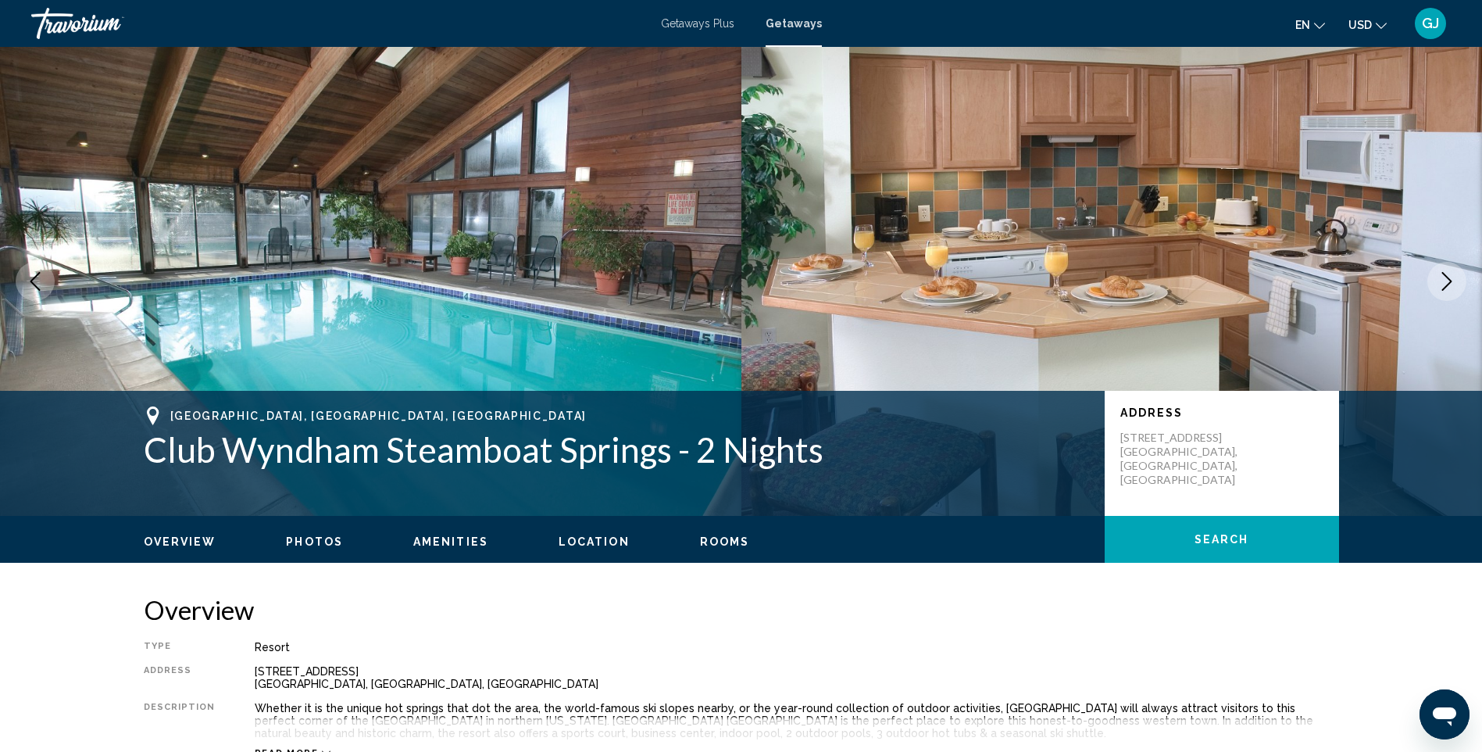
click at [1453, 282] on icon "Next image" at bounding box center [1447, 281] width 19 height 19
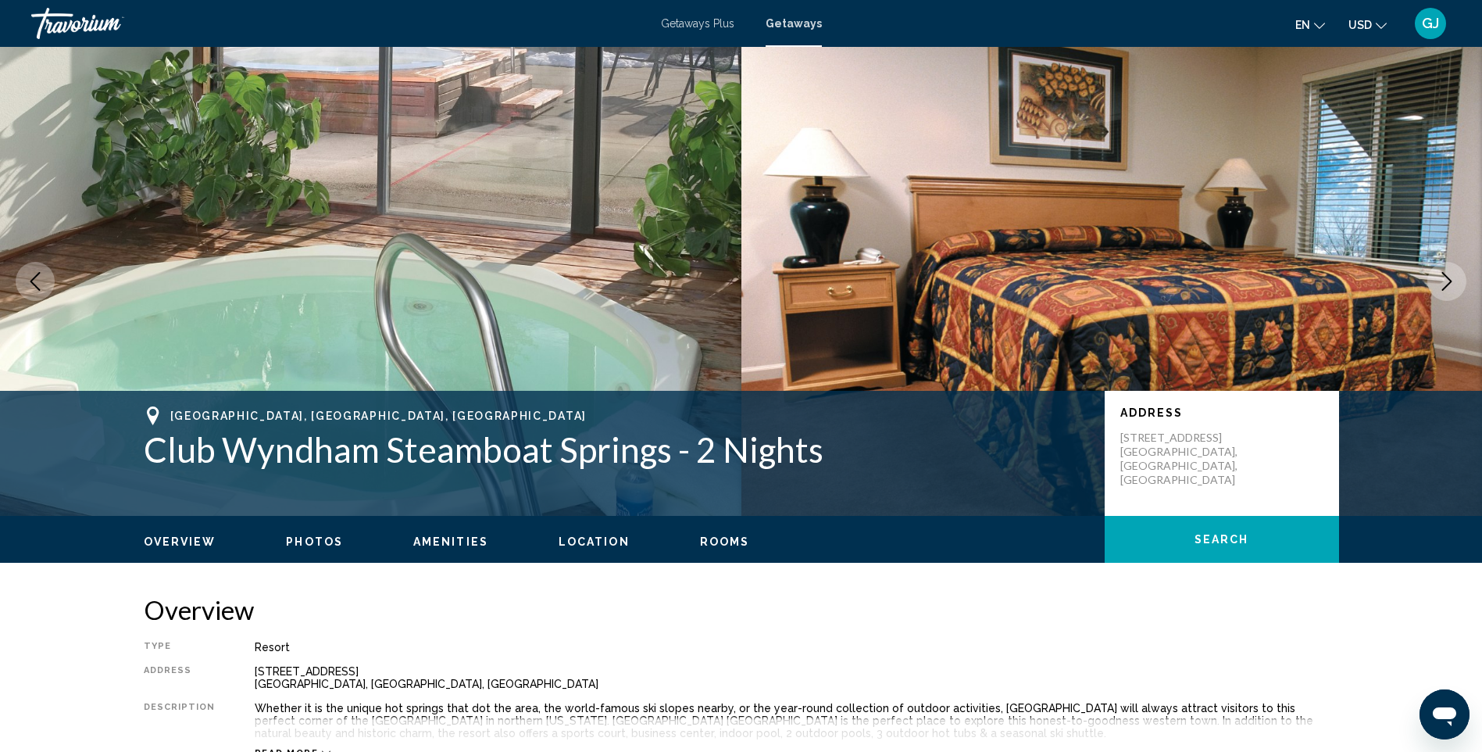
click at [1453, 282] on icon "Next image" at bounding box center [1447, 281] width 19 height 19
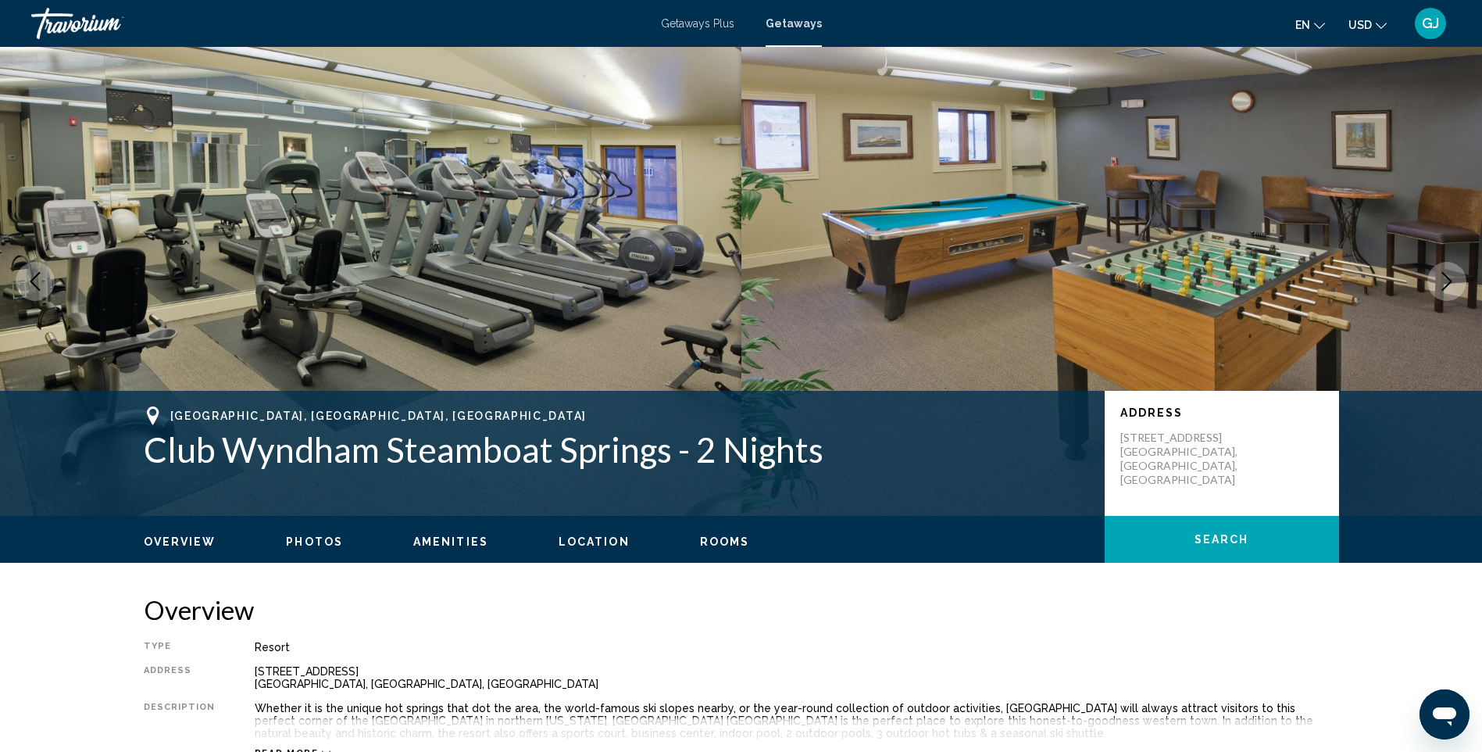
click at [1453, 282] on icon "Next image" at bounding box center [1447, 281] width 19 height 19
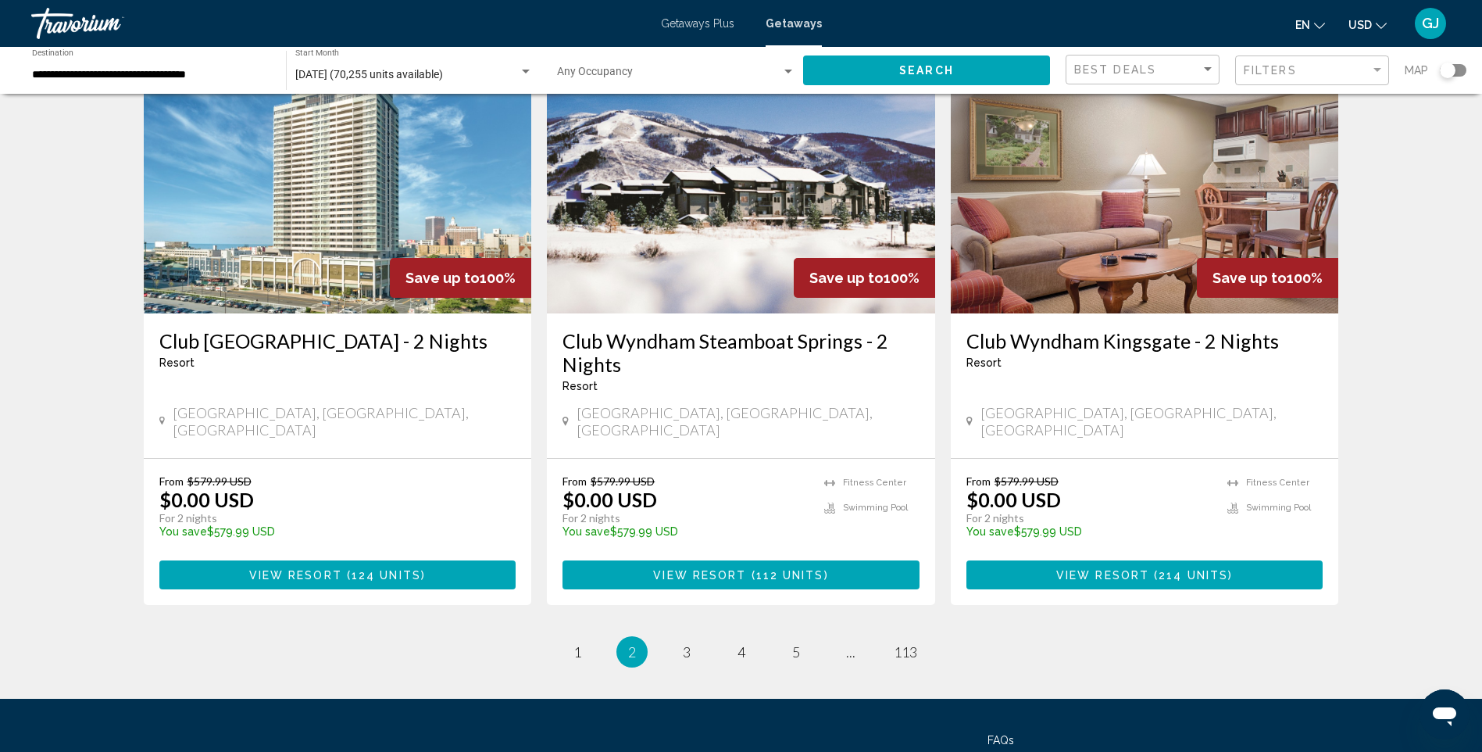
scroll to position [1868, 0]
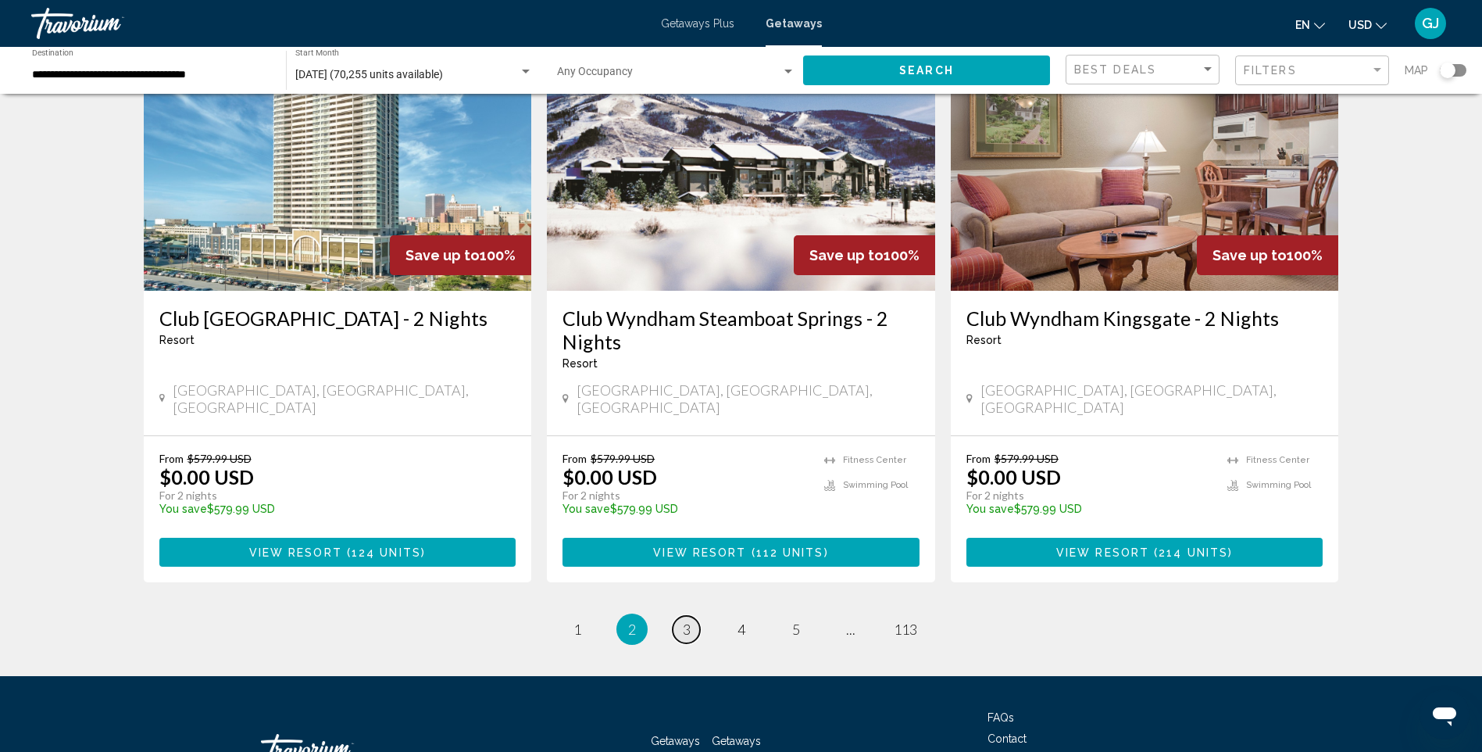
click at [690, 620] on span "3" at bounding box center [687, 628] width 8 height 17
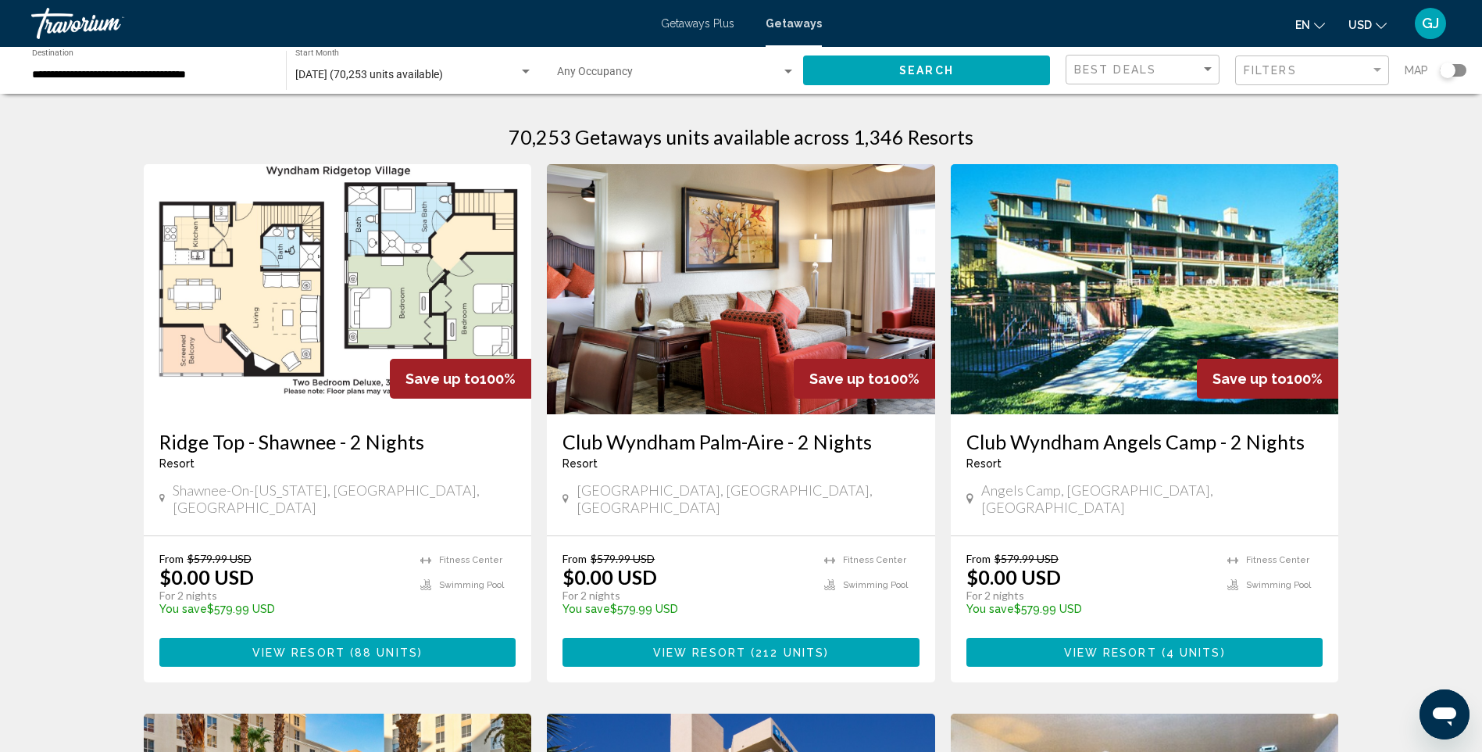
click at [153, 73] on input "**********" at bounding box center [151, 75] width 238 height 13
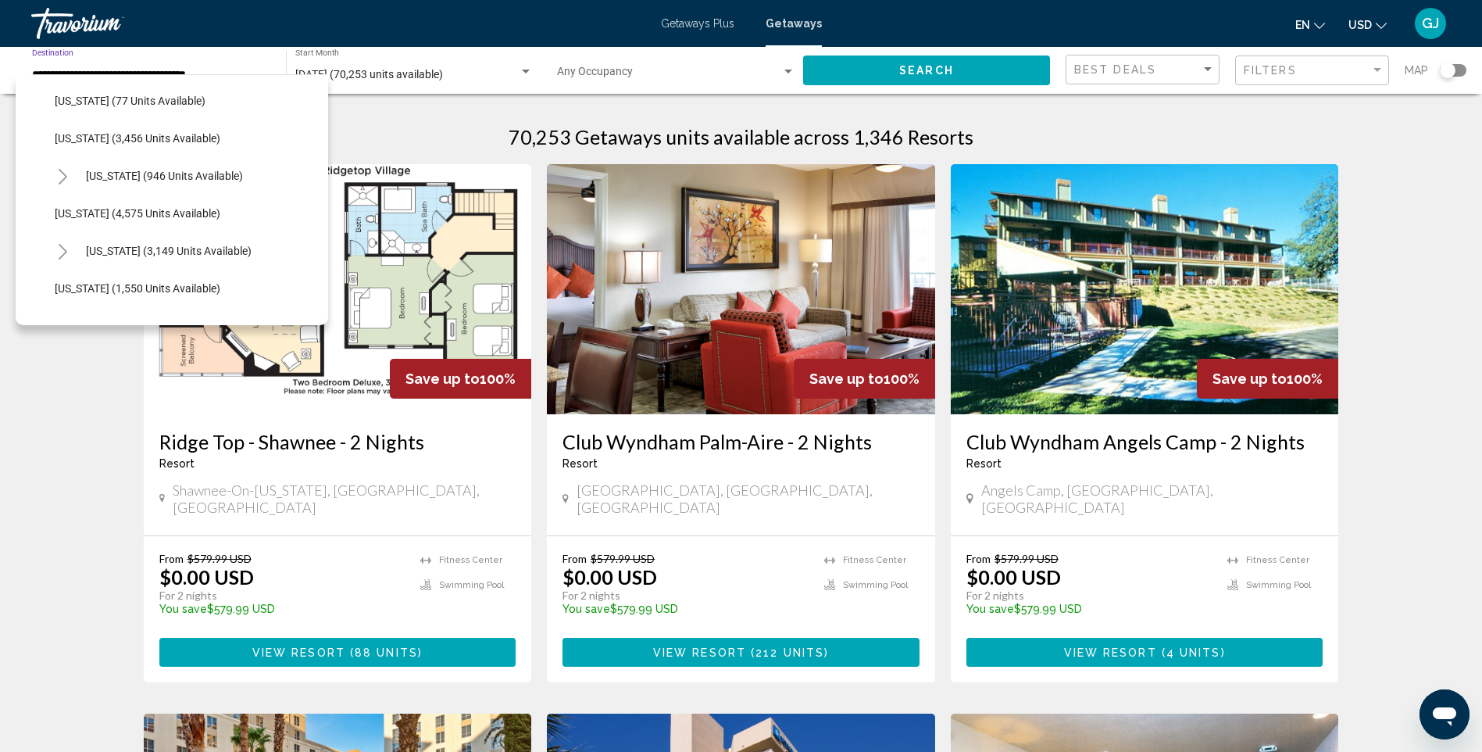
scroll to position [625, 0]
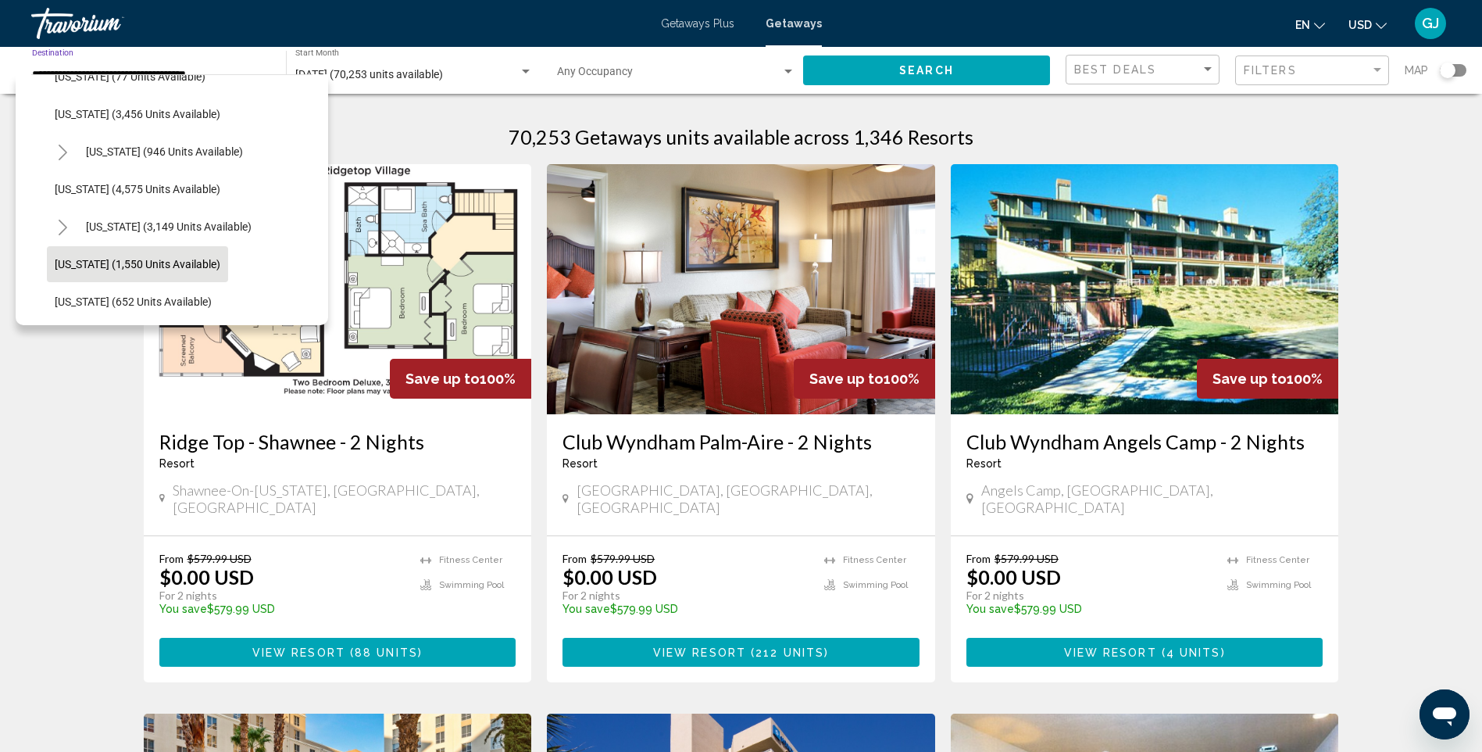
click at [164, 260] on span "[US_STATE] (1,550 units available)" at bounding box center [138, 264] width 166 height 13
type input "**********"
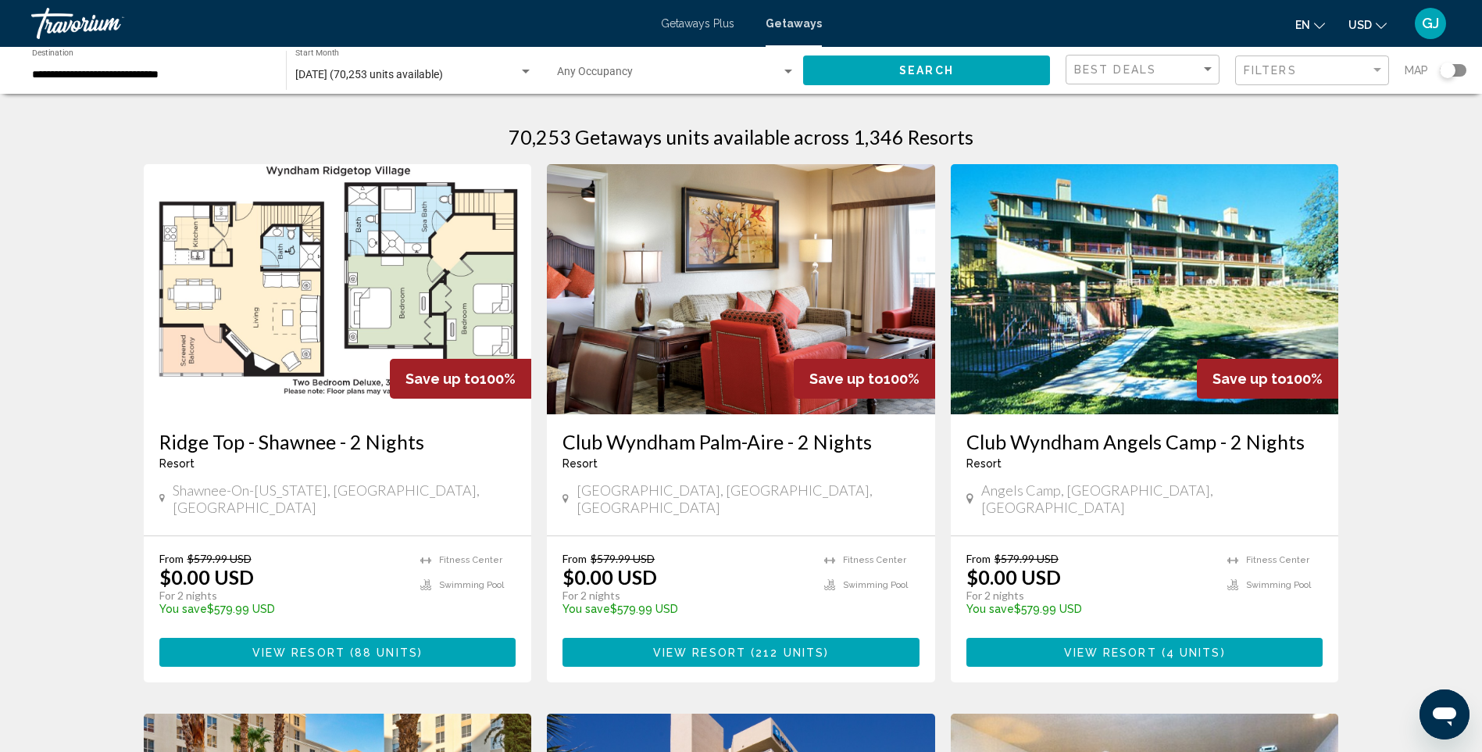
click at [724, 63] on div "Occupancy Any Occupancy" at bounding box center [676, 70] width 238 height 43
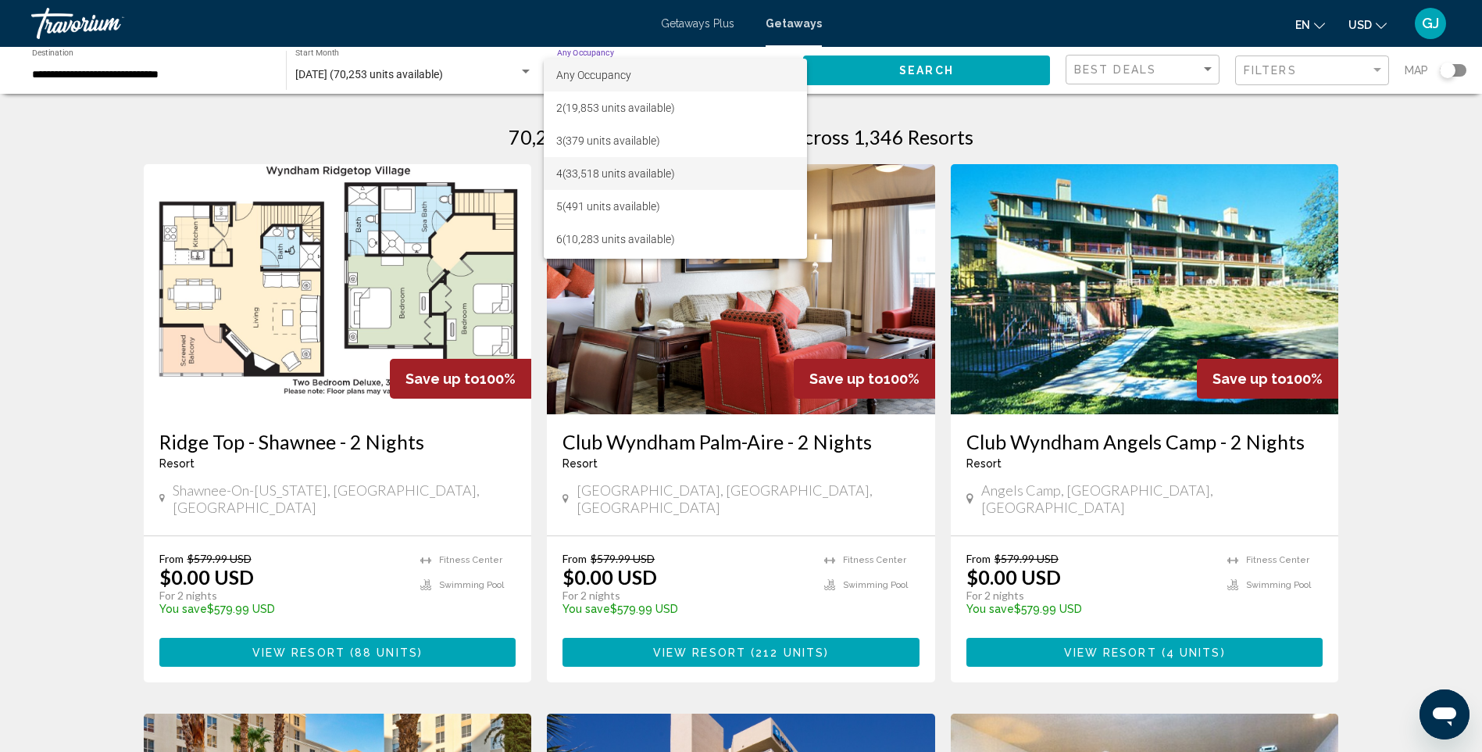
click at [638, 177] on span "4 (33,518 units available)" at bounding box center [675, 173] width 238 height 33
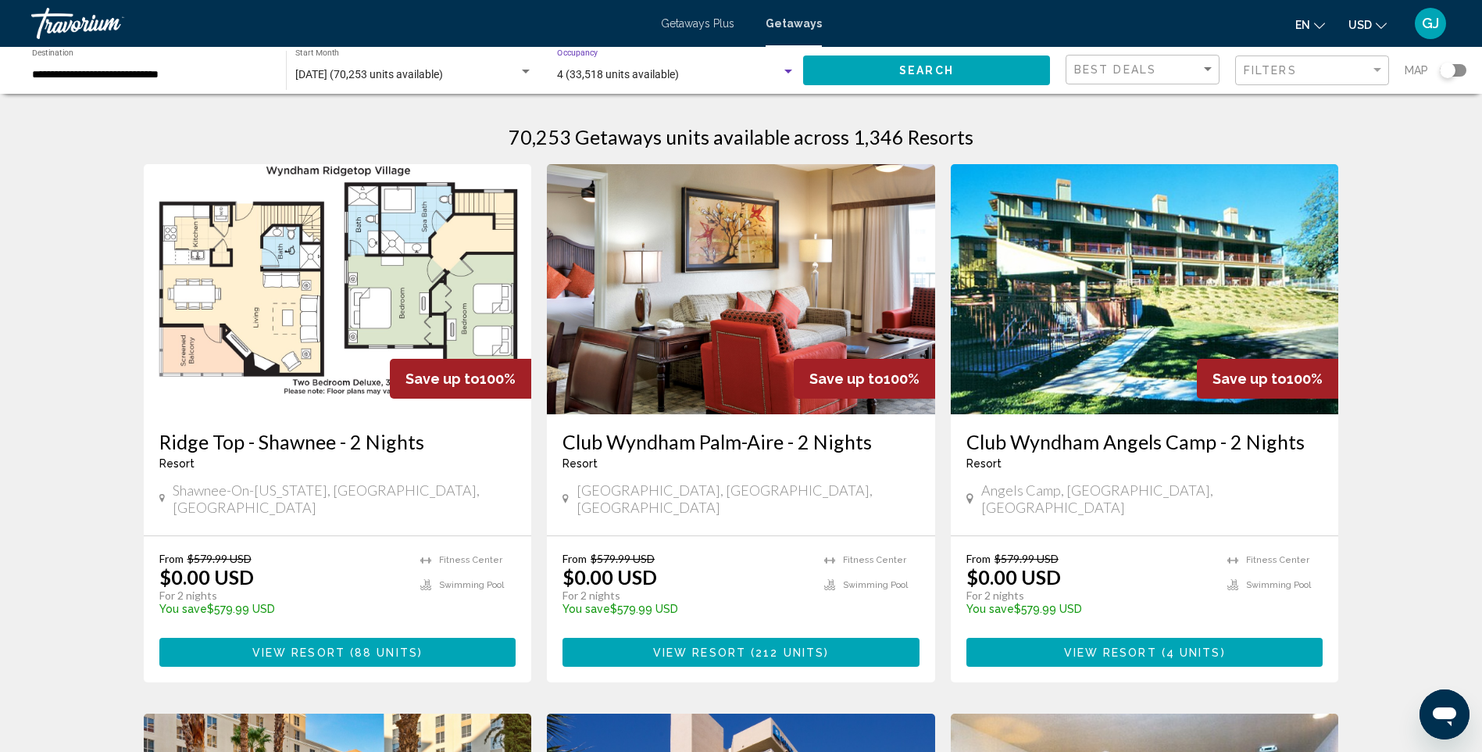
click at [863, 77] on button "Search" at bounding box center [926, 69] width 247 height 29
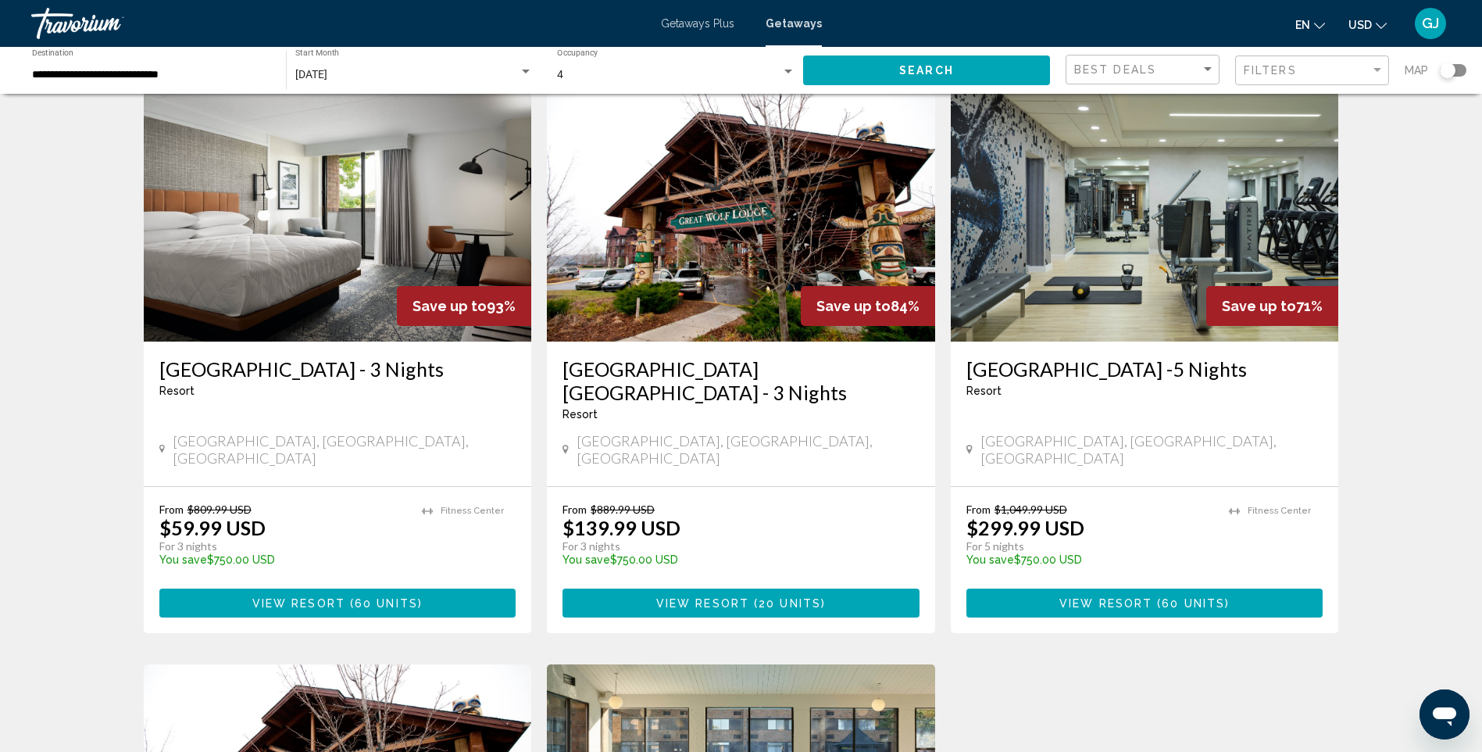
scroll to position [78, 0]
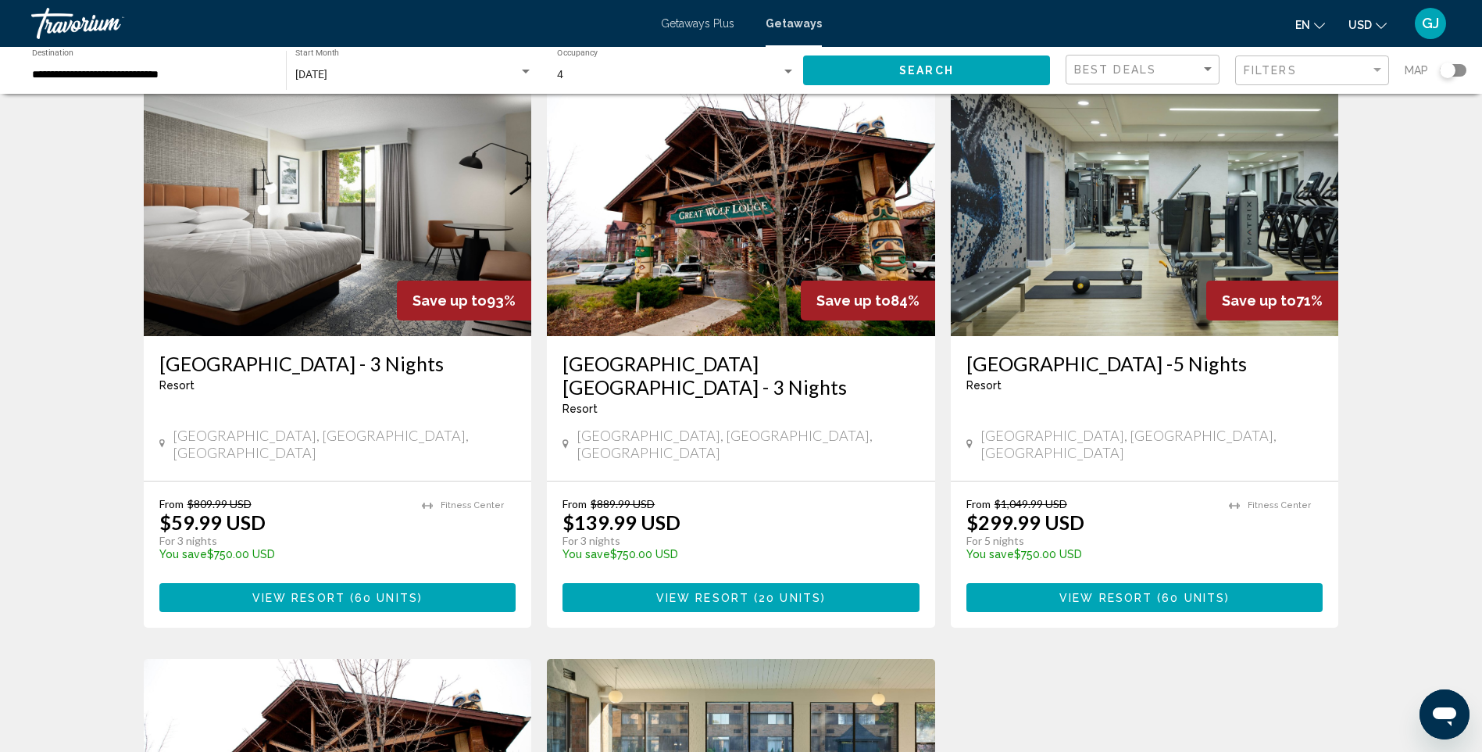
click at [756, 270] on img "Main content" at bounding box center [741, 211] width 388 height 250
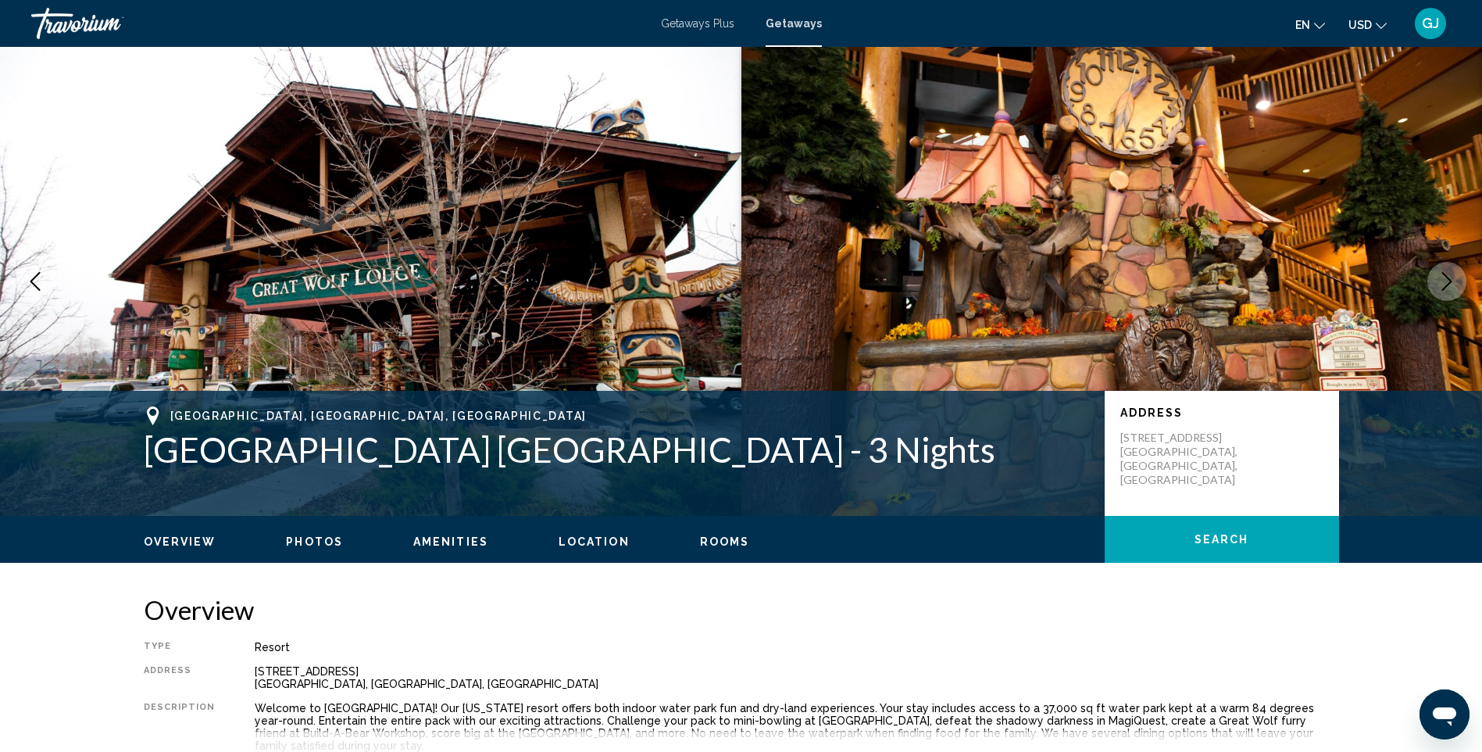
click at [1441, 284] on icon "Next image" at bounding box center [1447, 281] width 19 height 19
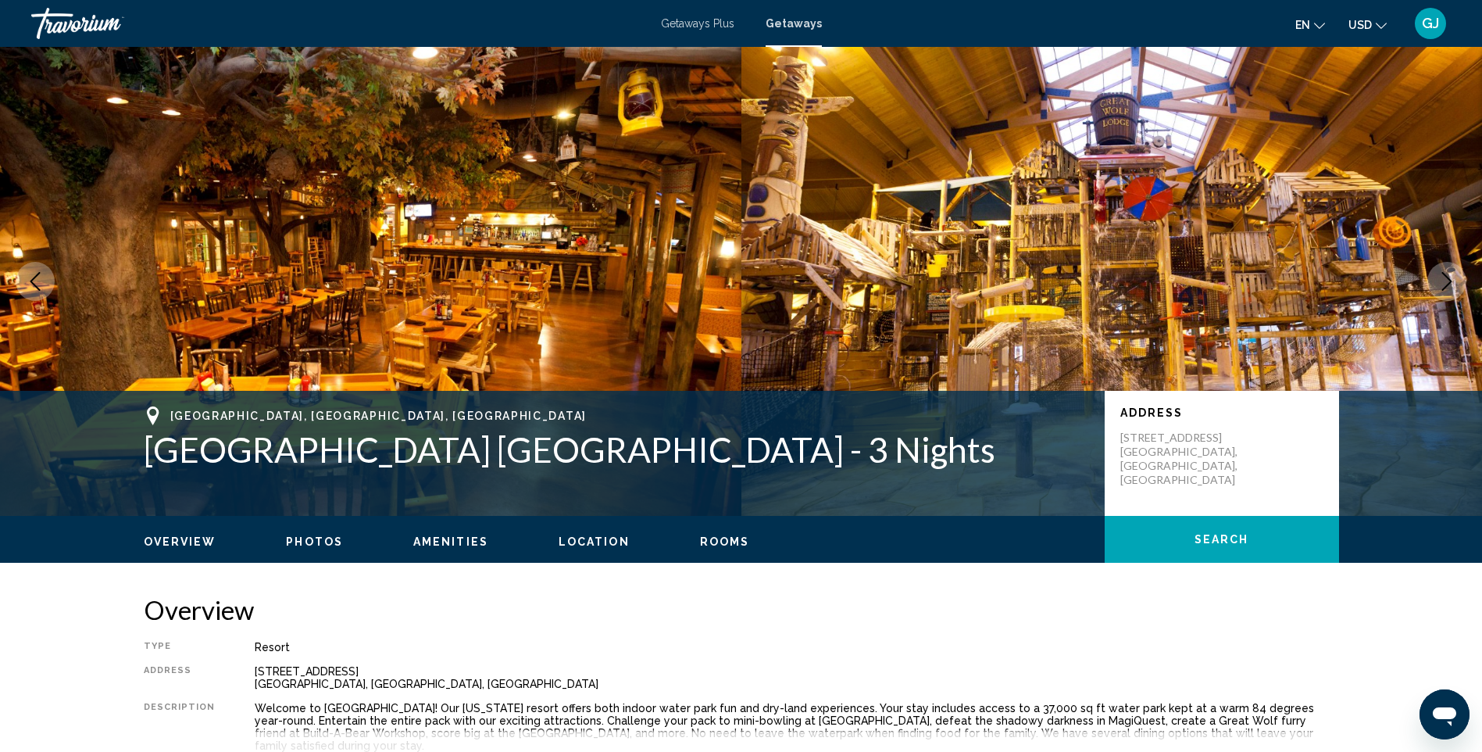
click at [1441, 284] on icon "Next image" at bounding box center [1447, 281] width 19 height 19
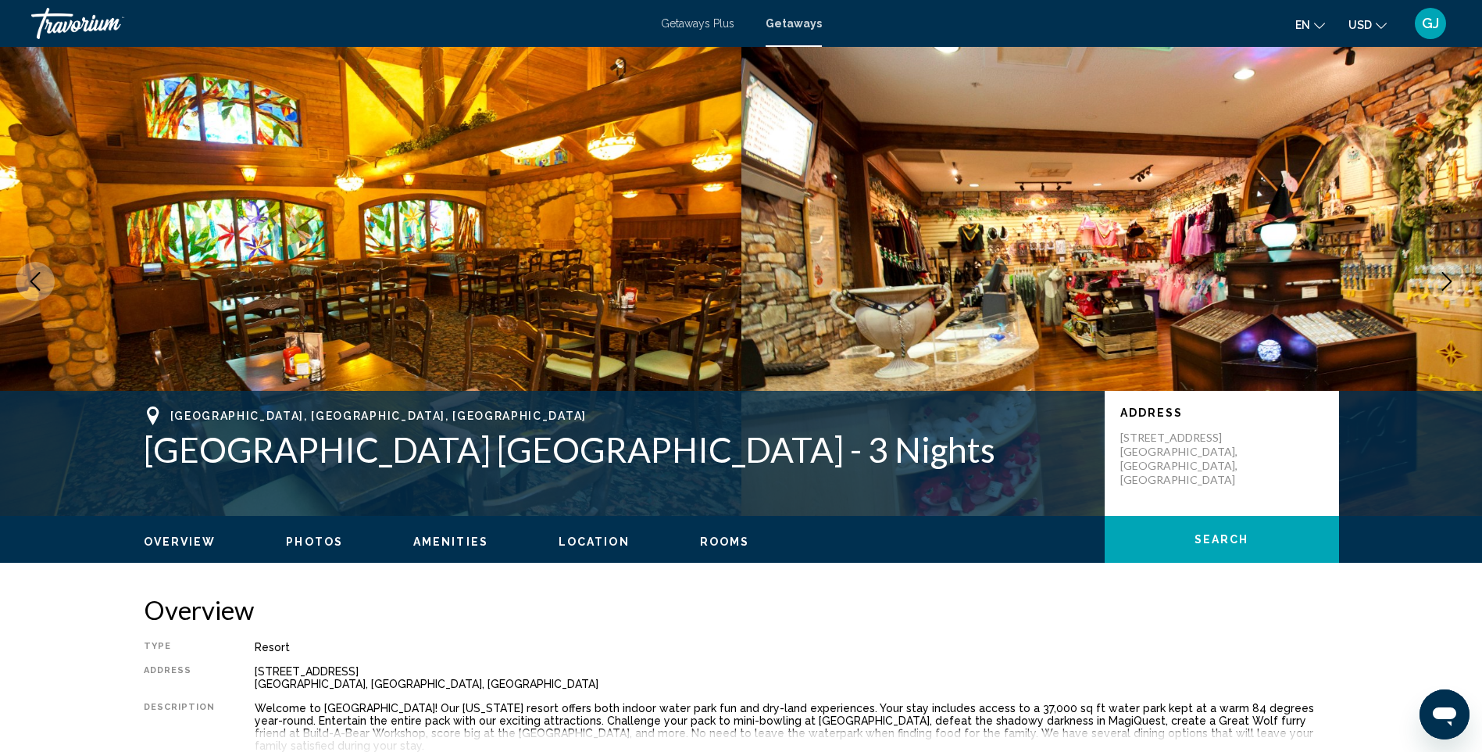
click at [1441, 284] on icon "Next image" at bounding box center [1447, 281] width 19 height 19
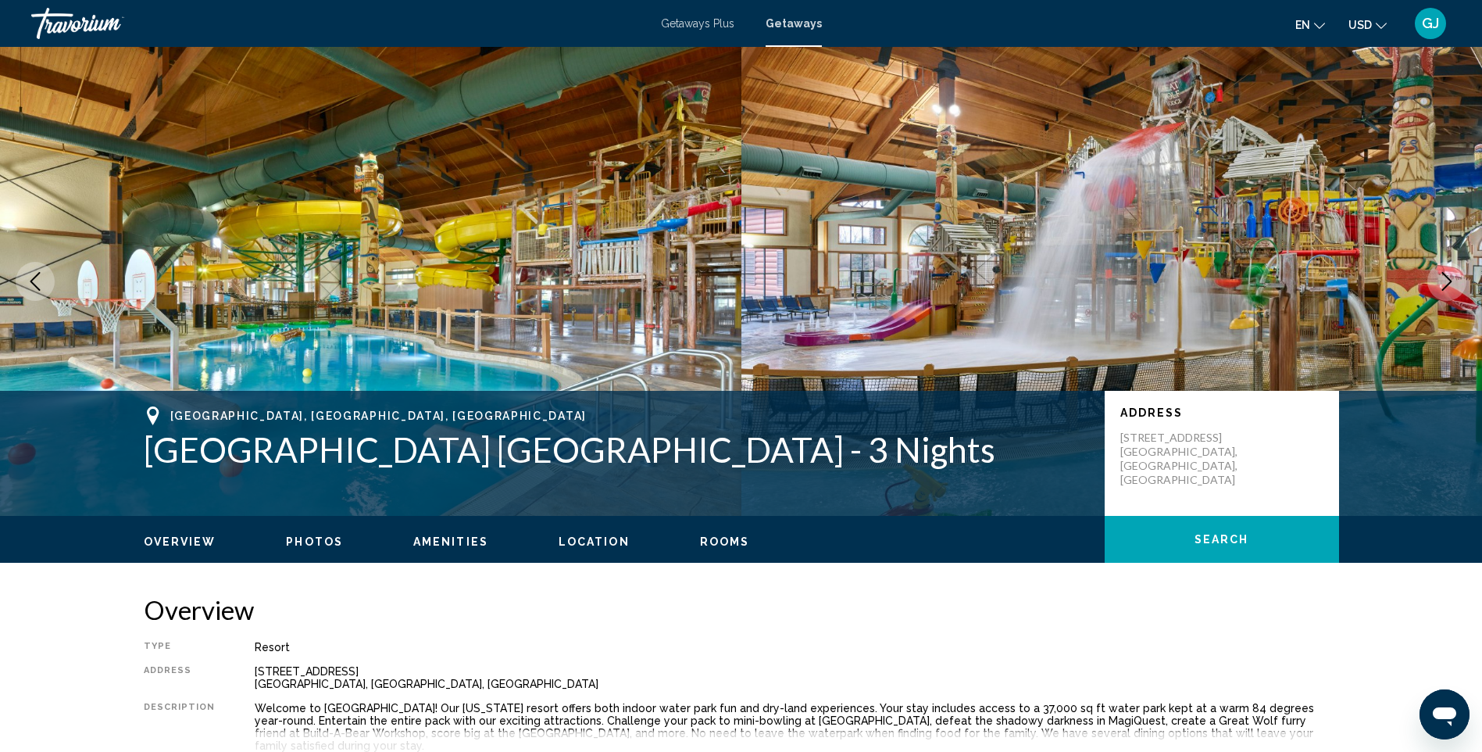
click at [1441, 284] on icon "Next image" at bounding box center [1447, 281] width 19 height 19
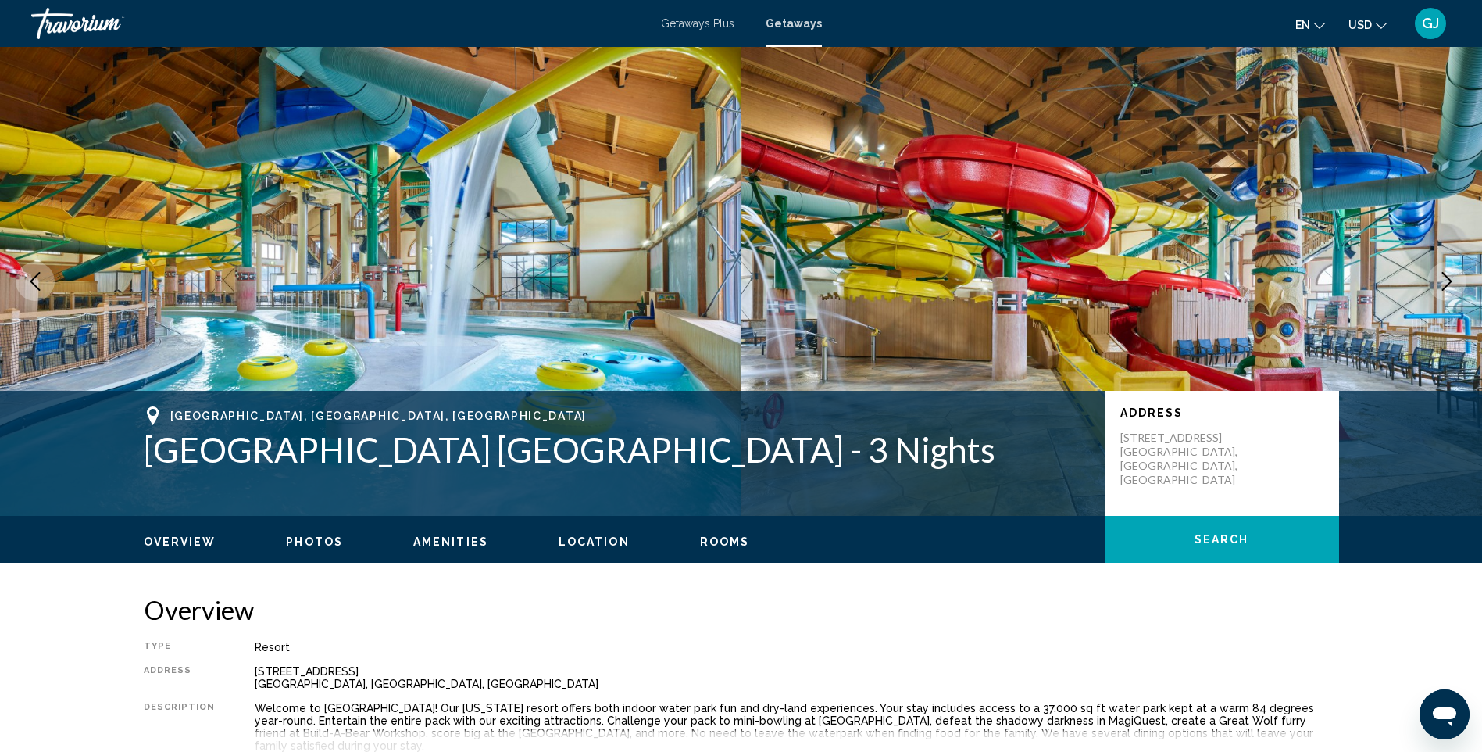
click at [1441, 284] on icon "Next image" at bounding box center [1447, 281] width 19 height 19
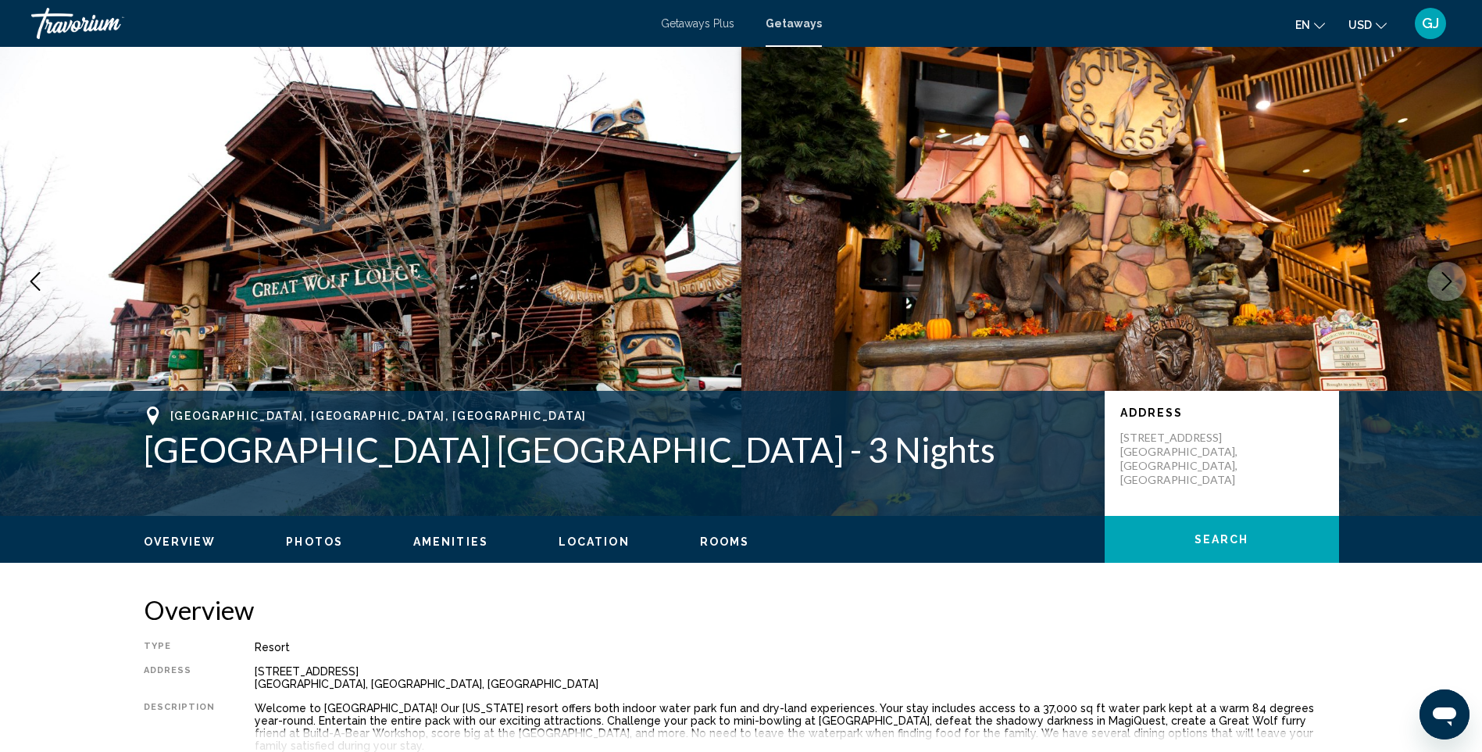
click at [41, 284] on icon "Previous image" at bounding box center [35, 281] width 19 height 19
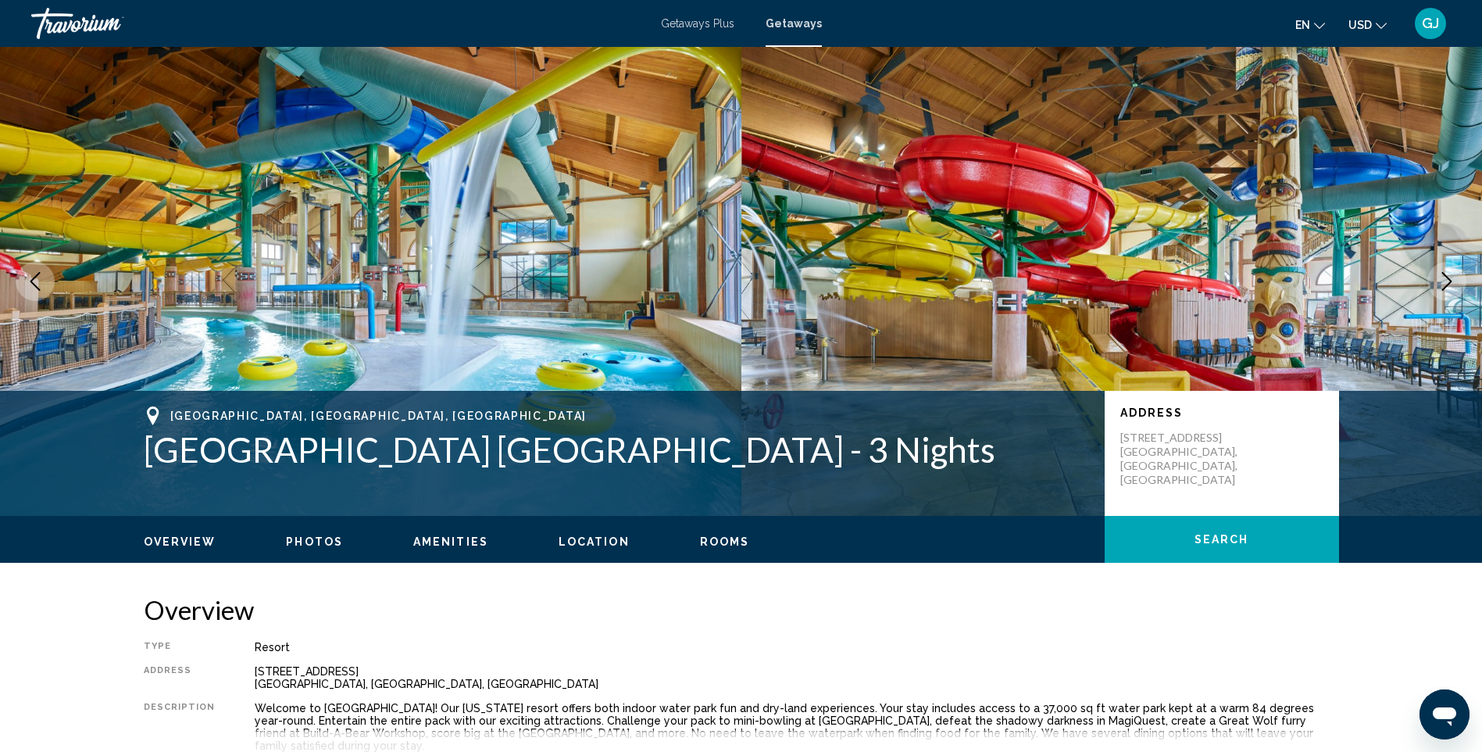
click at [41, 284] on icon "Previous image" at bounding box center [35, 281] width 19 height 19
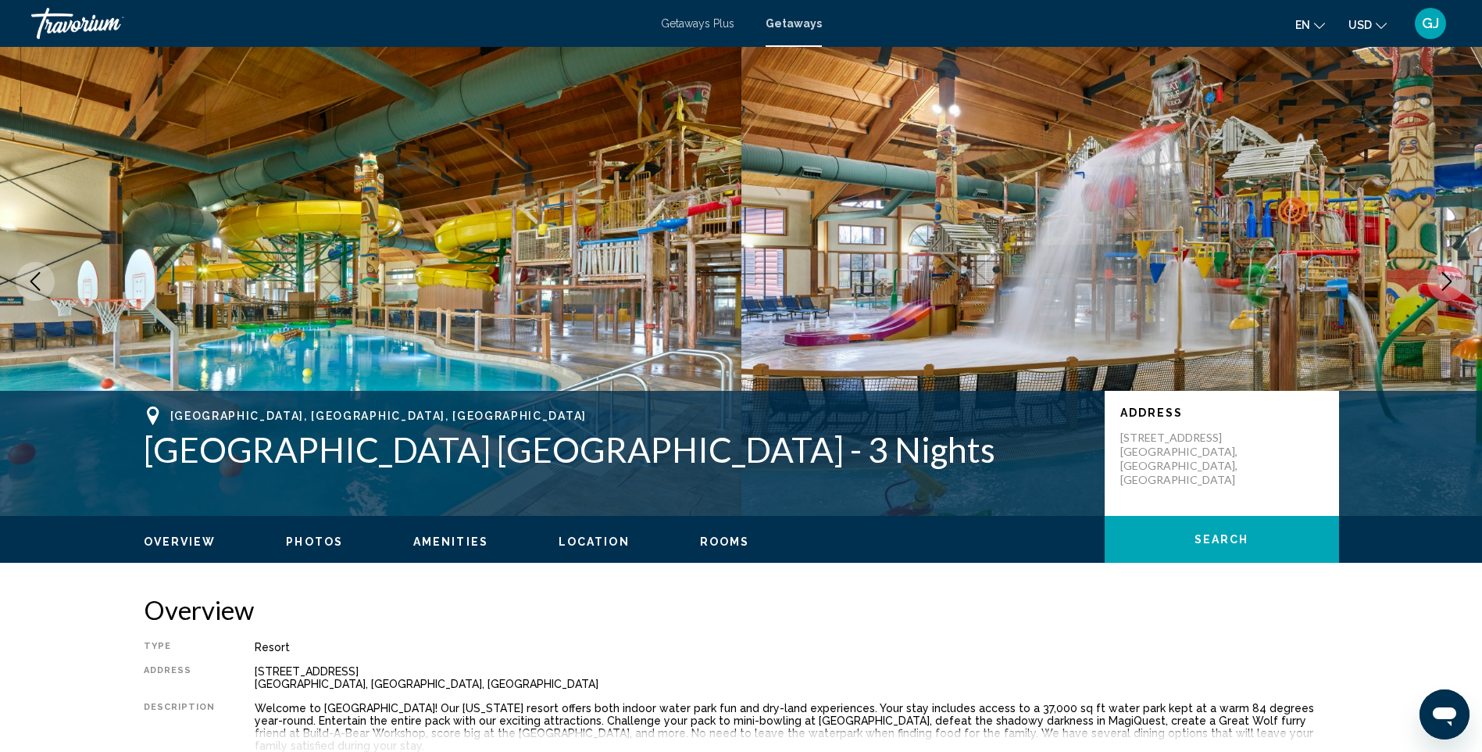
click at [41, 284] on icon "Previous image" at bounding box center [35, 281] width 19 height 19
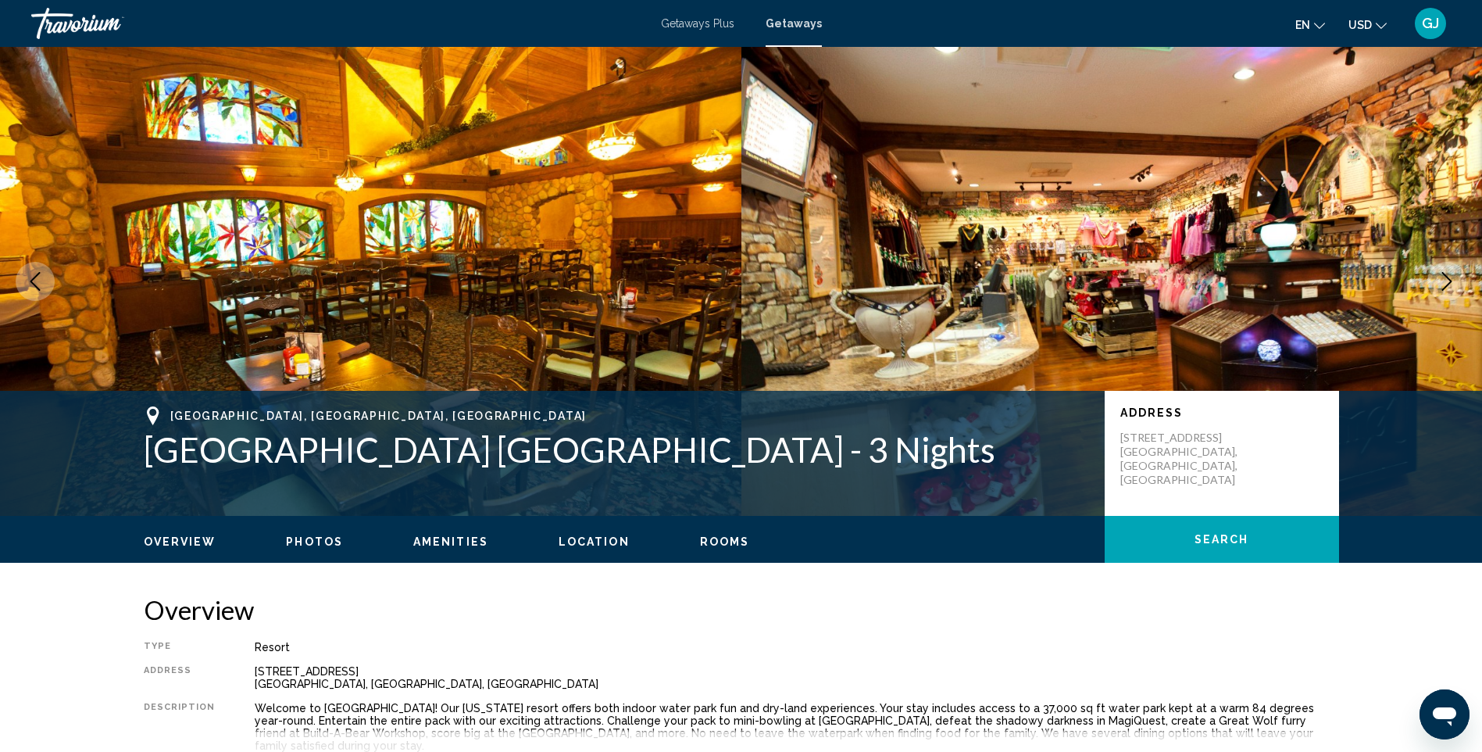
click at [41, 284] on icon "Previous image" at bounding box center [35, 281] width 19 height 19
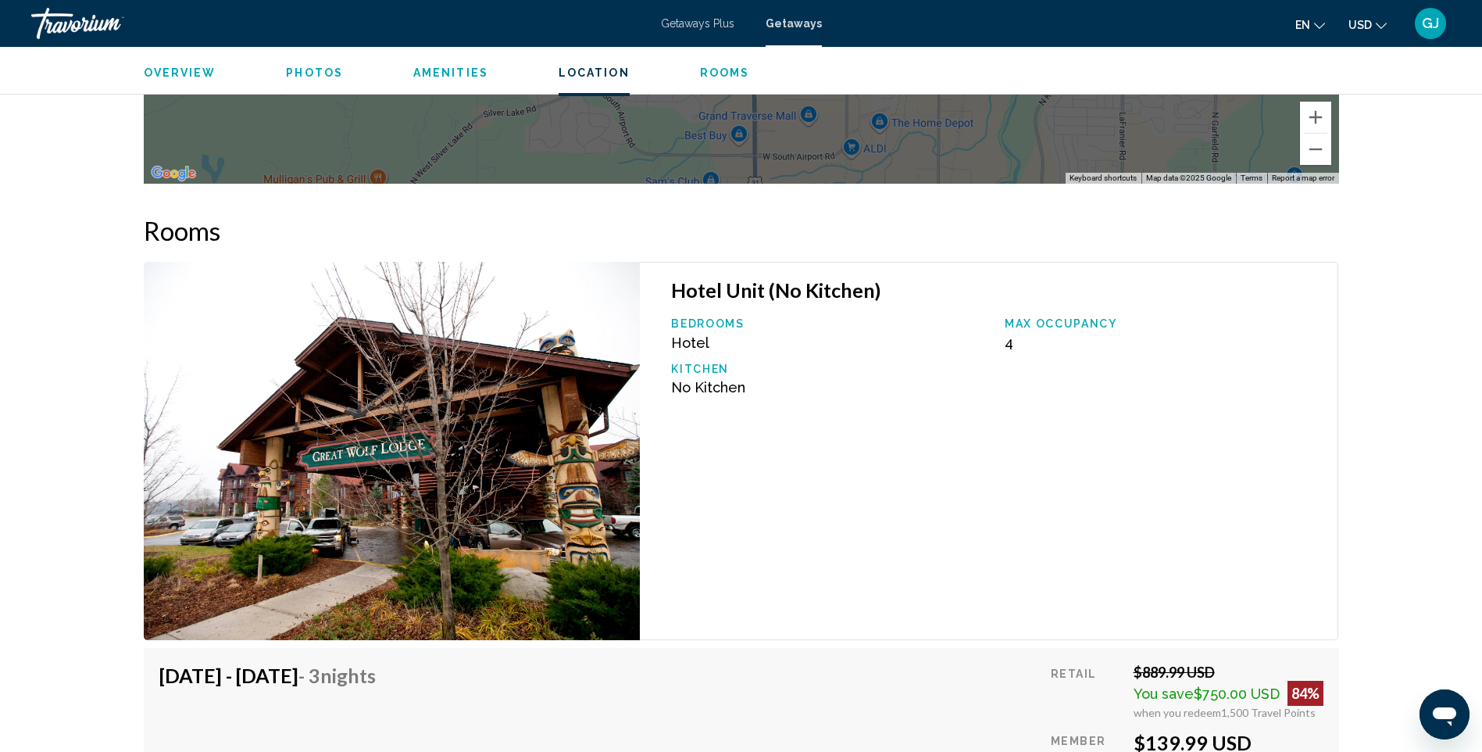
scroll to position [2188, 0]
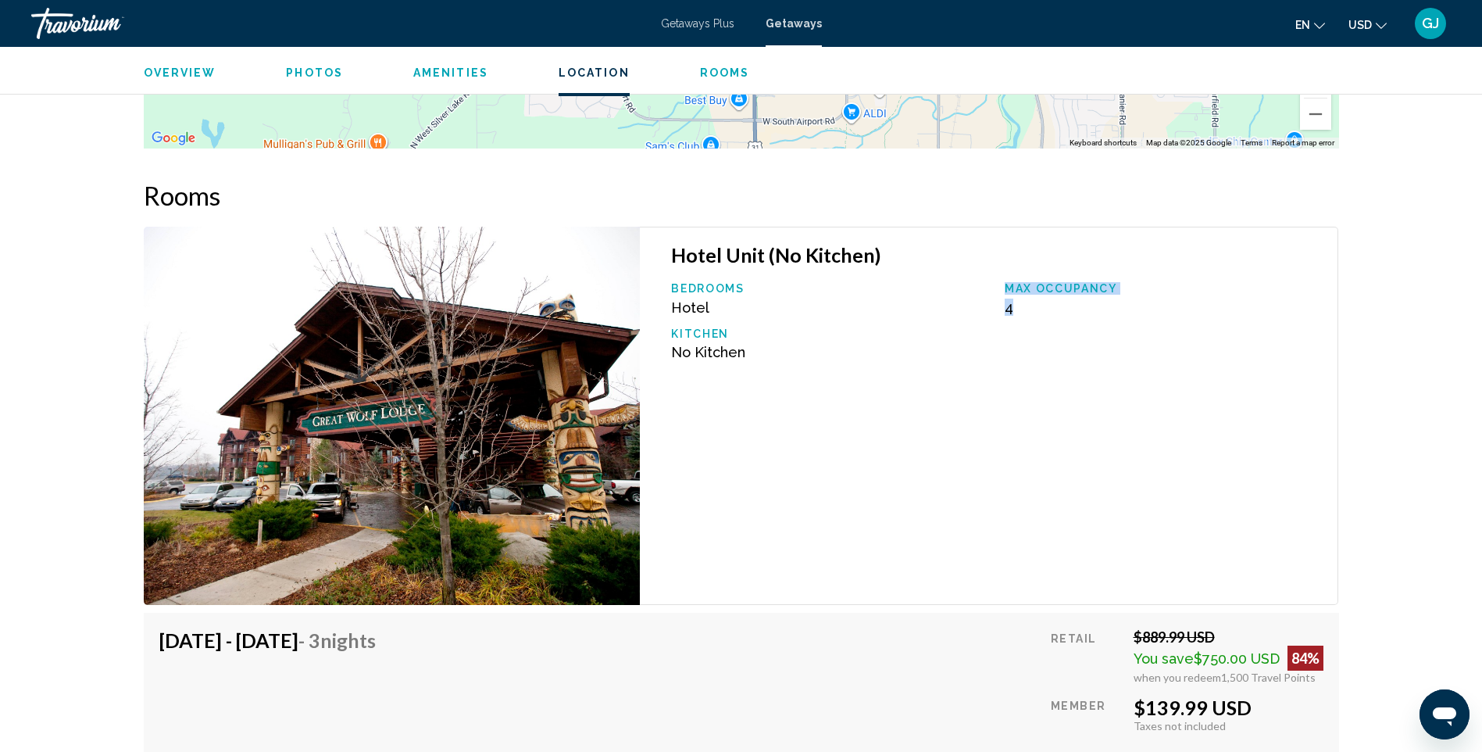
drag, startPoint x: 1016, startPoint y: 291, endPoint x: 990, endPoint y: 298, distance: 26.5
click at [990, 298] on div "Bedrooms Hotel Max Occupancy 4 Kitchen No Kitchen" at bounding box center [996, 327] width 667 height 90
click at [951, 411] on div "Hotel Unit (No Kitchen) Bedrooms Hotel Max Occupancy 4 Kitchen No Kitchen" at bounding box center [989, 416] width 699 height 378
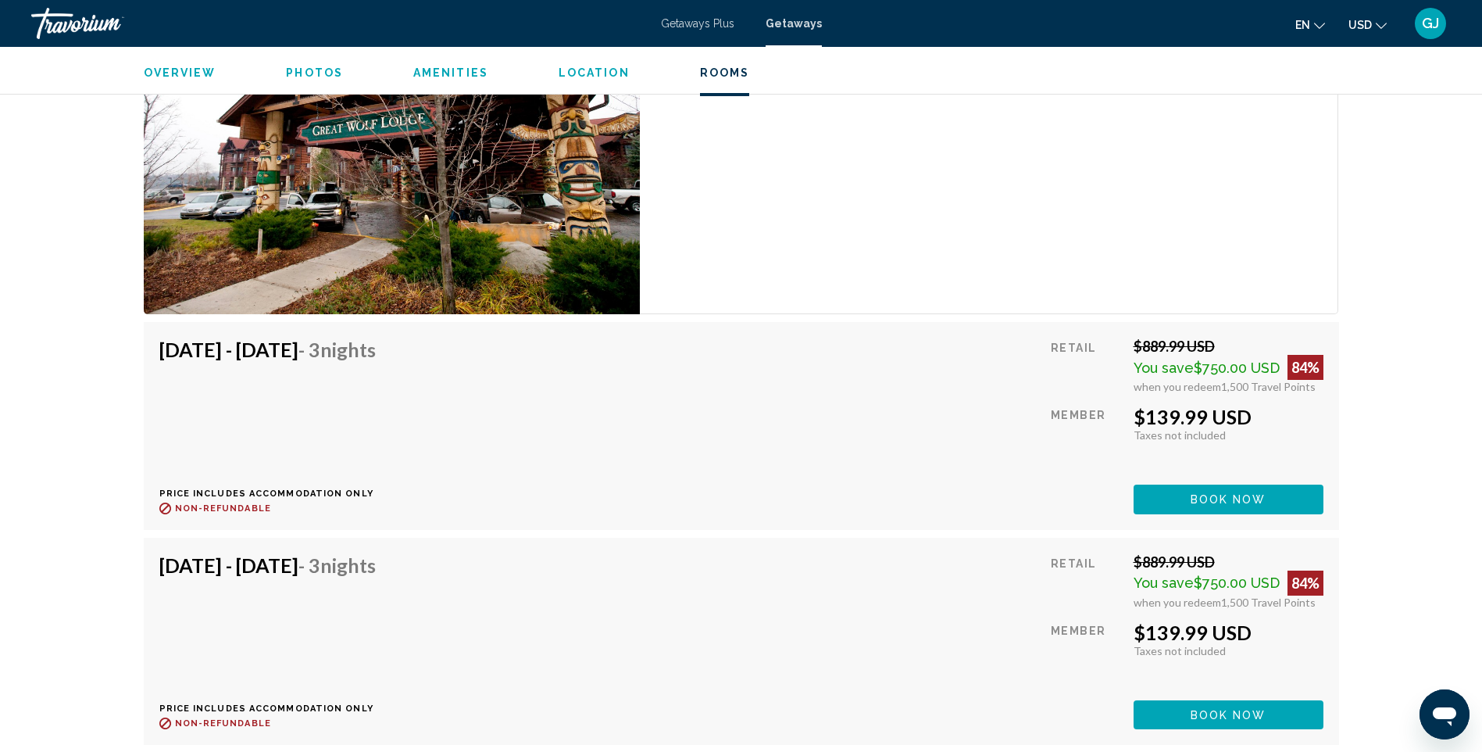
scroll to position [2501, 0]
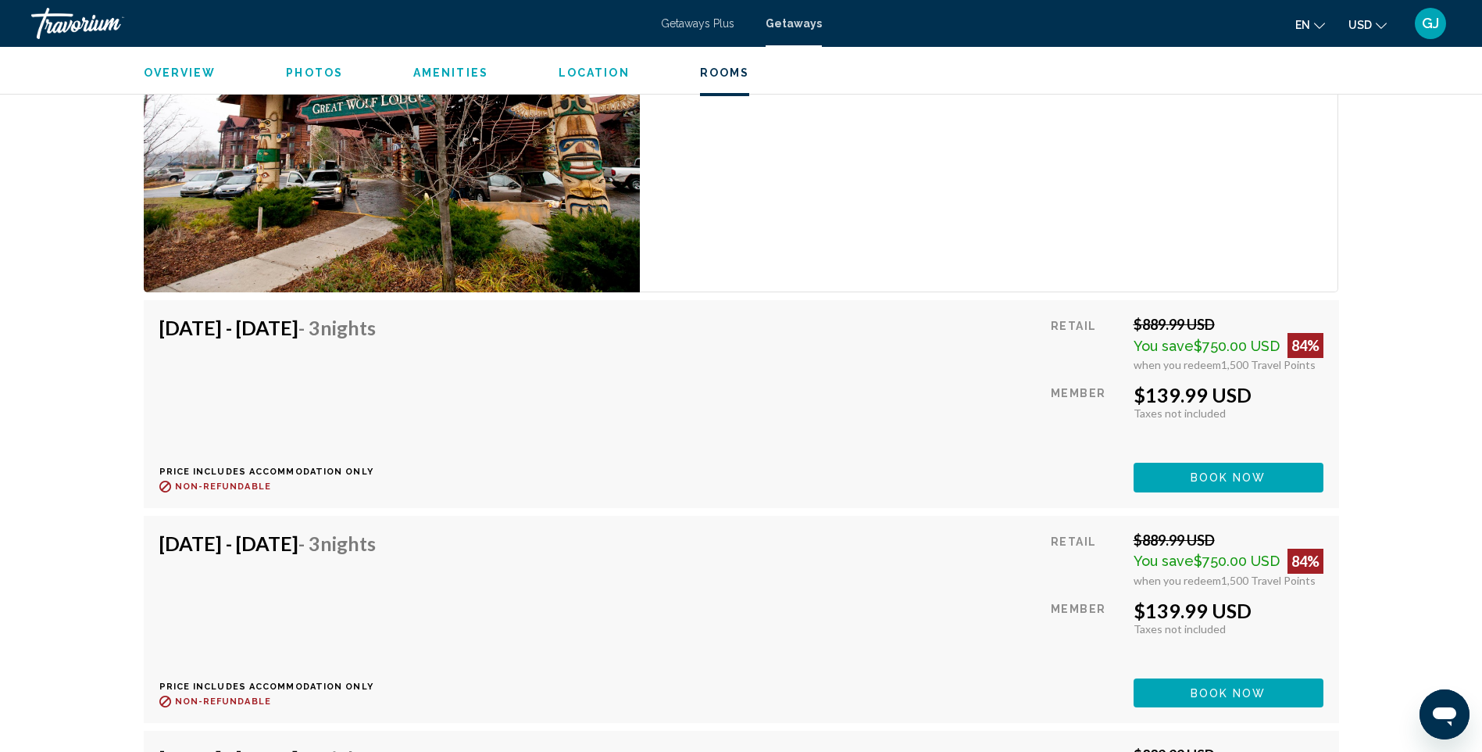
drag, startPoint x: 1268, startPoint y: 390, endPoint x: 1132, endPoint y: 393, distance: 136.8
click at [1132, 393] on div "Retail $889.99 USD You save $750.00 USD 84% when you redeem 1,500 Travel Points…" at bounding box center [1187, 404] width 272 height 176
click at [838, 463] on div "[DATE] - [DATE] - 3 Nights Price includes accommodation only Refundable until :…" at bounding box center [741, 404] width 1164 height 176
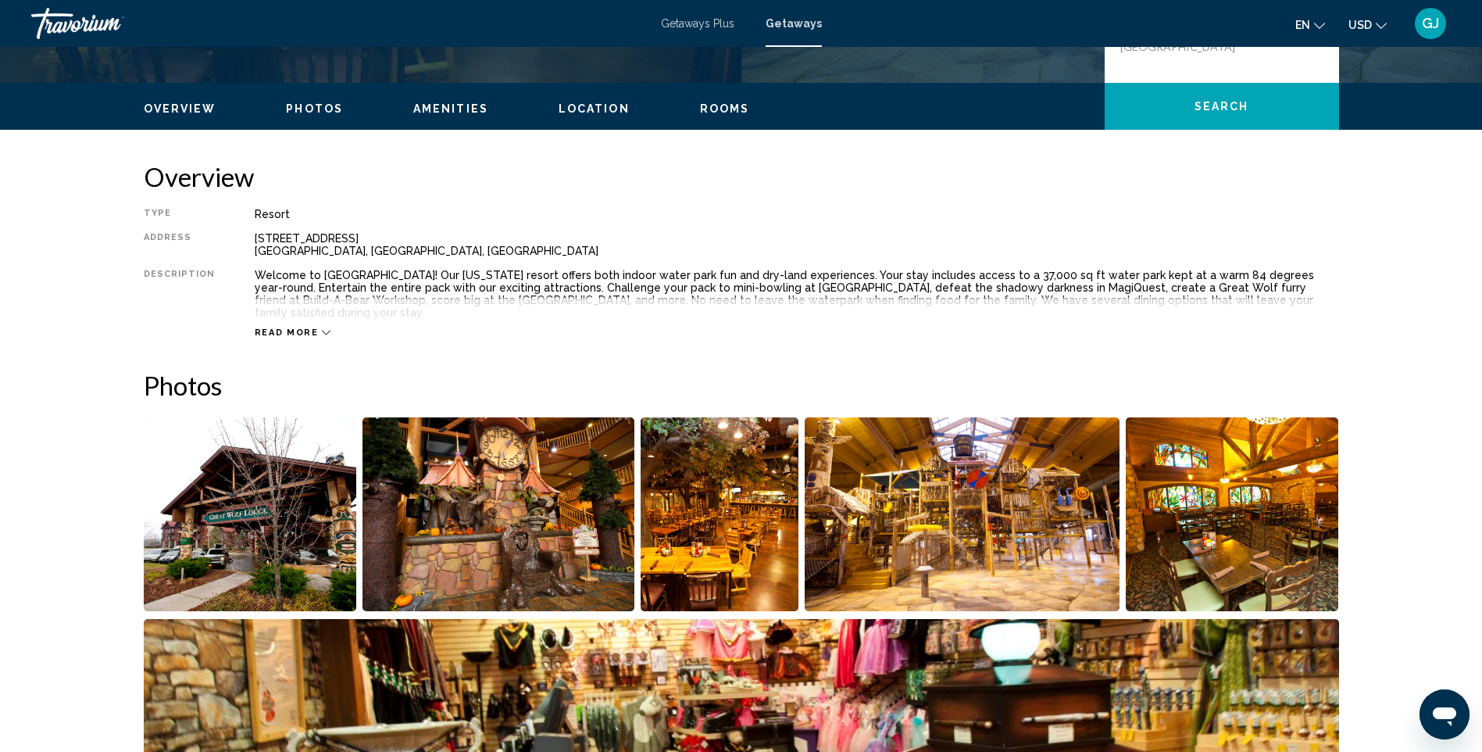
scroll to position [313, 0]
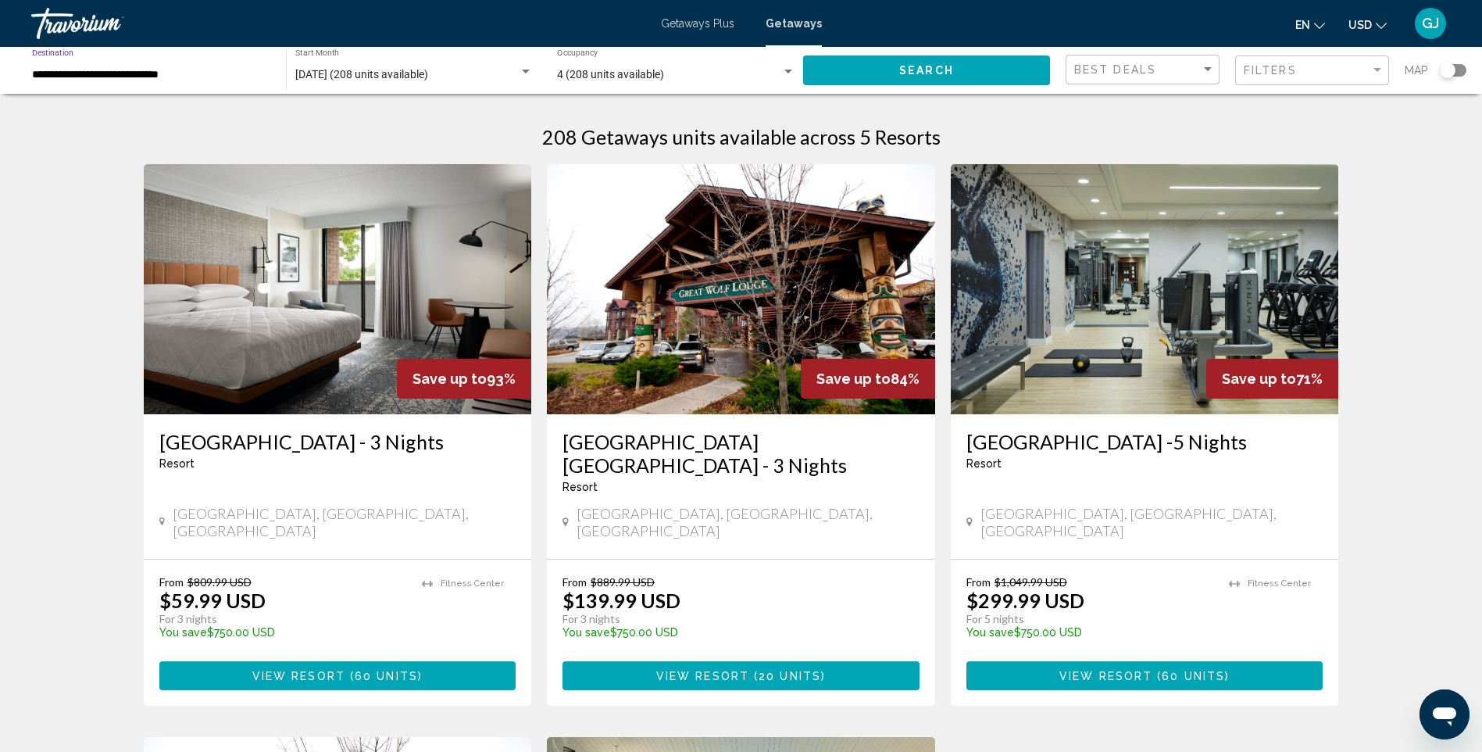
click at [83, 70] on input "**********" at bounding box center [151, 75] width 238 height 13
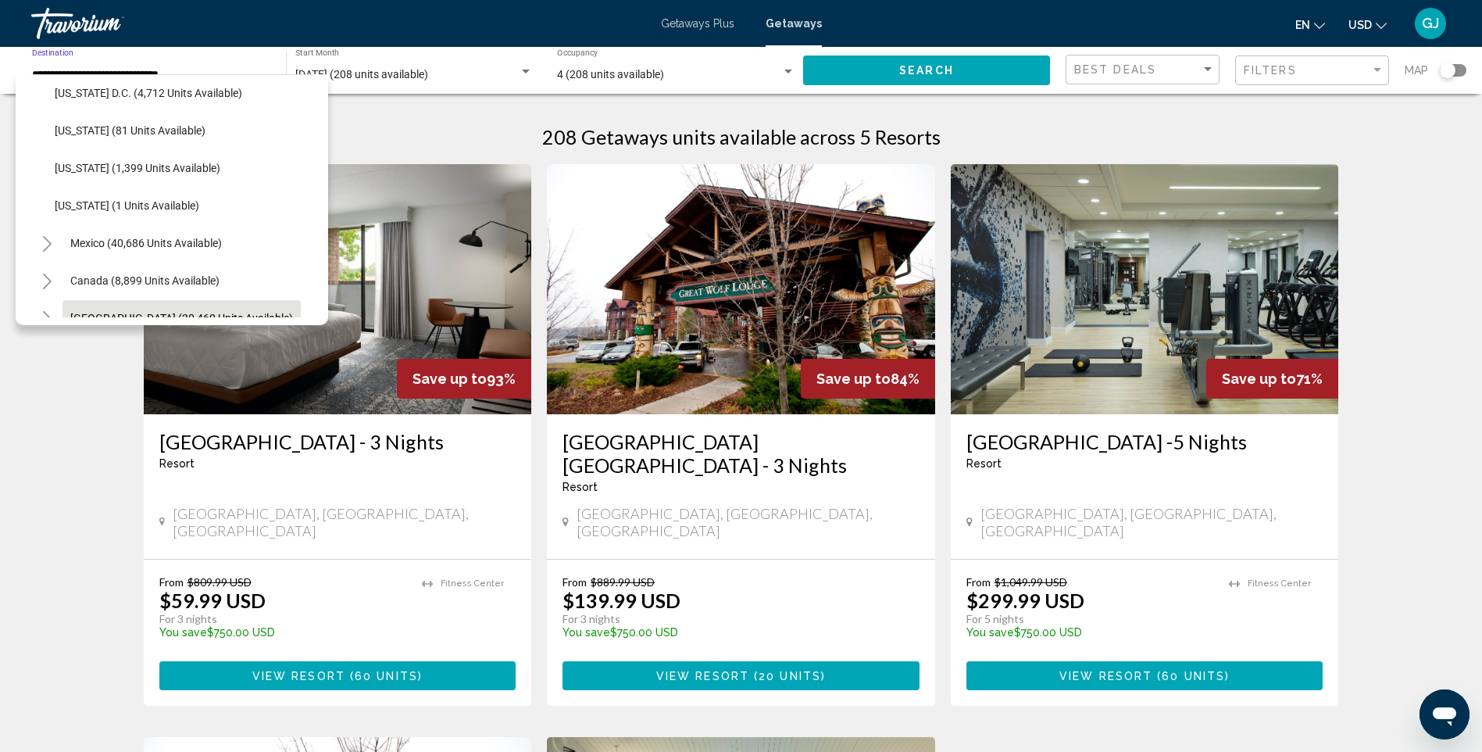
scroll to position [1637, 0]
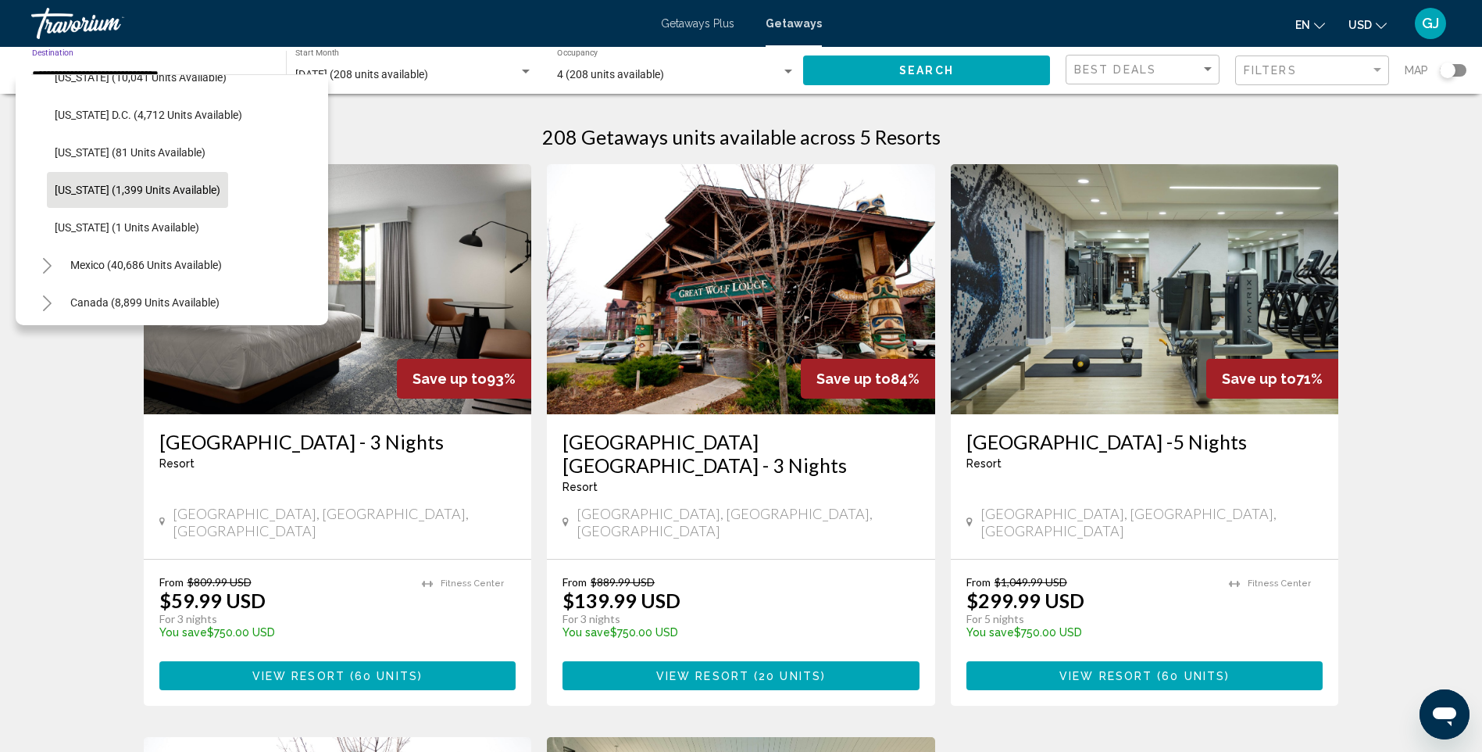
click at [147, 187] on span "[US_STATE] (1,399 units available)" at bounding box center [138, 190] width 166 height 13
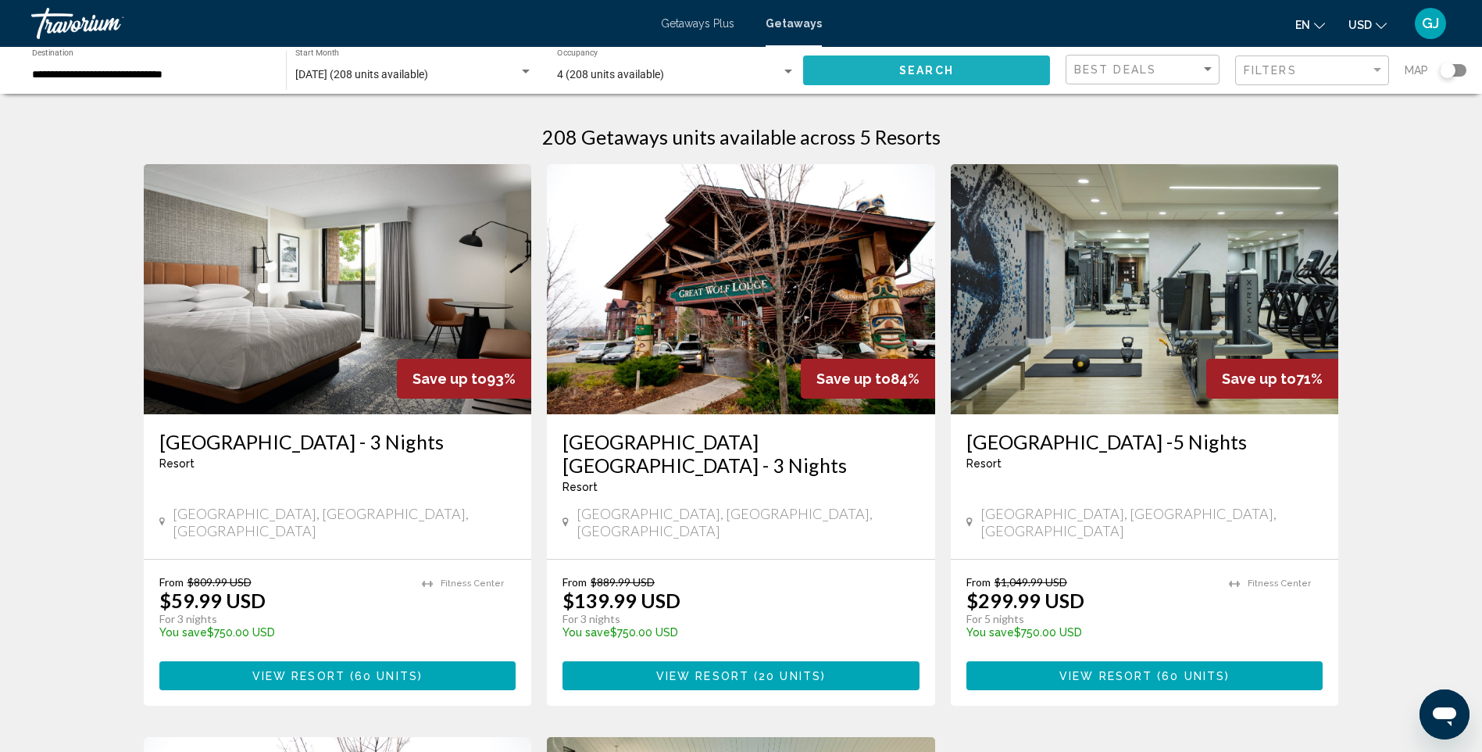
click at [844, 64] on button "Search" at bounding box center [926, 69] width 247 height 29
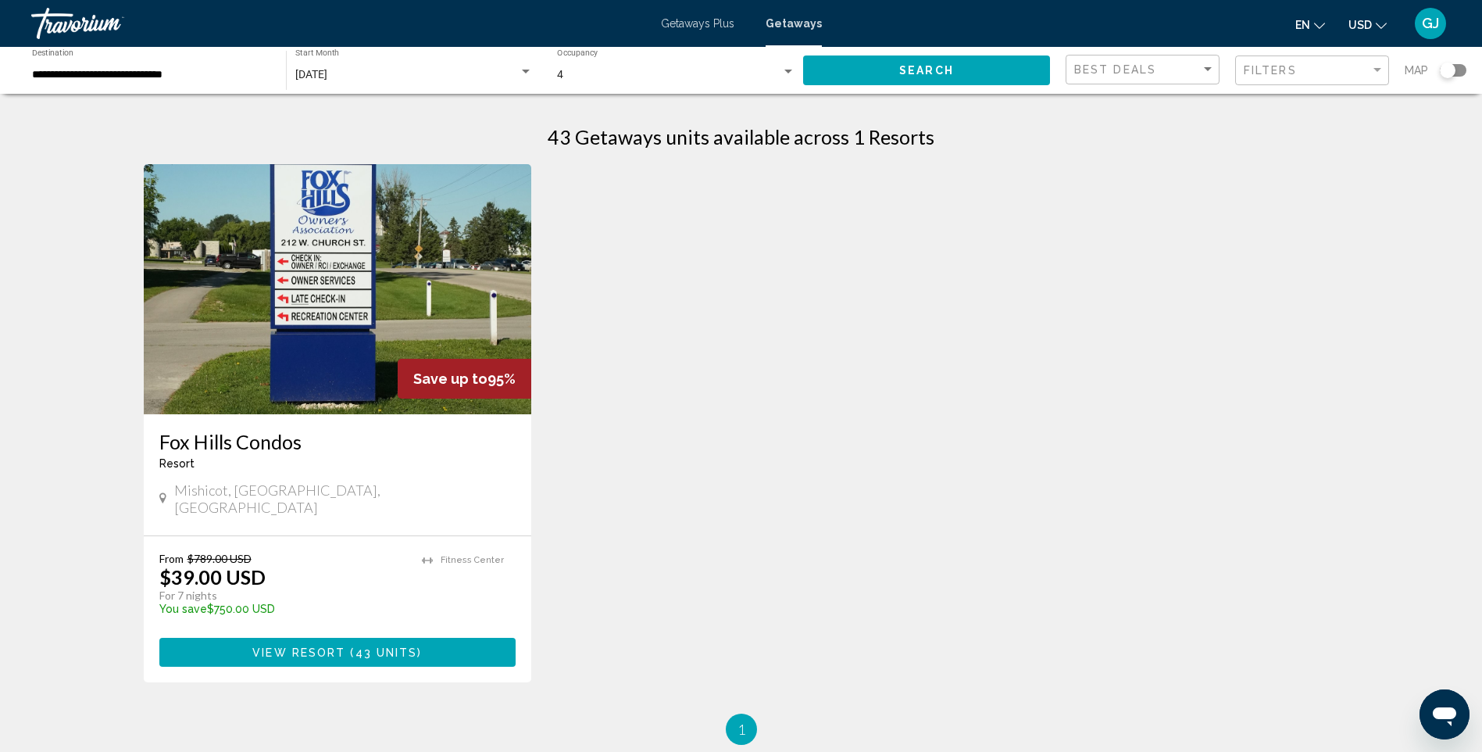
click at [115, 73] on input "**********" at bounding box center [151, 75] width 238 height 13
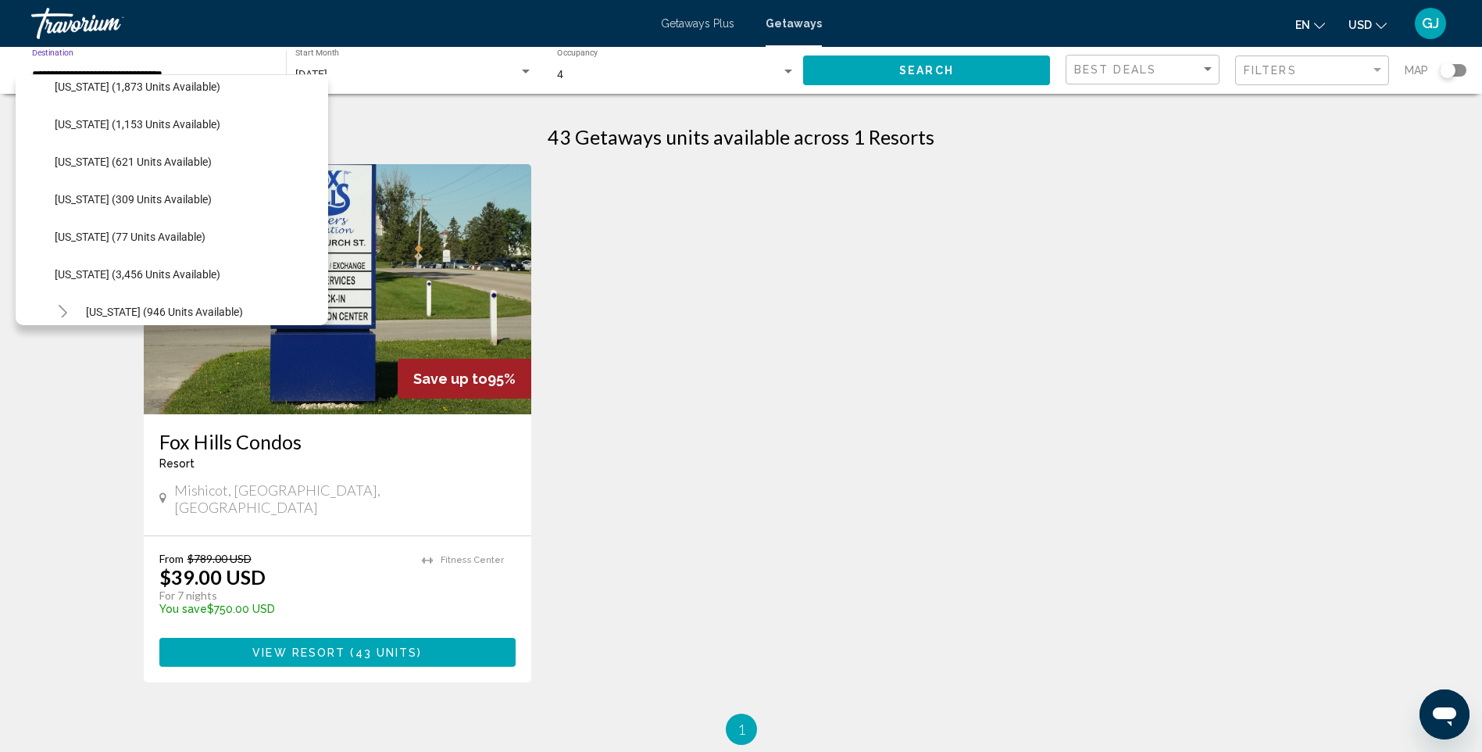
scroll to position [387, 0]
click at [159, 196] on span "[US_STATE] (1,153 units available)" at bounding box center [138, 202] width 166 height 13
type input "**********"
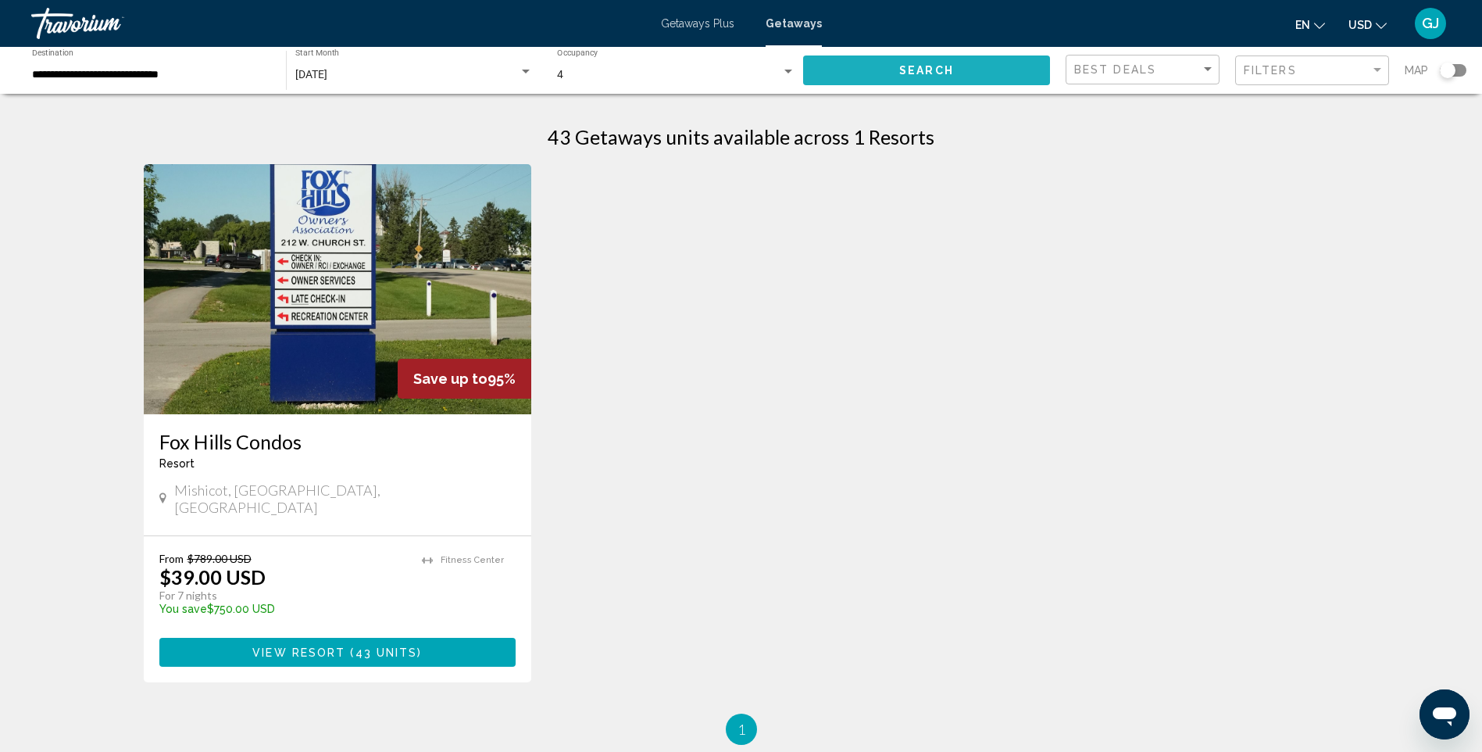
click at [954, 84] on button "Search" at bounding box center [926, 69] width 247 height 29
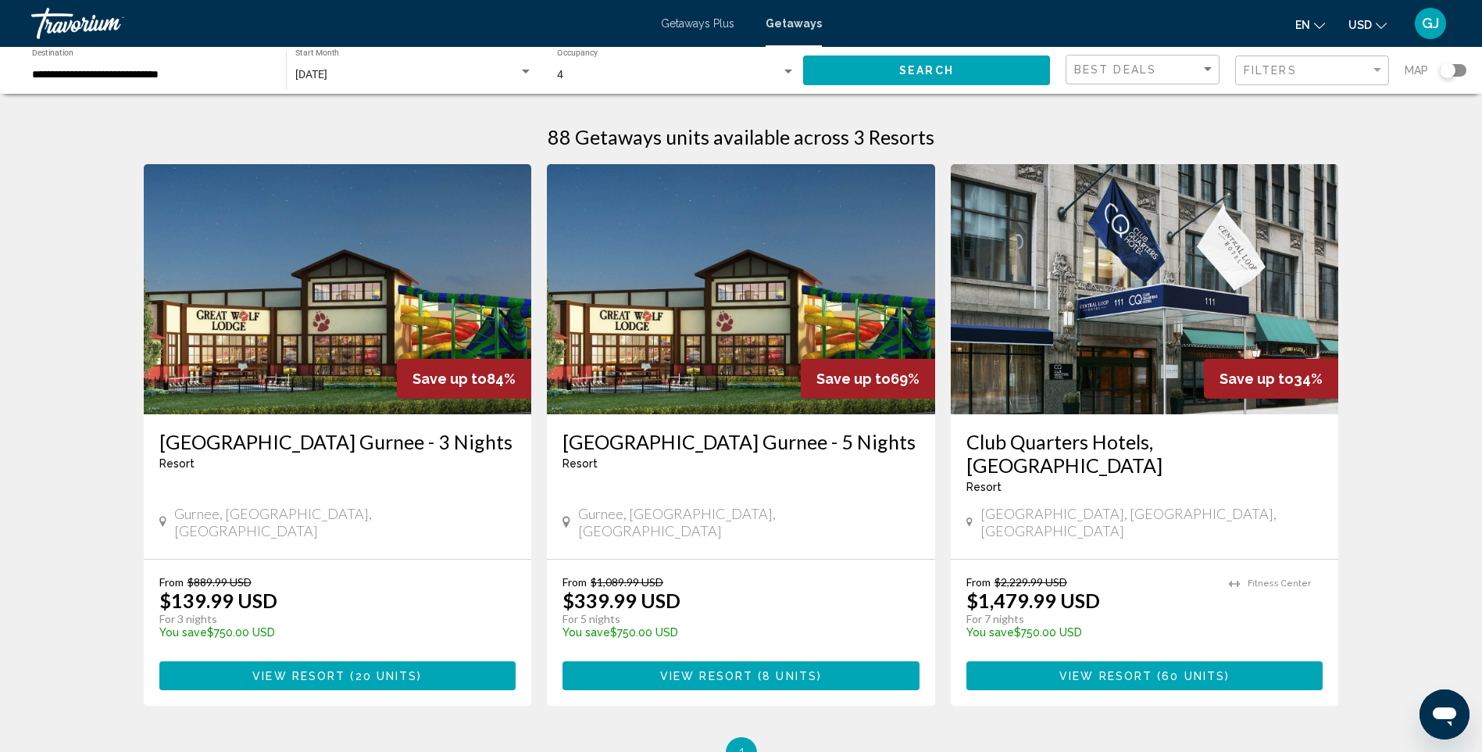
click at [353, 348] on img "Main content" at bounding box center [338, 289] width 388 height 250
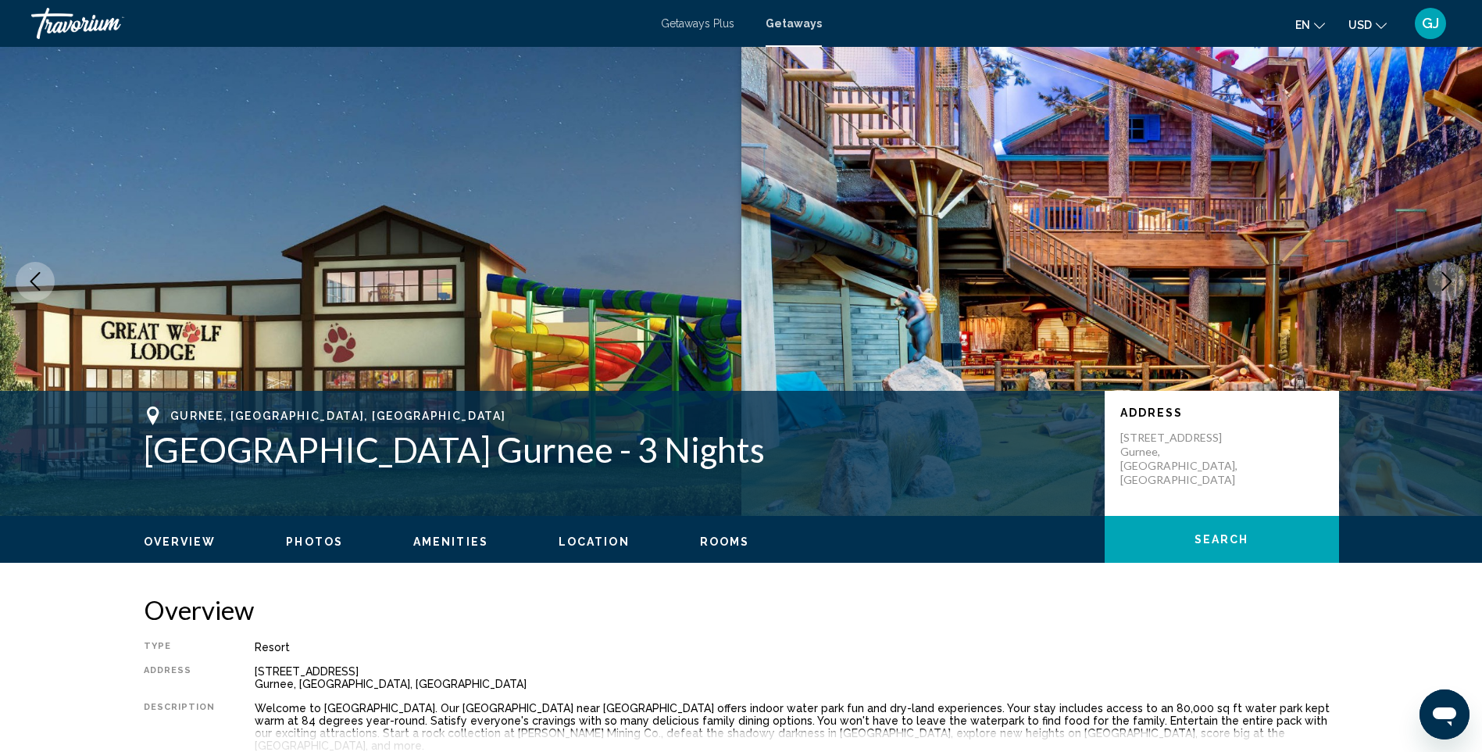
click at [1452, 283] on icon "Next image" at bounding box center [1447, 281] width 19 height 19
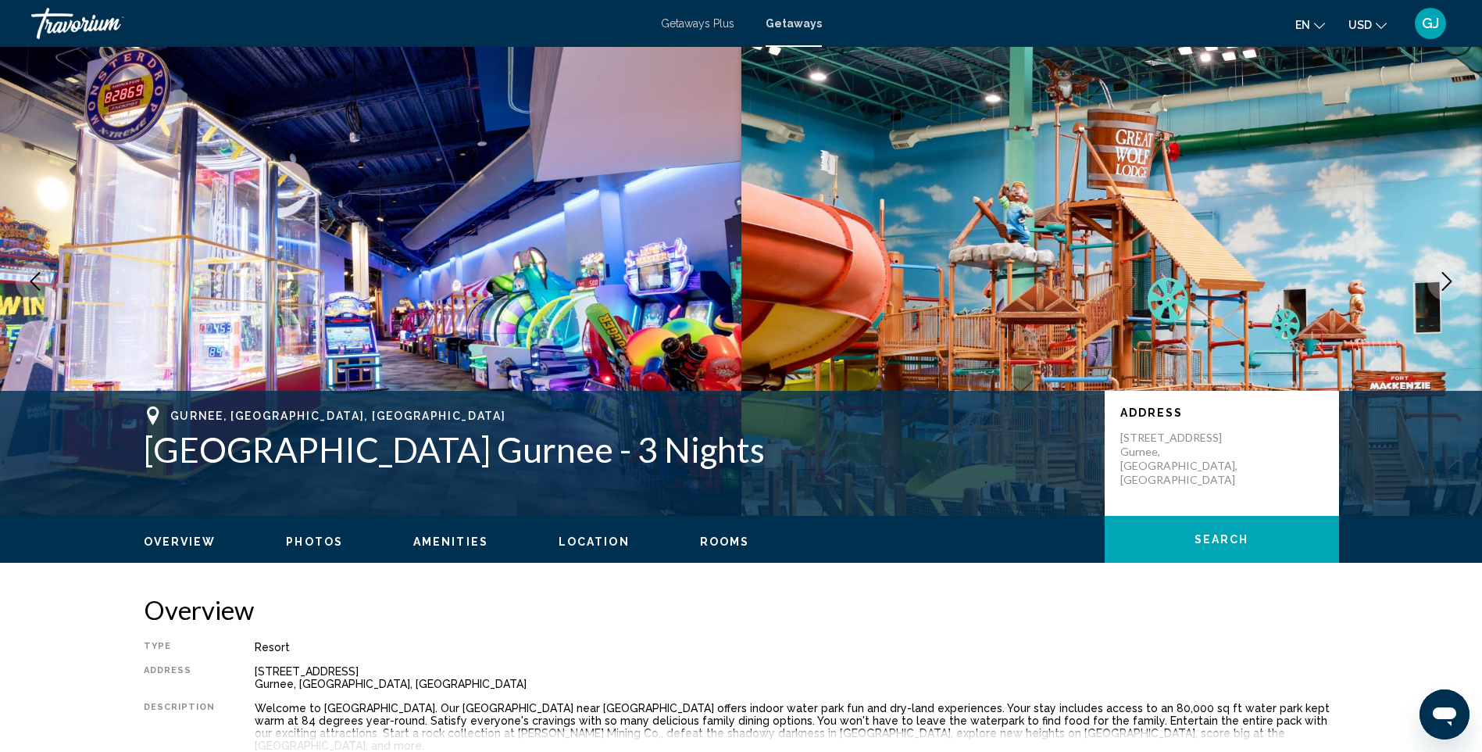
click at [1452, 284] on icon "Next image" at bounding box center [1447, 281] width 19 height 19
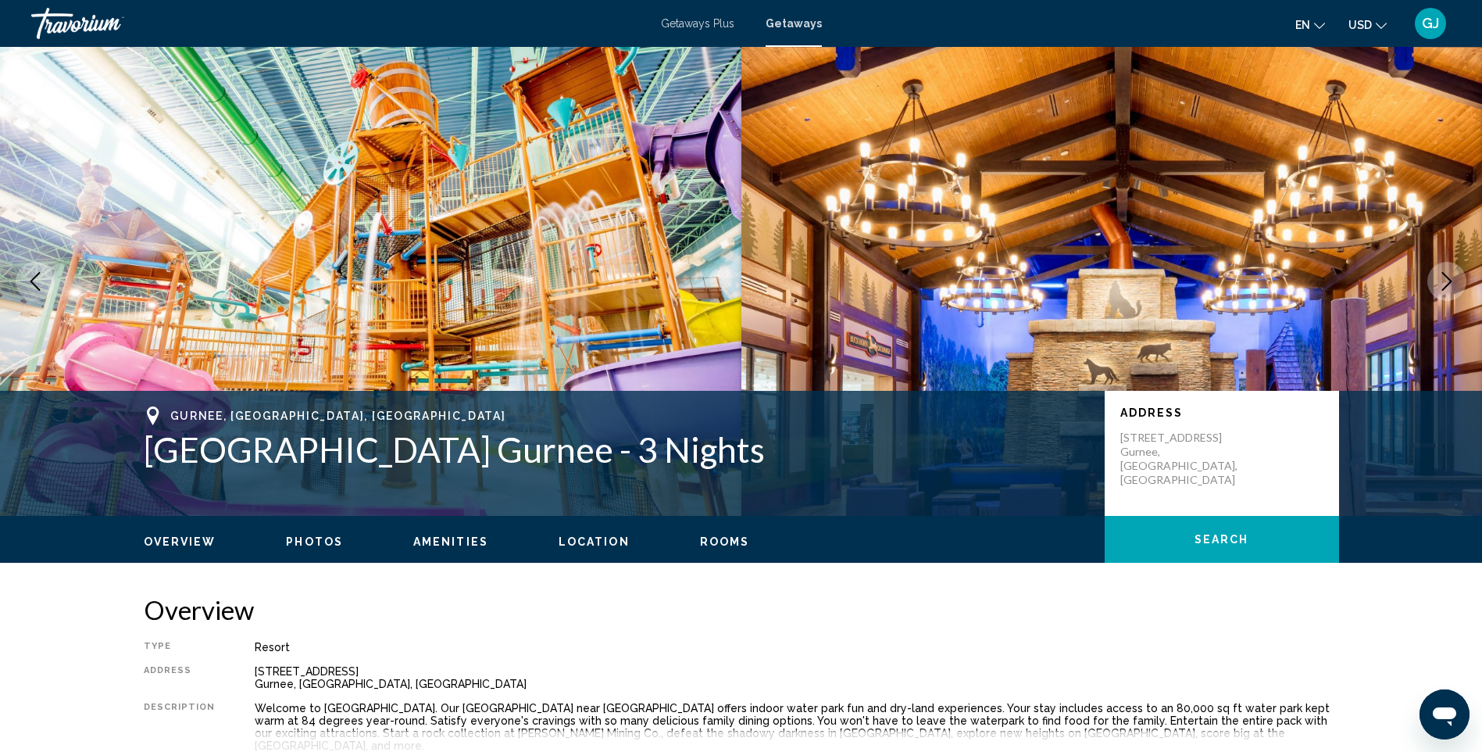
click at [1451, 284] on icon "Next image" at bounding box center [1447, 281] width 19 height 19
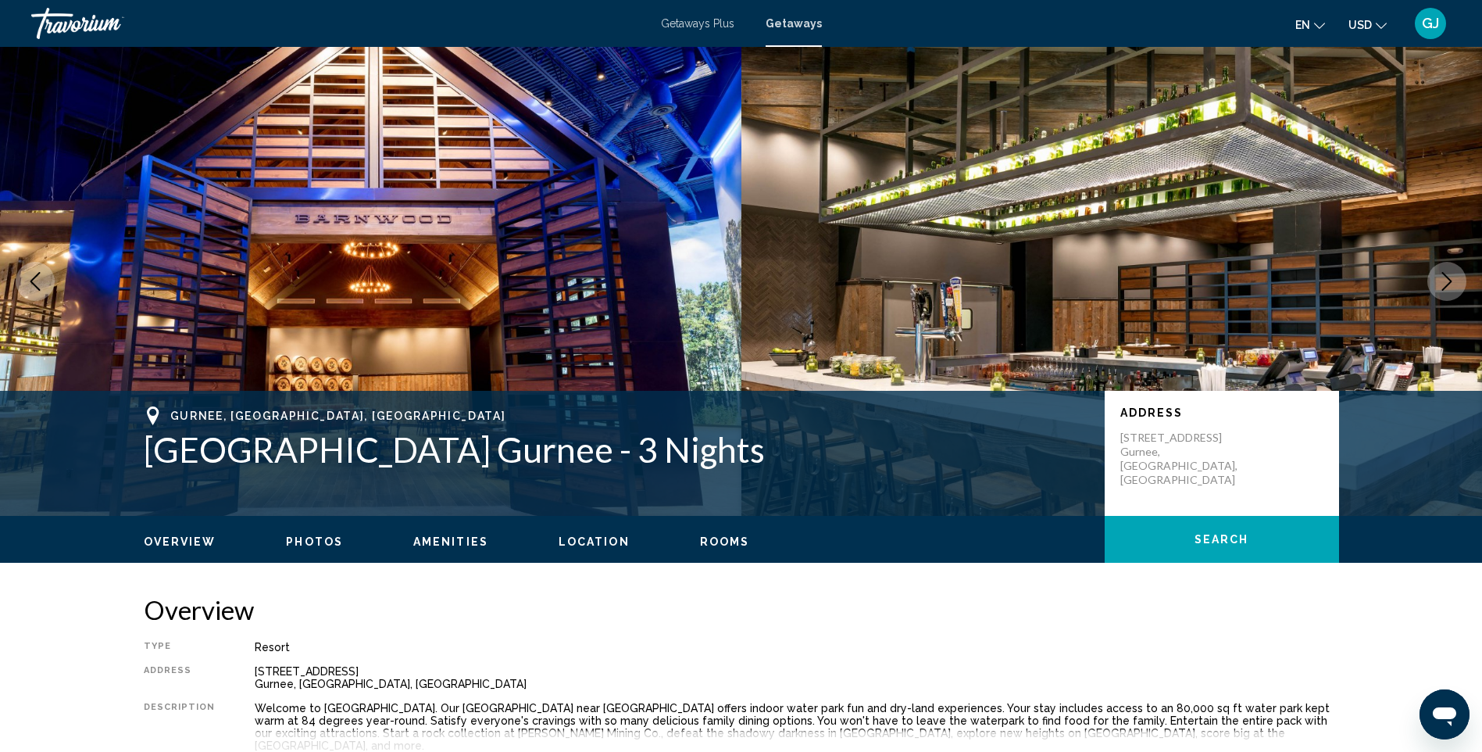
click at [1451, 284] on icon "Next image" at bounding box center [1447, 281] width 19 height 19
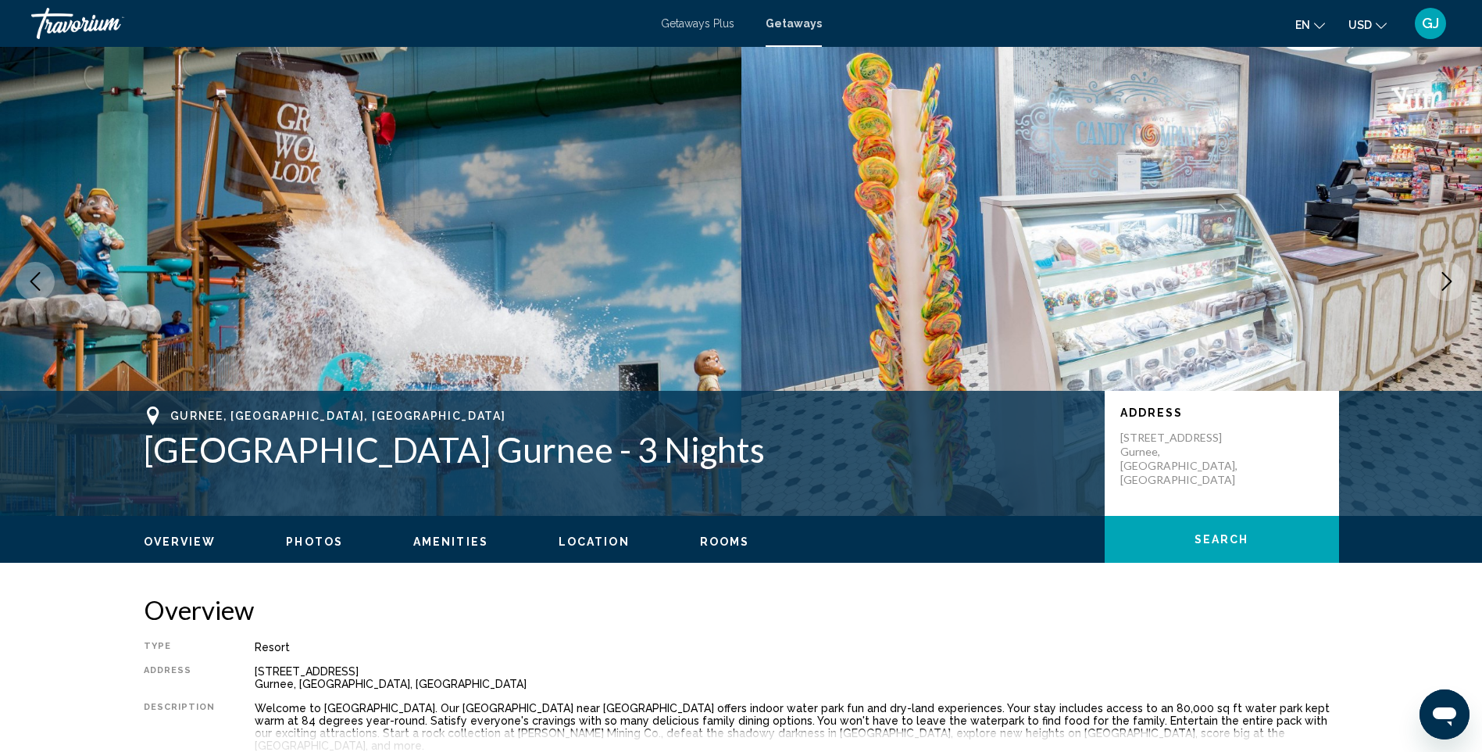
click at [1451, 284] on icon "Next image" at bounding box center [1447, 281] width 19 height 19
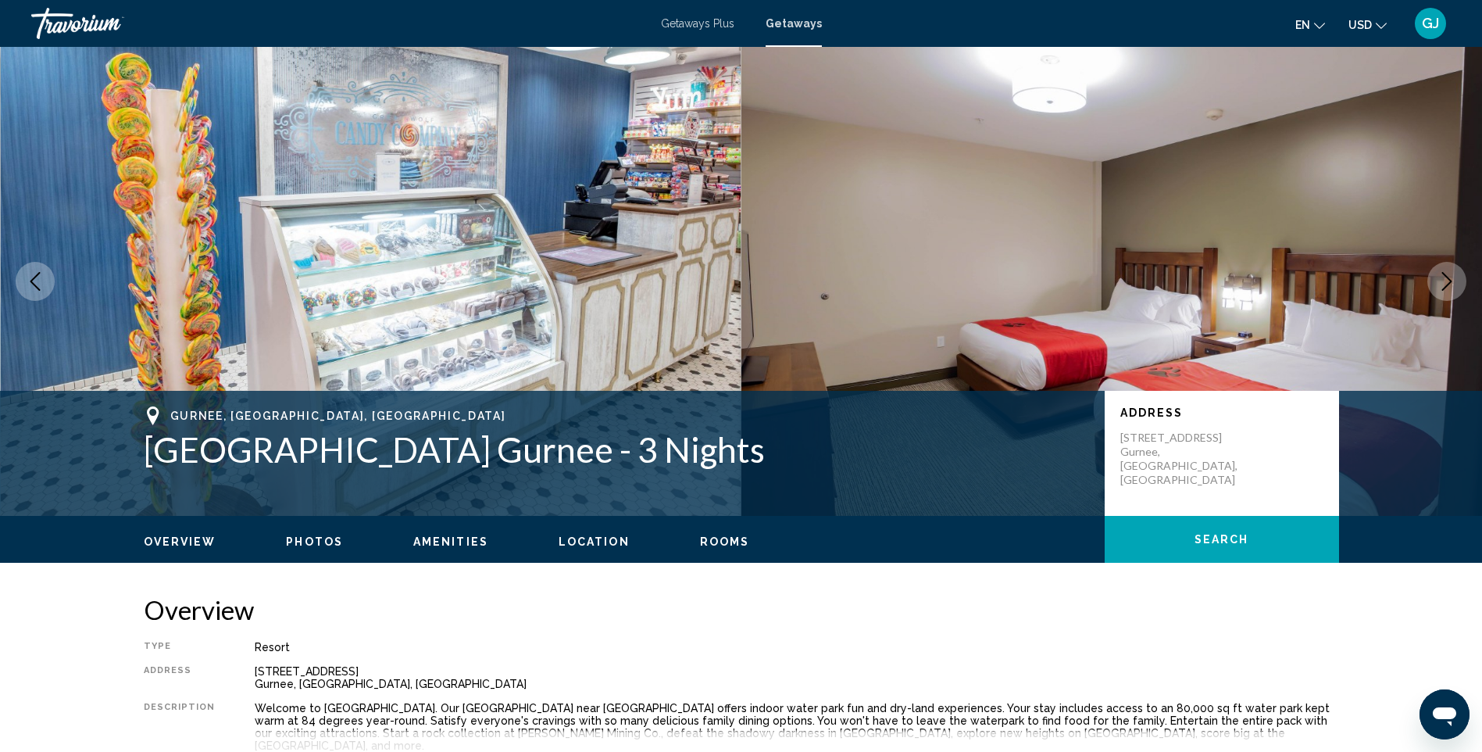
click at [1451, 284] on icon "Next image" at bounding box center [1447, 281] width 19 height 19
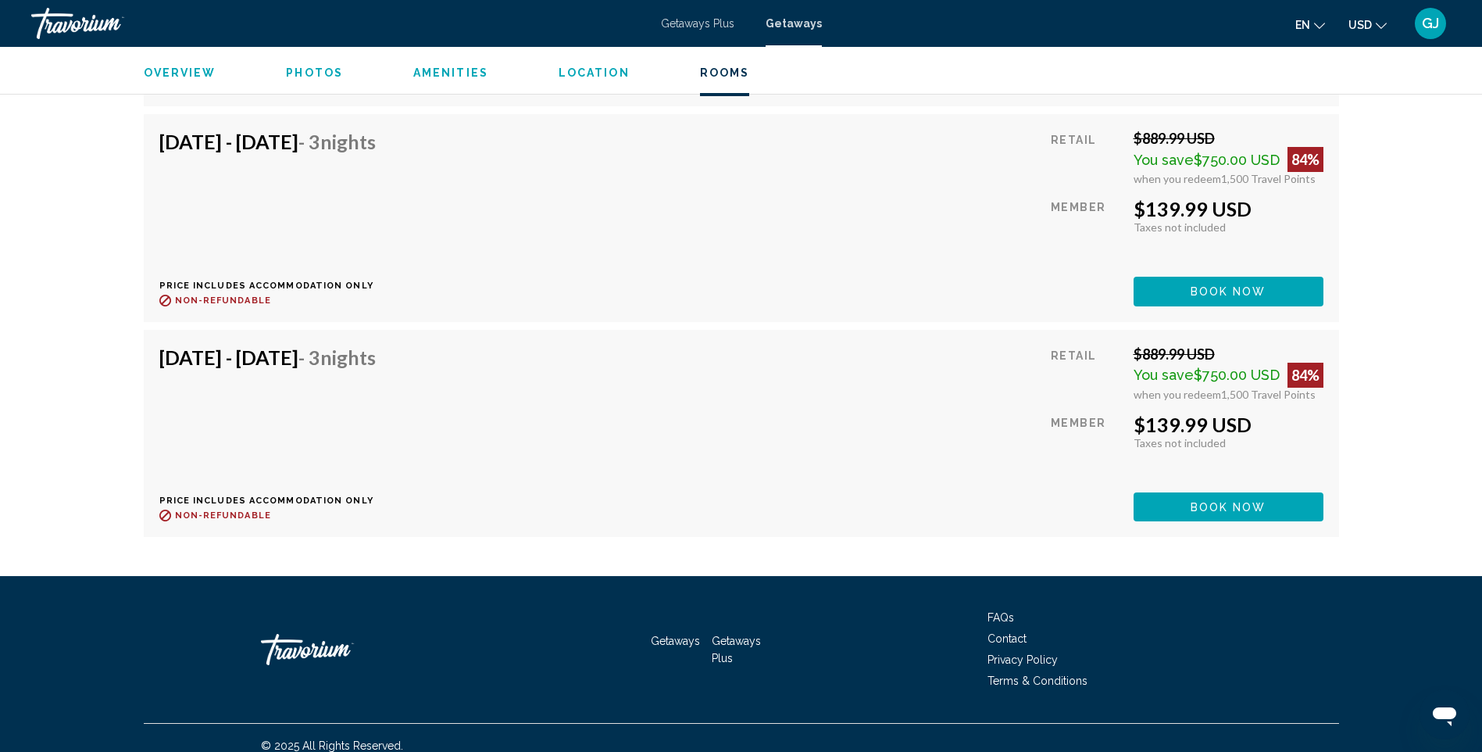
scroll to position [3251, 0]
